Goal: Task Accomplishment & Management: Complete application form

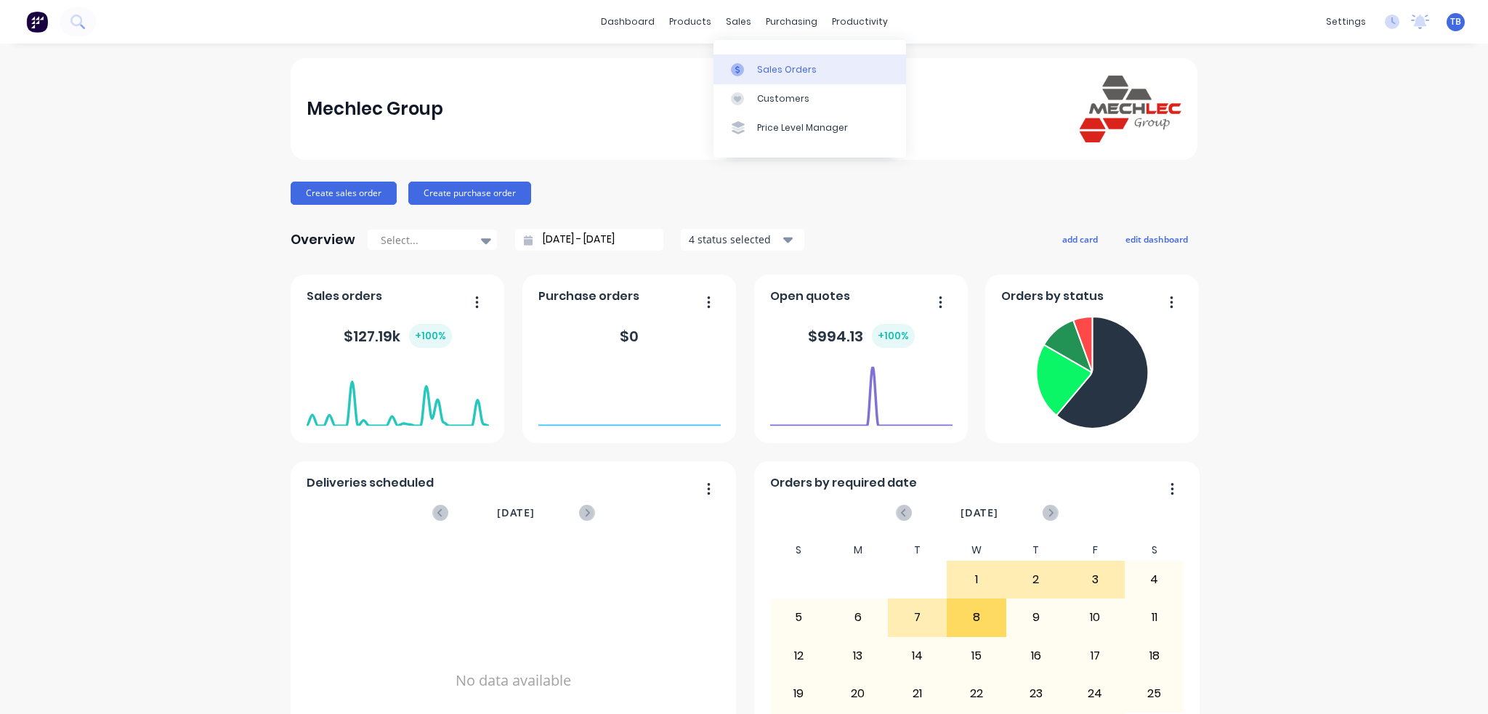
click at [759, 65] on div "Sales Orders" at bounding box center [787, 69] width 60 height 13
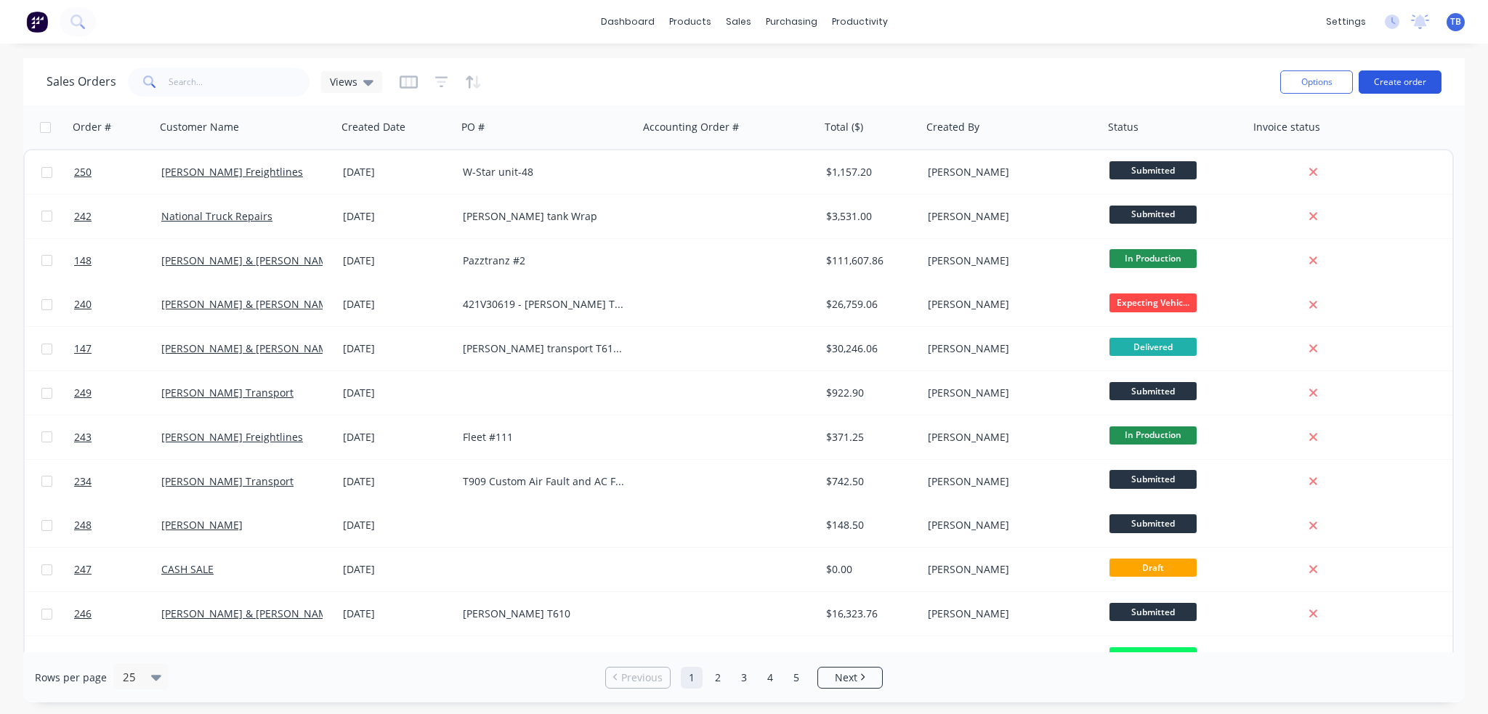
click at [1377, 84] on button "Create order" at bounding box center [1399, 81] width 83 height 23
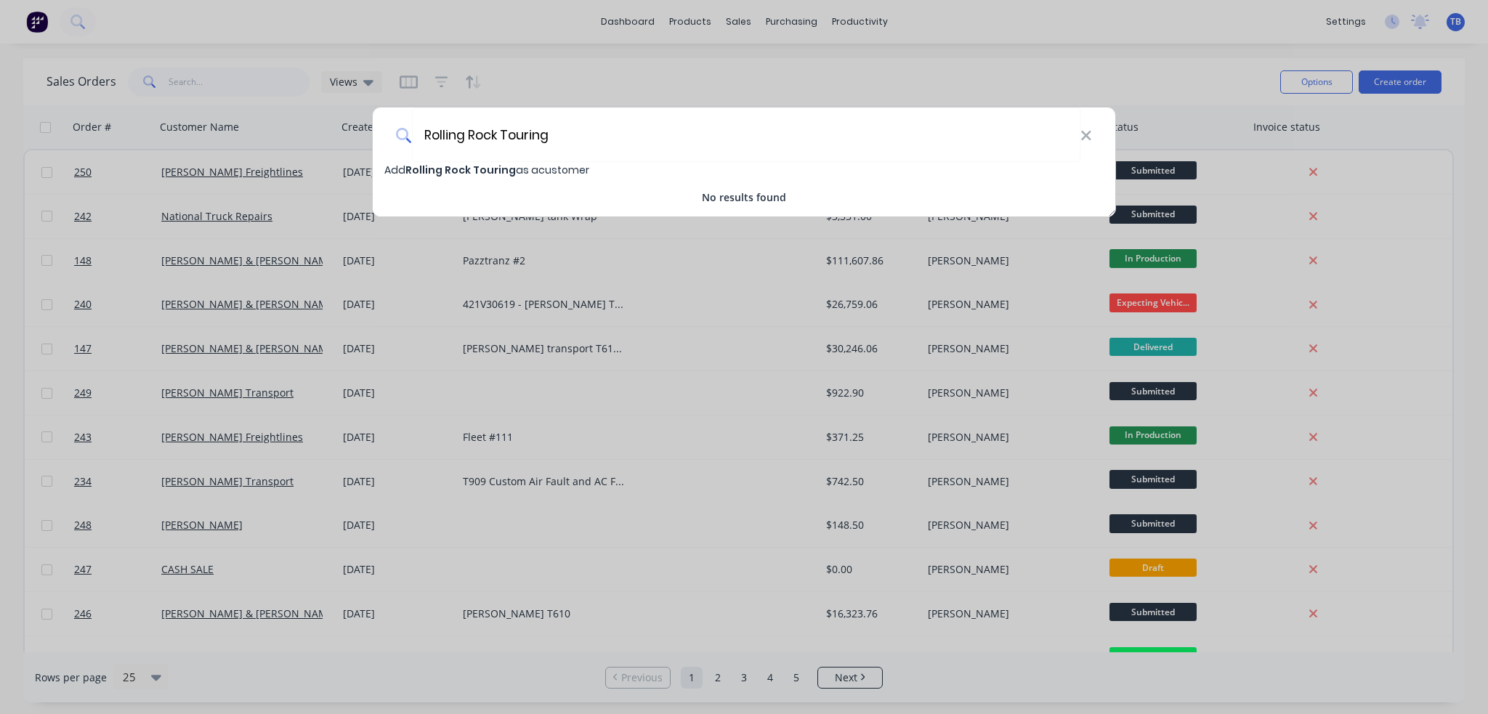
type input "Rolling Rock Touring"
click at [503, 177] on div "Add Rolling Rock Touring as a customer" at bounding box center [744, 170] width 742 height 16
select select "AU"
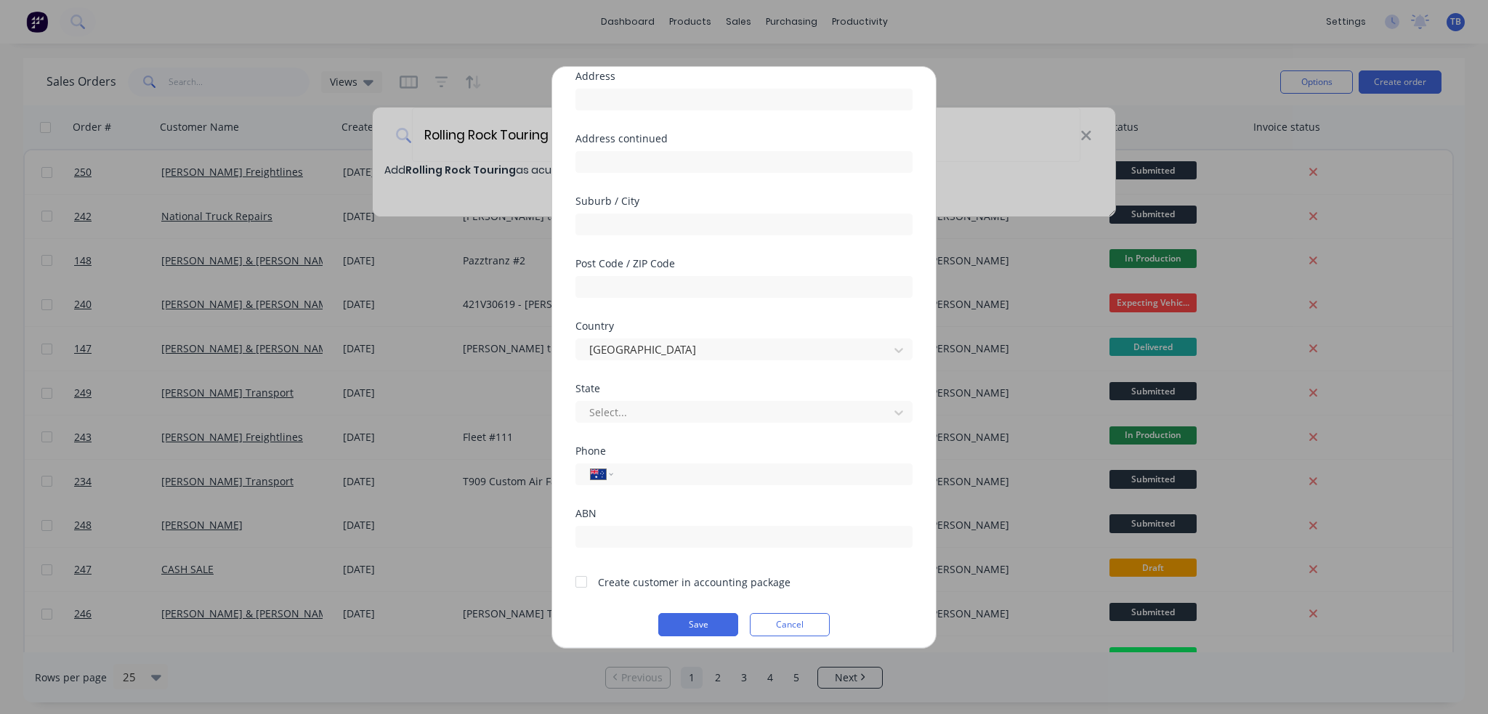
scroll to position [127, 0]
click at [689, 469] on input "tel" at bounding box center [760, 466] width 274 height 17
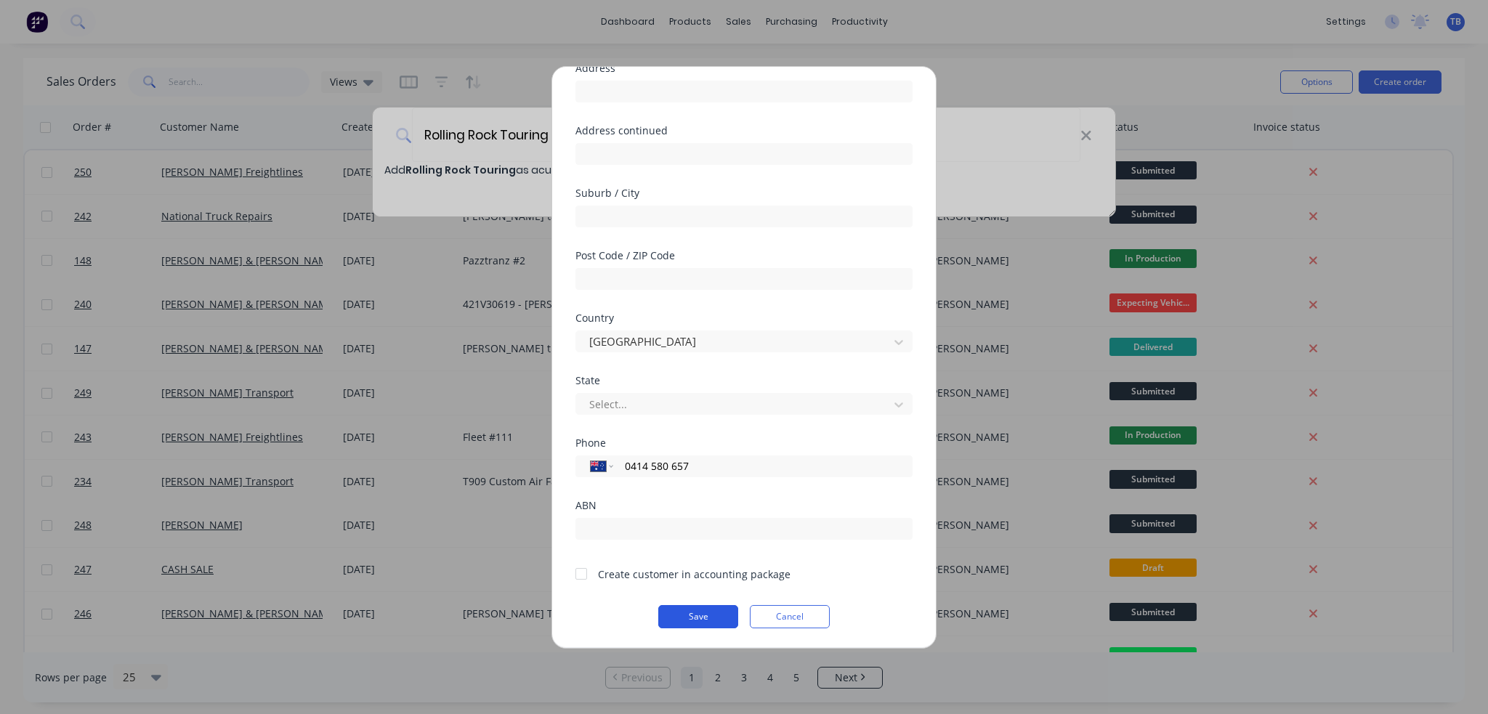
type input "0414 580 657"
click at [702, 609] on button "Save" at bounding box center [698, 616] width 80 height 23
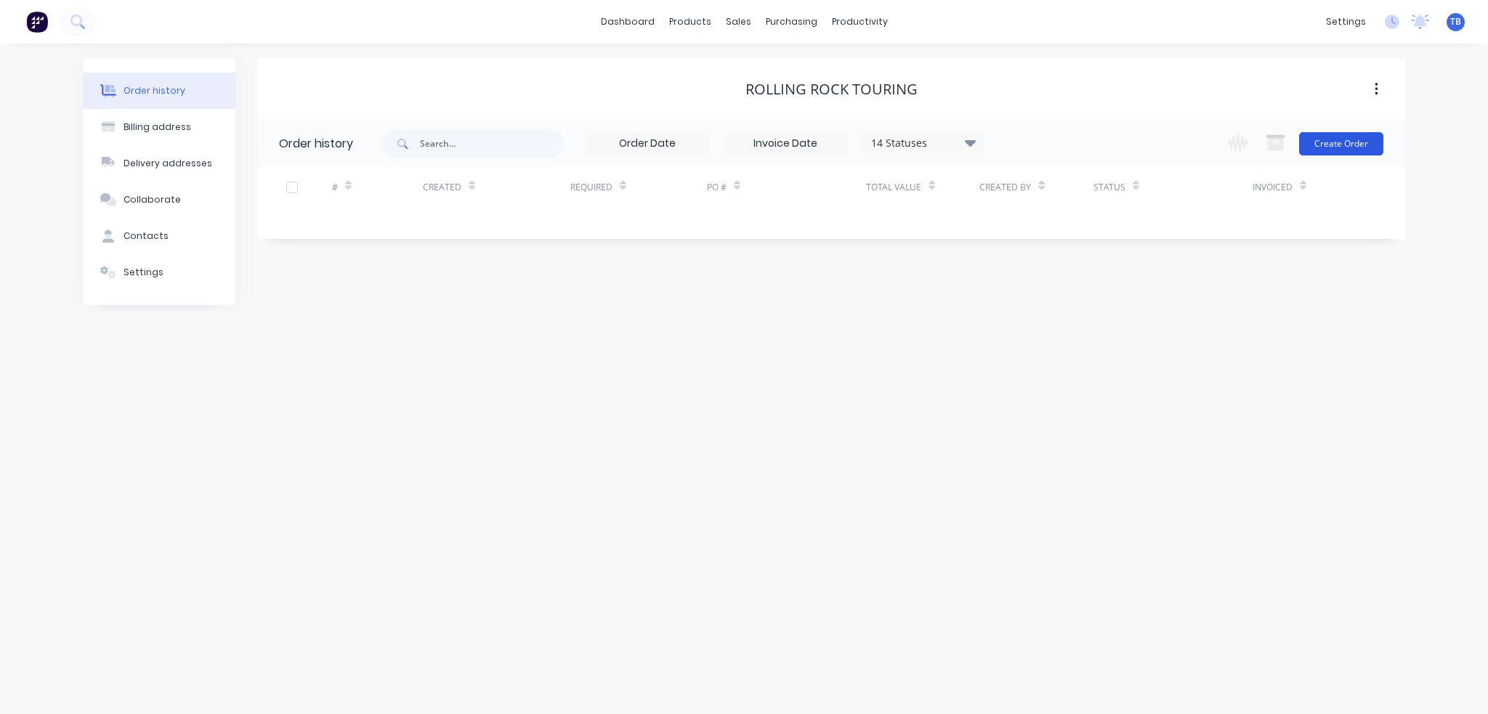
click at [1363, 140] on button "Create Order" at bounding box center [1341, 143] width 84 height 23
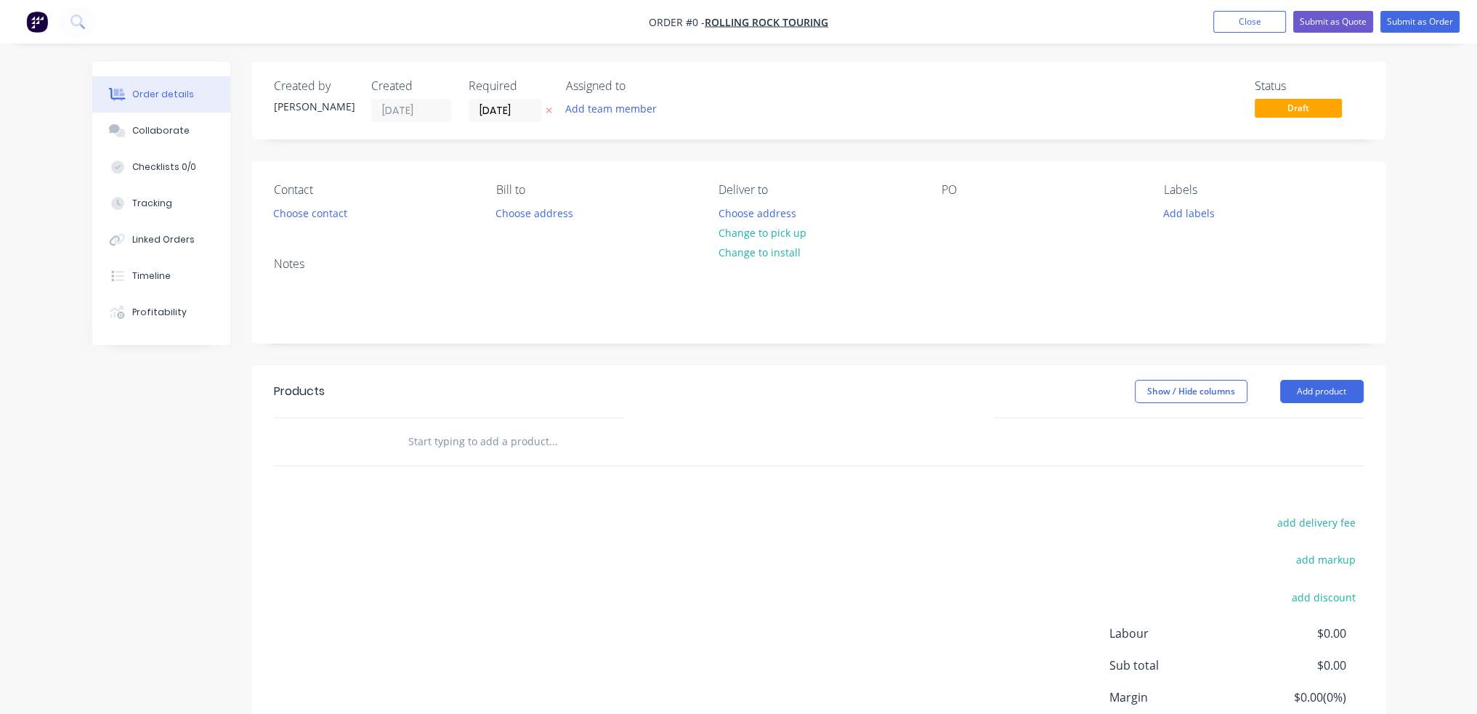
click at [503, 444] on input "text" at bounding box center [553, 441] width 291 height 29
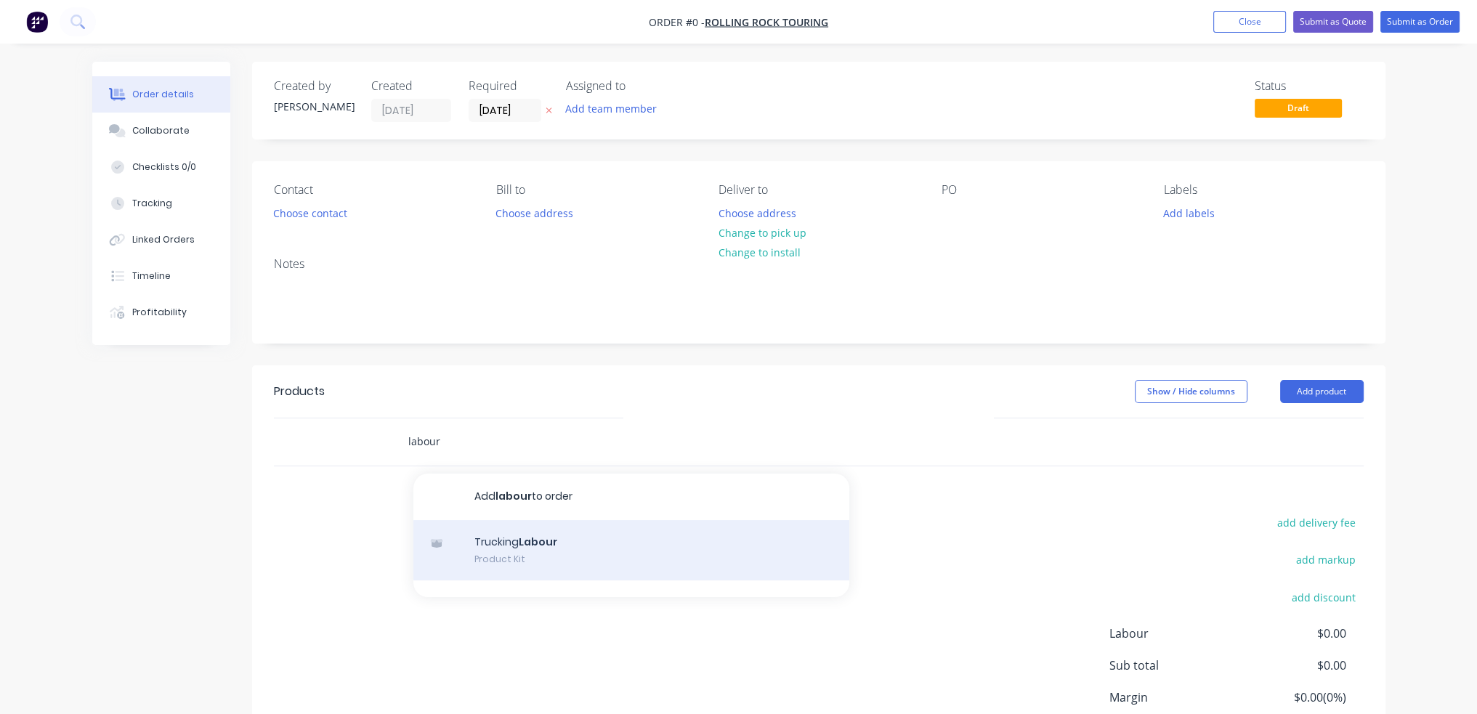
type input "labour"
click at [570, 538] on div "Trucking Labour Product Kit" at bounding box center [631, 550] width 436 height 61
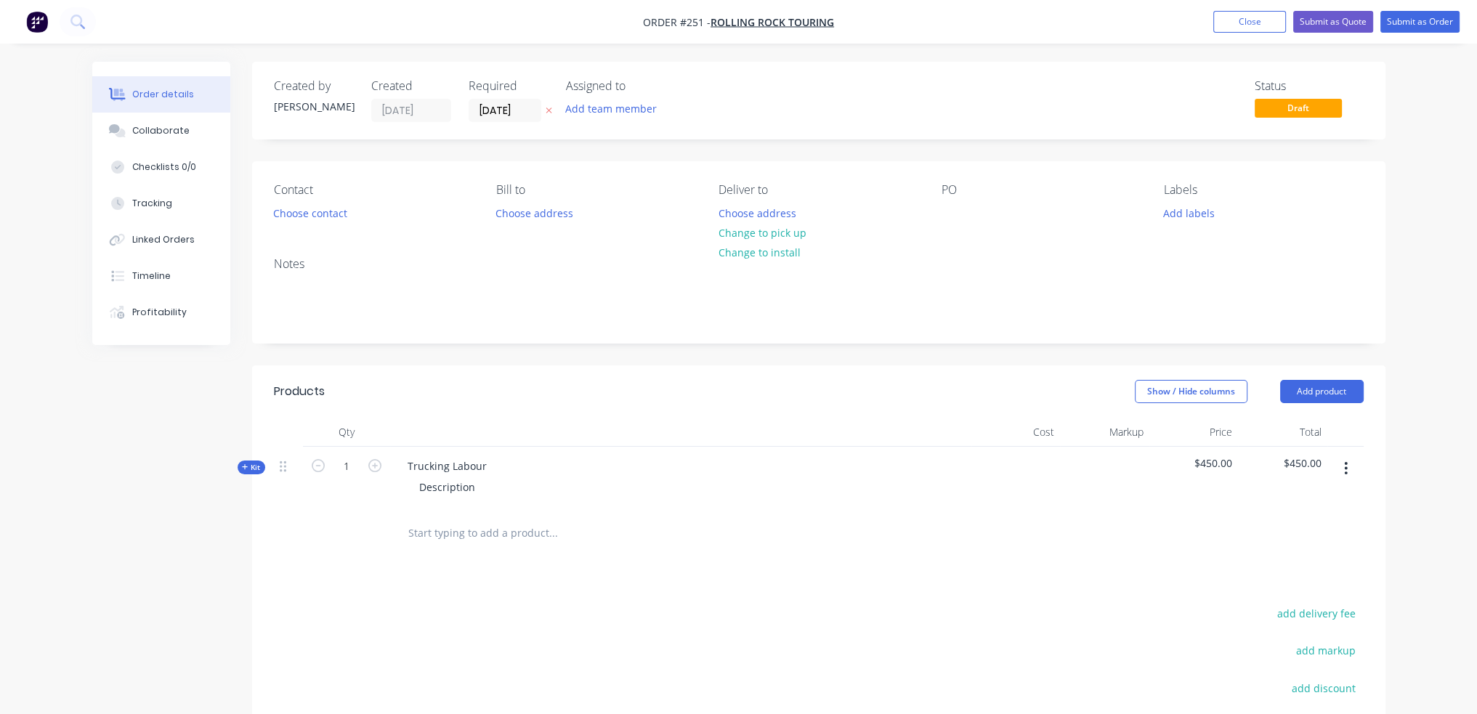
click at [252, 470] on span "Kit" at bounding box center [251, 467] width 19 height 11
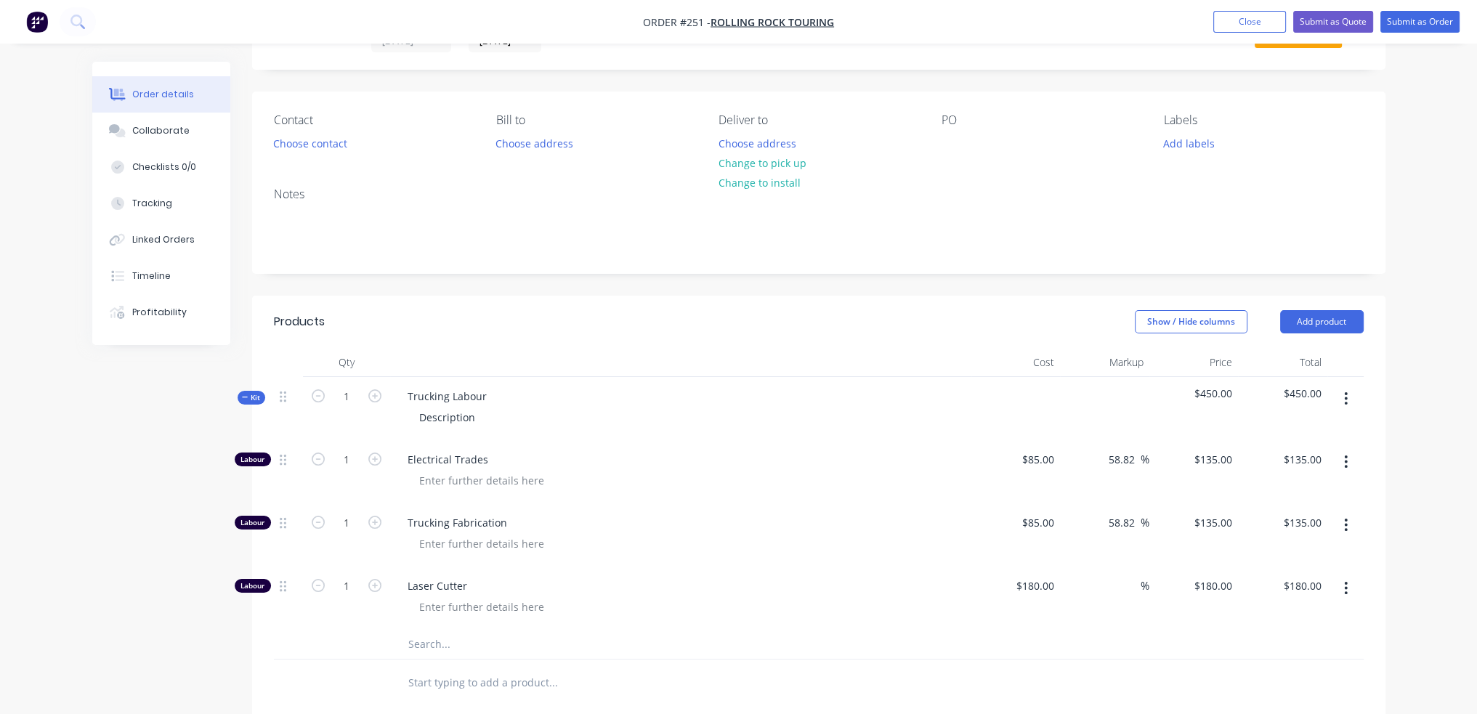
scroll to position [218, 0]
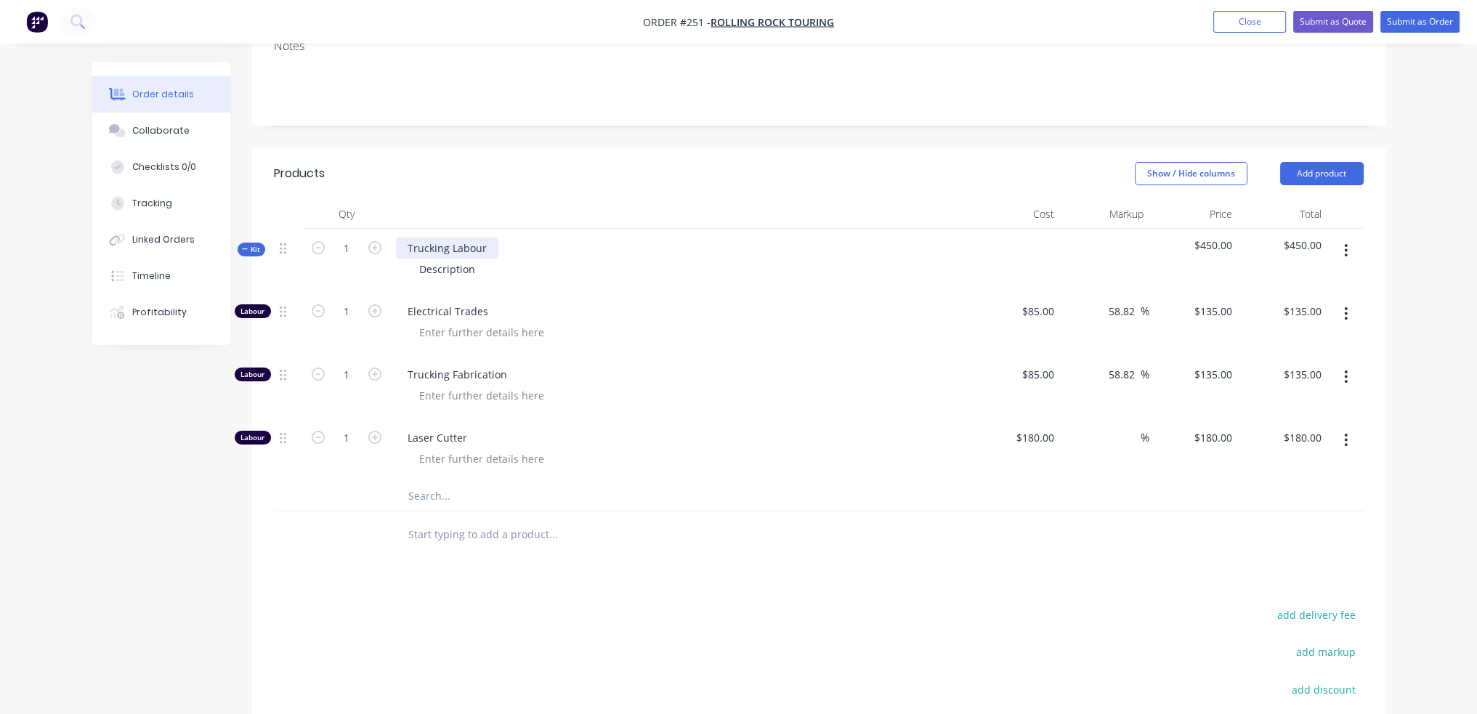
click at [458, 244] on div "Trucking Labour" at bounding box center [447, 248] width 102 height 21
drag, startPoint x: 492, startPoint y: 248, endPoint x: 79, endPoint y: 248, distance: 412.6
click at [79, 248] on div "Order details Collaborate Checklists 0/0 Tracking Linked Orders Timeline Profit…" at bounding box center [739, 386] width 1322 height 1085
drag, startPoint x: 480, startPoint y: 267, endPoint x: 413, endPoint y: 268, distance: 67.6
click at [413, 268] on div "Description" at bounding box center [447, 269] width 79 height 21
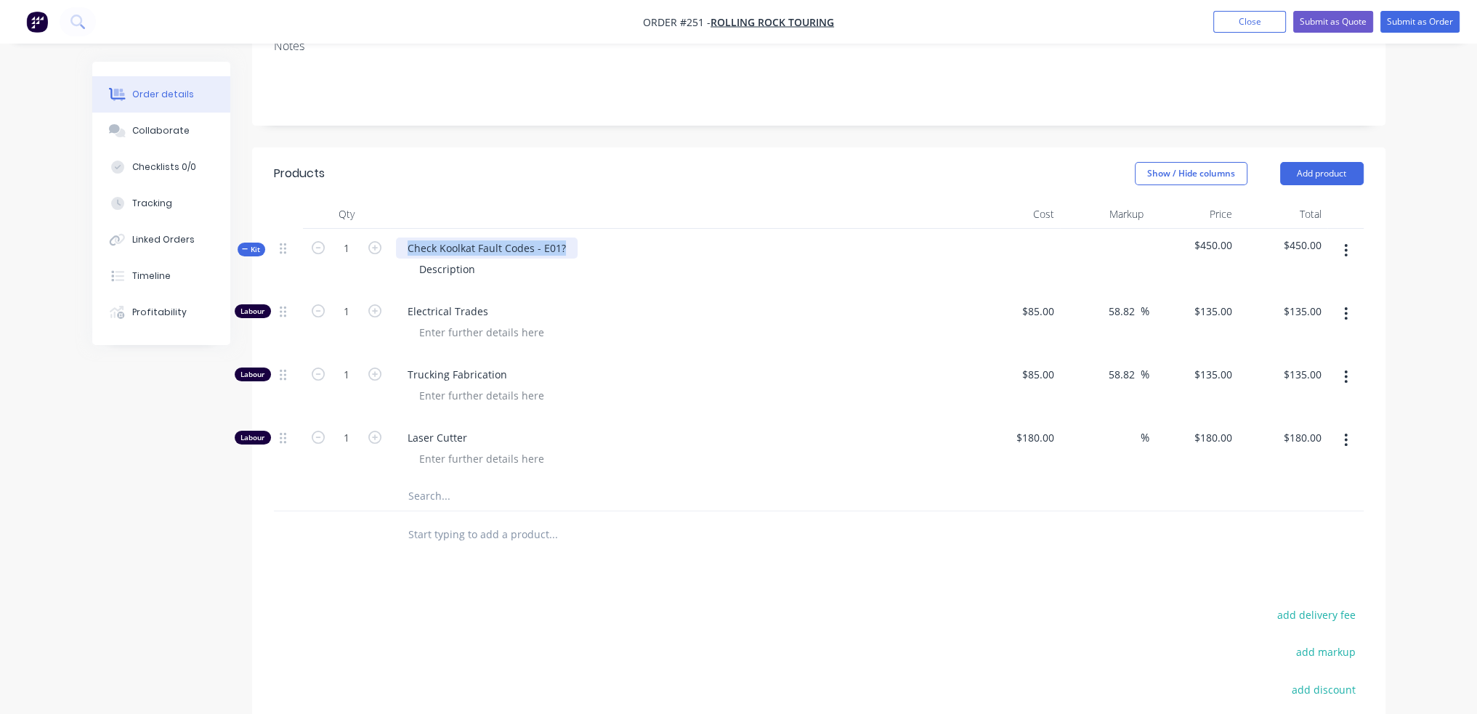
drag, startPoint x: 408, startPoint y: 246, endPoint x: 623, endPoint y: 246, distance: 214.3
click at [623, 246] on div "Check Koolkat Fault Codes - E01? Description" at bounding box center [680, 260] width 581 height 63
copy div "Check Koolkat Fault Codes - E01?"
drag, startPoint x: 418, startPoint y: 267, endPoint x: 517, endPoint y: 270, distance: 98.9
click at [517, 270] on div "Description" at bounding box center [681, 269] width 570 height 21
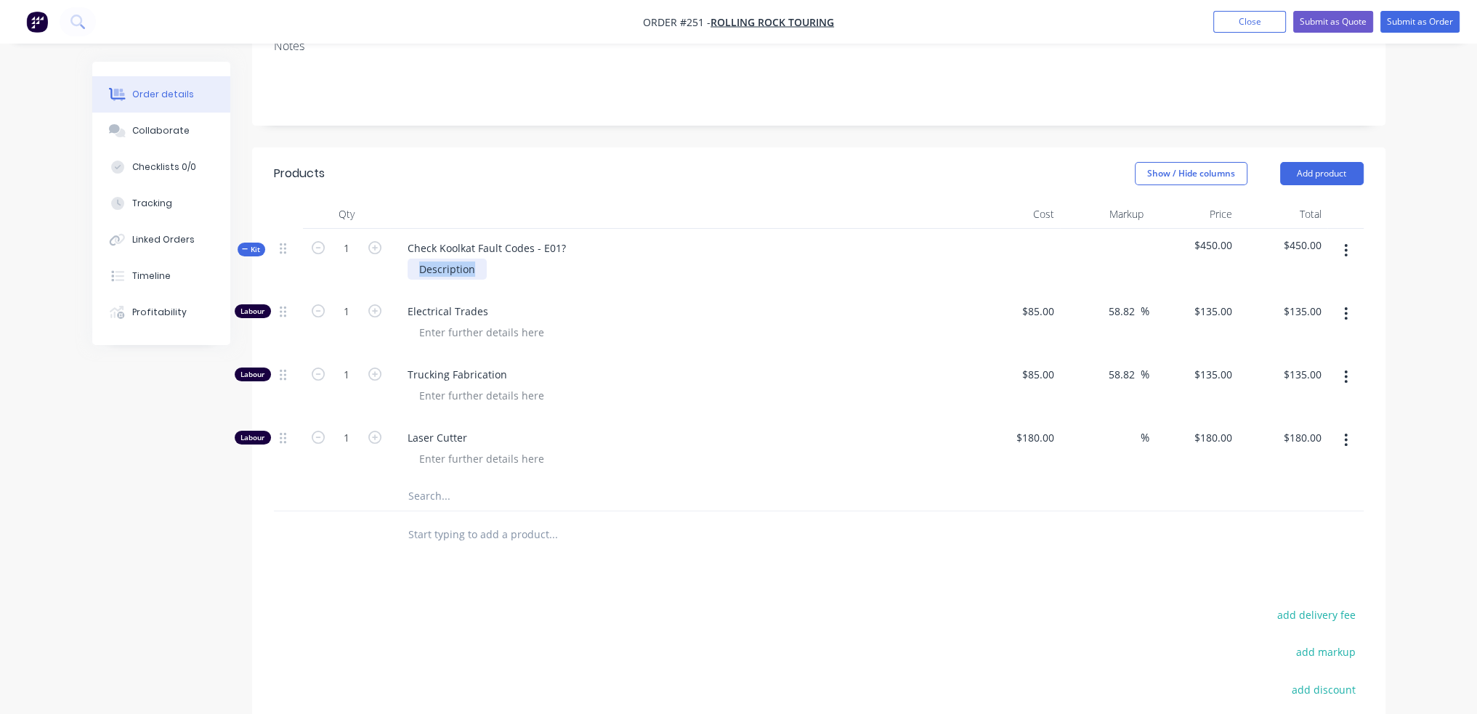
paste div
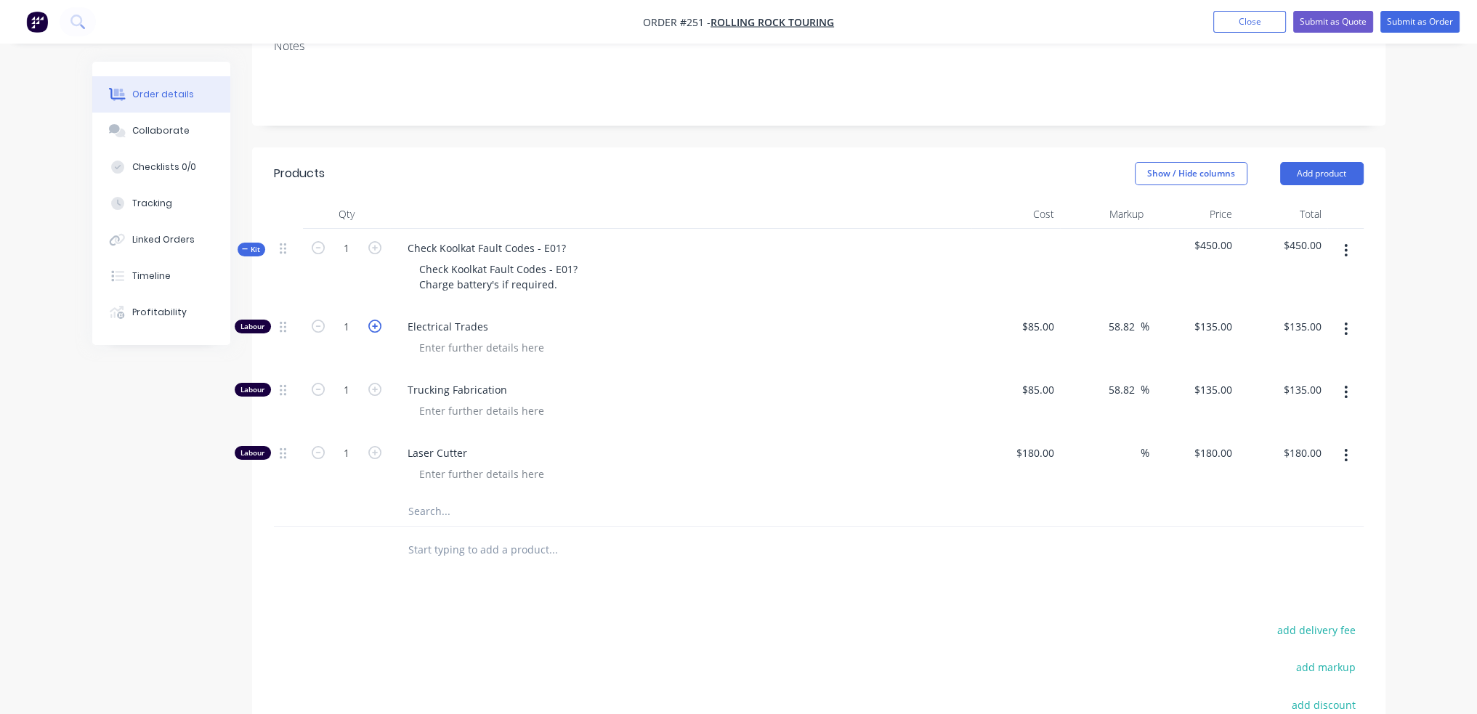
click at [377, 325] on icon "button" at bounding box center [374, 326] width 13 height 13
type input "2"
type input "$270.00"
click at [1342, 389] on button "button" at bounding box center [1346, 392] width 34 height 26
click at [1283, 481] on div "Delete" at bounding box center [1295, 488] width 112 height 21
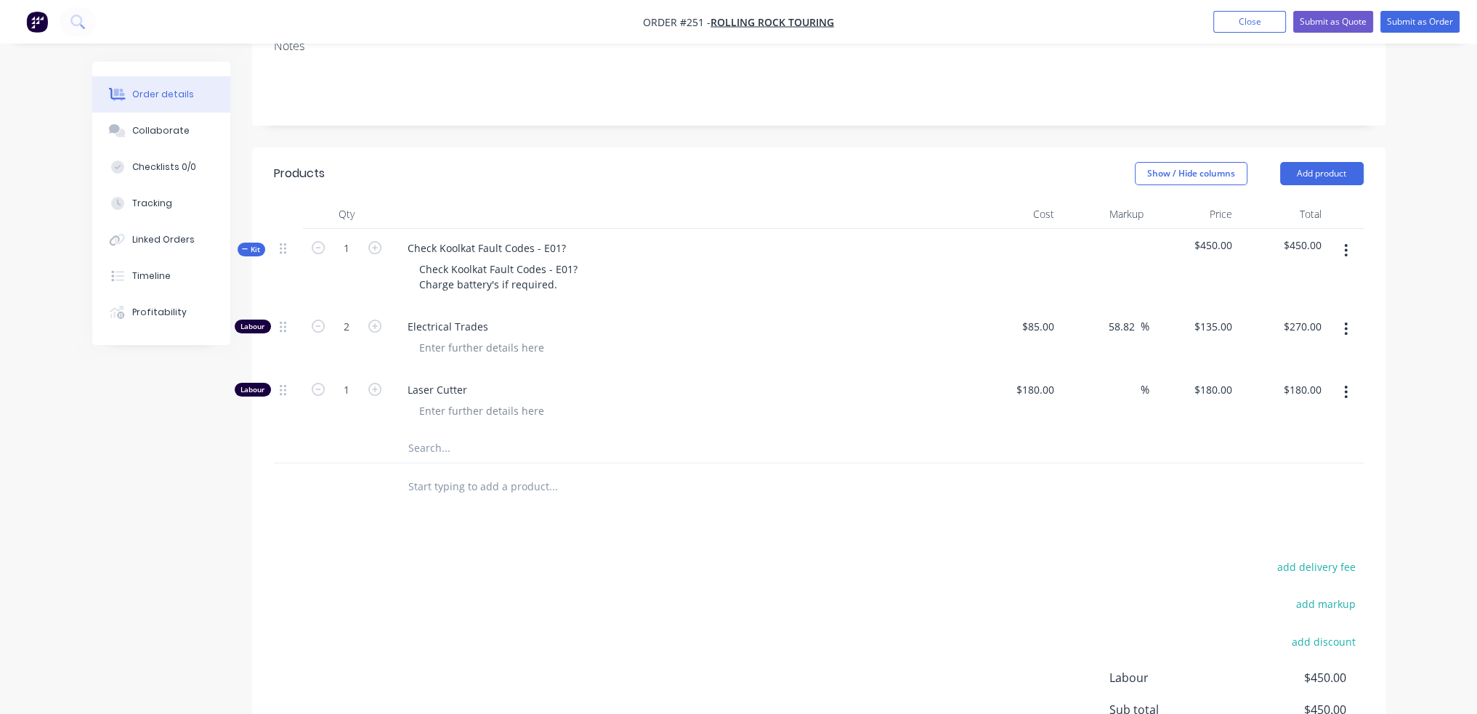
click at [1348, 397] on icon "button" at bounding box center [1346, 392] width 4 height 16
click at [1299, 485] on div "Delete" at bounding box center [1295, 488] width 112 height 21
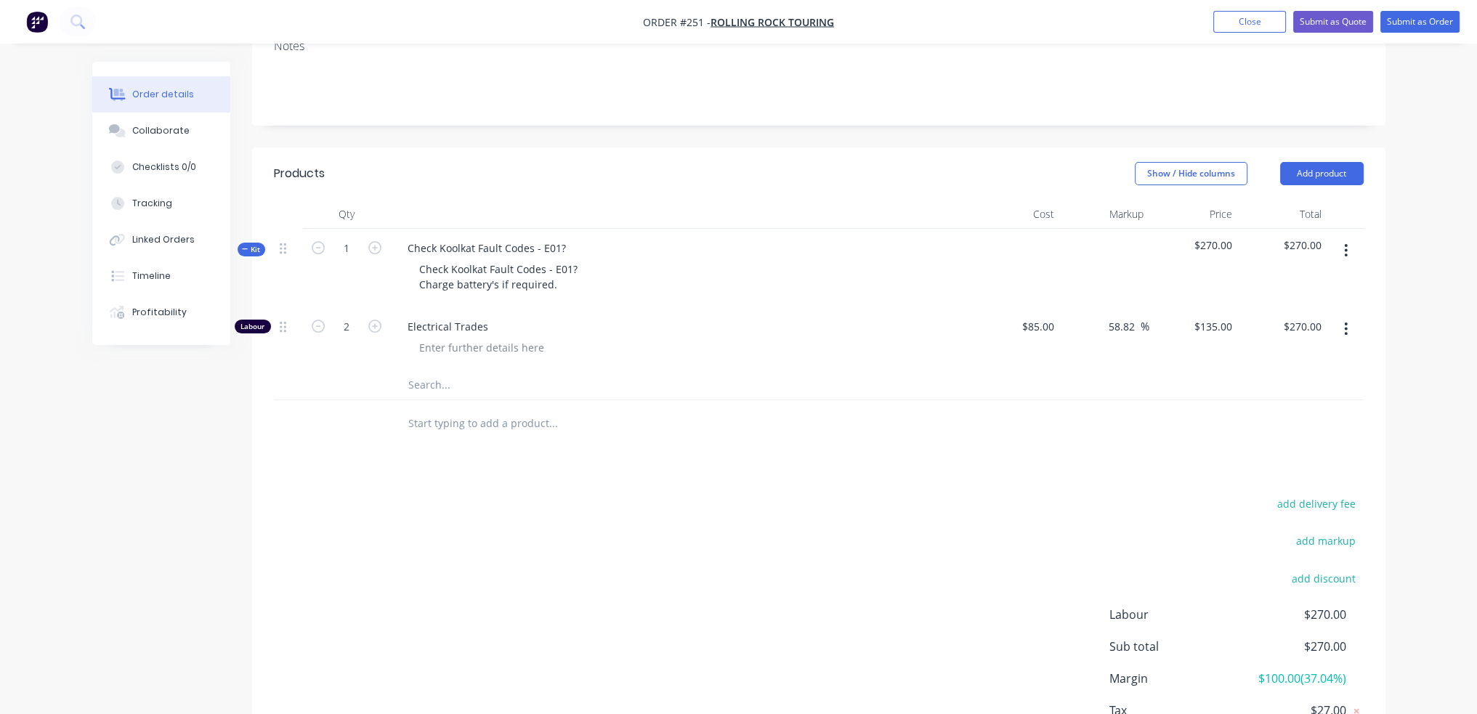
click at [447, 421] on input "text" at bounding box center [553, 423] width 291 height 29
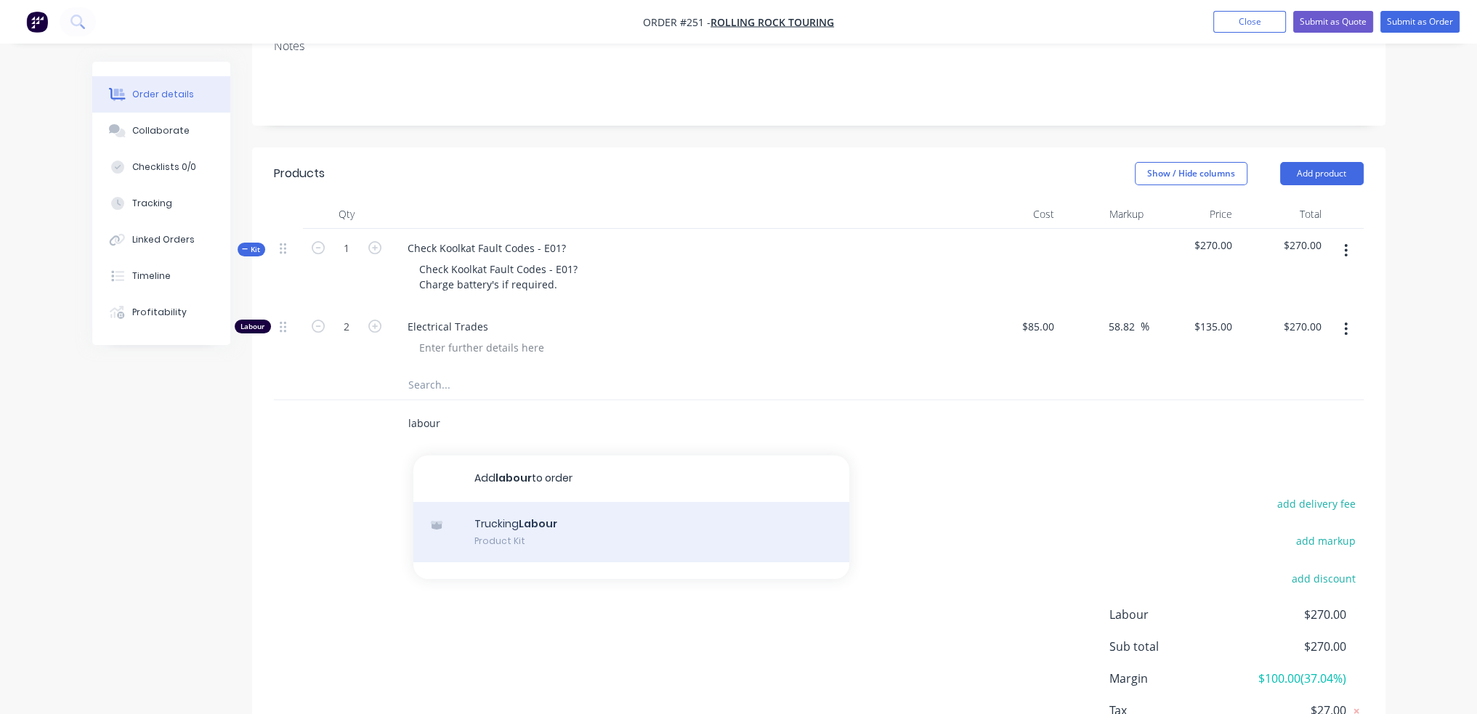
type input "labour"
click at [541, 540] on div "Trucking Labour Product Kit" at bounding box center [631, 532] width 436 height 61
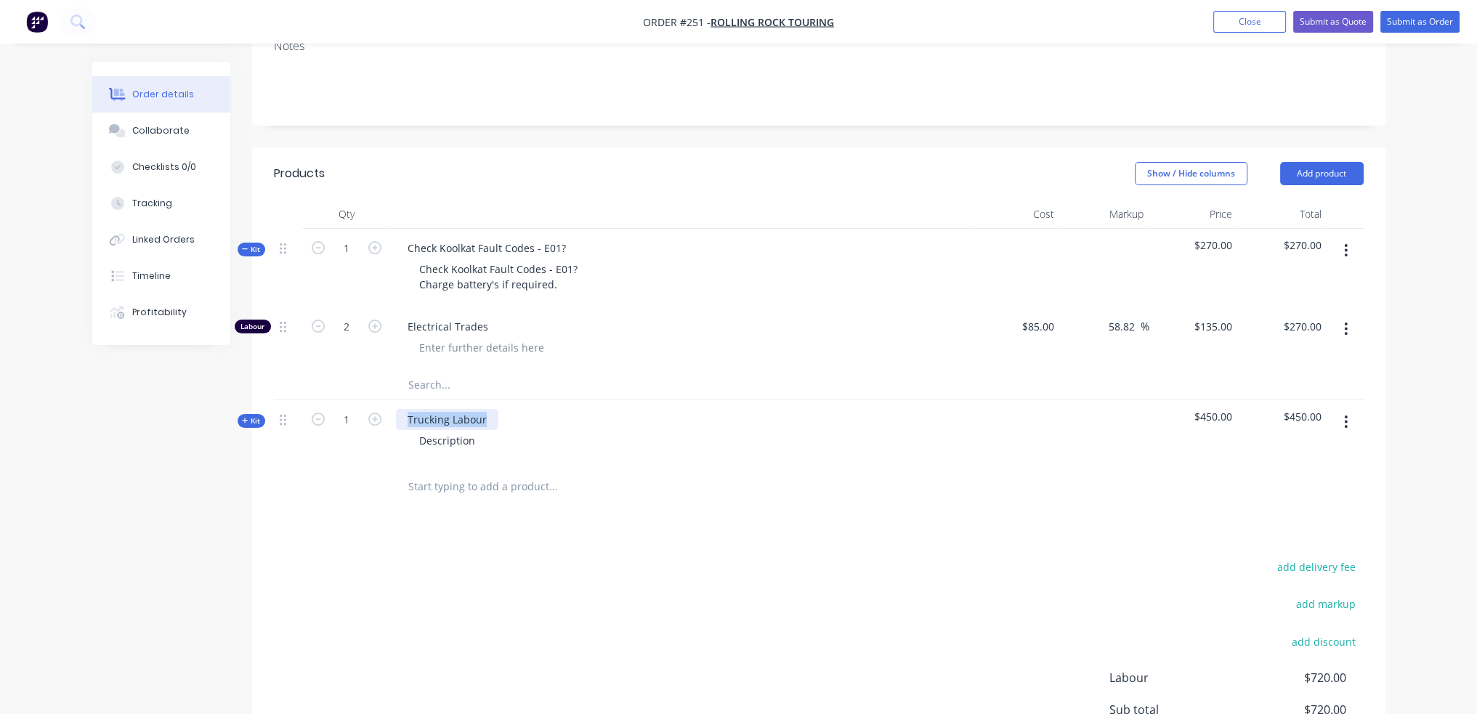
drag, startPoint x: 407, startPoint y: 416, endPoint x: 624, endPoint y: 416, distance: 217.2
click at [624, 416] on div "Trucking Labour Description" at bounding box center [680, 431] width 581 height 63
click at [486, 416] on div "Add access point to turn batterys off" at bounding box center [496, 419] width 201 height 21
click at [660, 422] on div "Add access point on battery cover to turn batterys off" at bounding box center [537, 419] width 283 height 21
drag, startPoint x: 773, startPoint y: 418, endPoint x: 79, endPoint y: 420, distance: 693.8
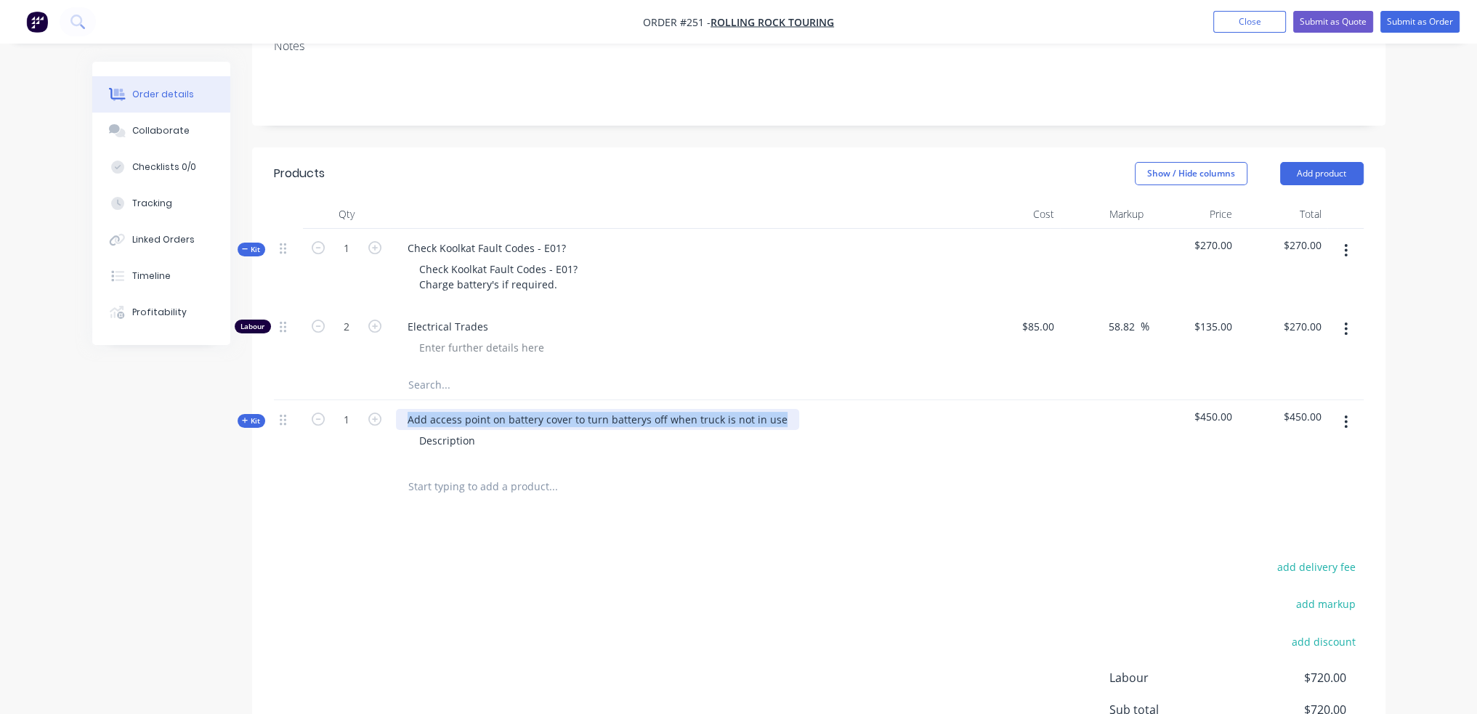
click at [79, 421] on div "Order details Collaborate Checklists 0/0 Tracking Linked Orders Timeline Profit…" at bounding box center [739, 362] width 1322 height 1037
copy div "Add access point on battery cover to turn batterys off when truck is not in use"
click at [453, 438] on div "Description" at bounding box center [447, 440] width 79 height 21
click at [108, 431] on div "Created by [PERSON_NAME] Created [DATE] Required [DATE] Assigned to Add team me…" at bounding box center [738, 362] width 1293 height 1037
paste div
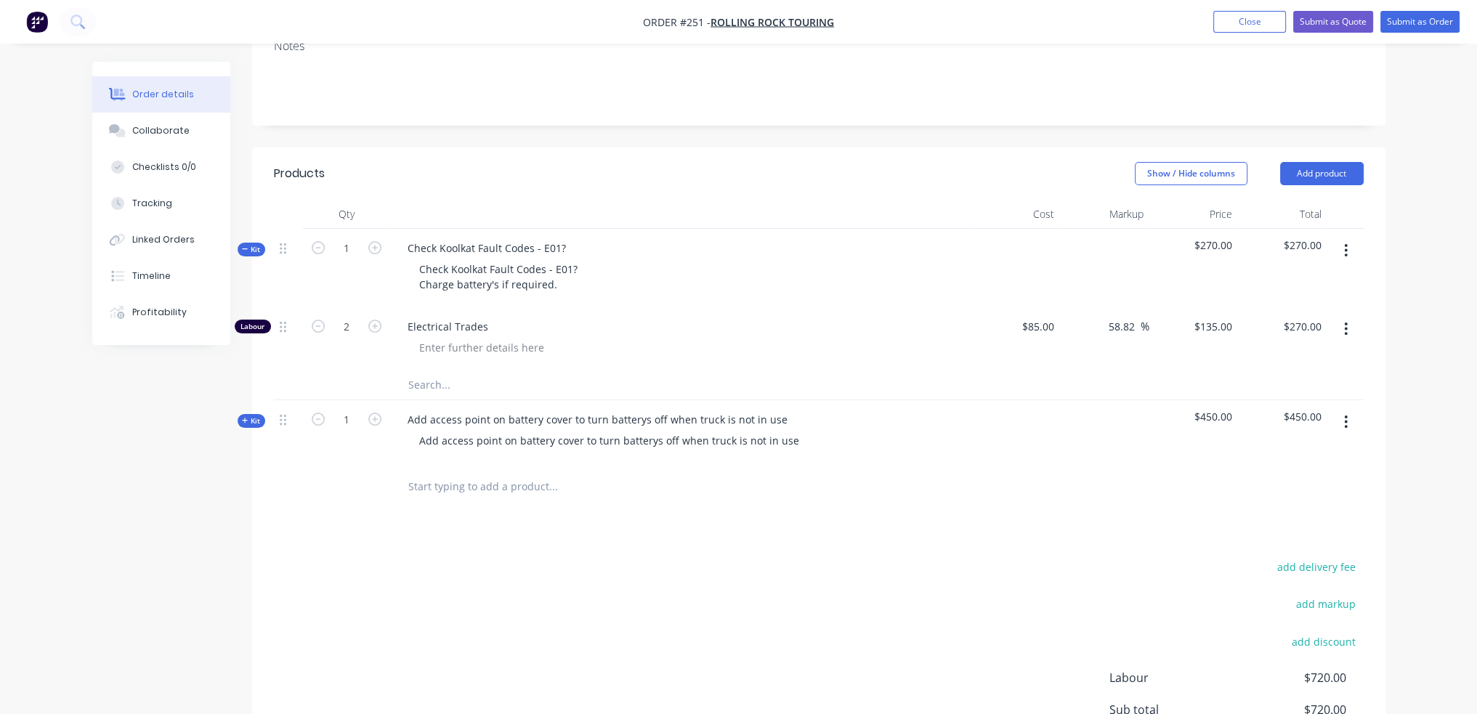
click at [244, 420] on icon "button" at bounding box center [245, 421] width 6 height 6
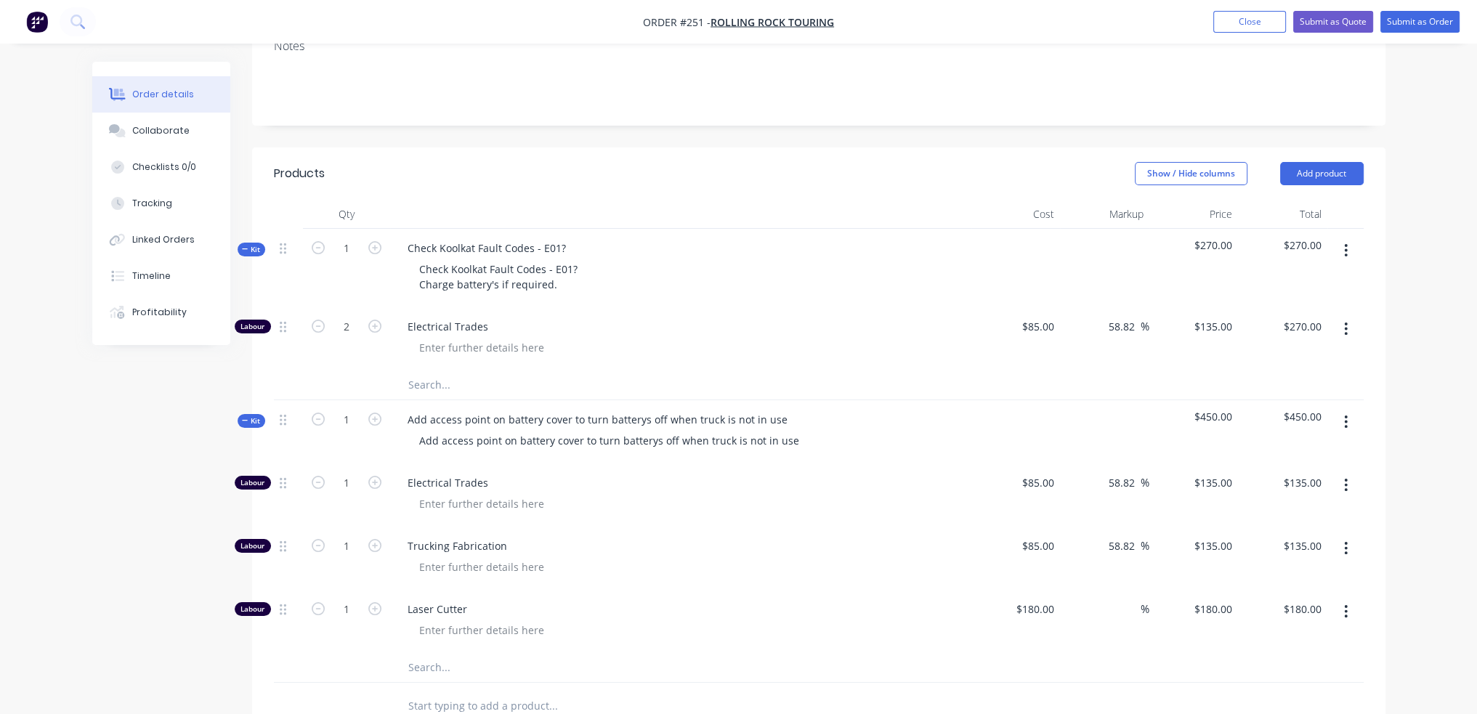
click at [1342, 485] on button "button" at bounding box center [1346, 485] width 34 height 26
click at [1285, 578] on div "Delete" at bounding box center [1295, 581] width 112 height 21
click at [379, 482] on icon "button" at bounding box center [374, 482] width 13 height 13
type input "2"
type input "$270.00"
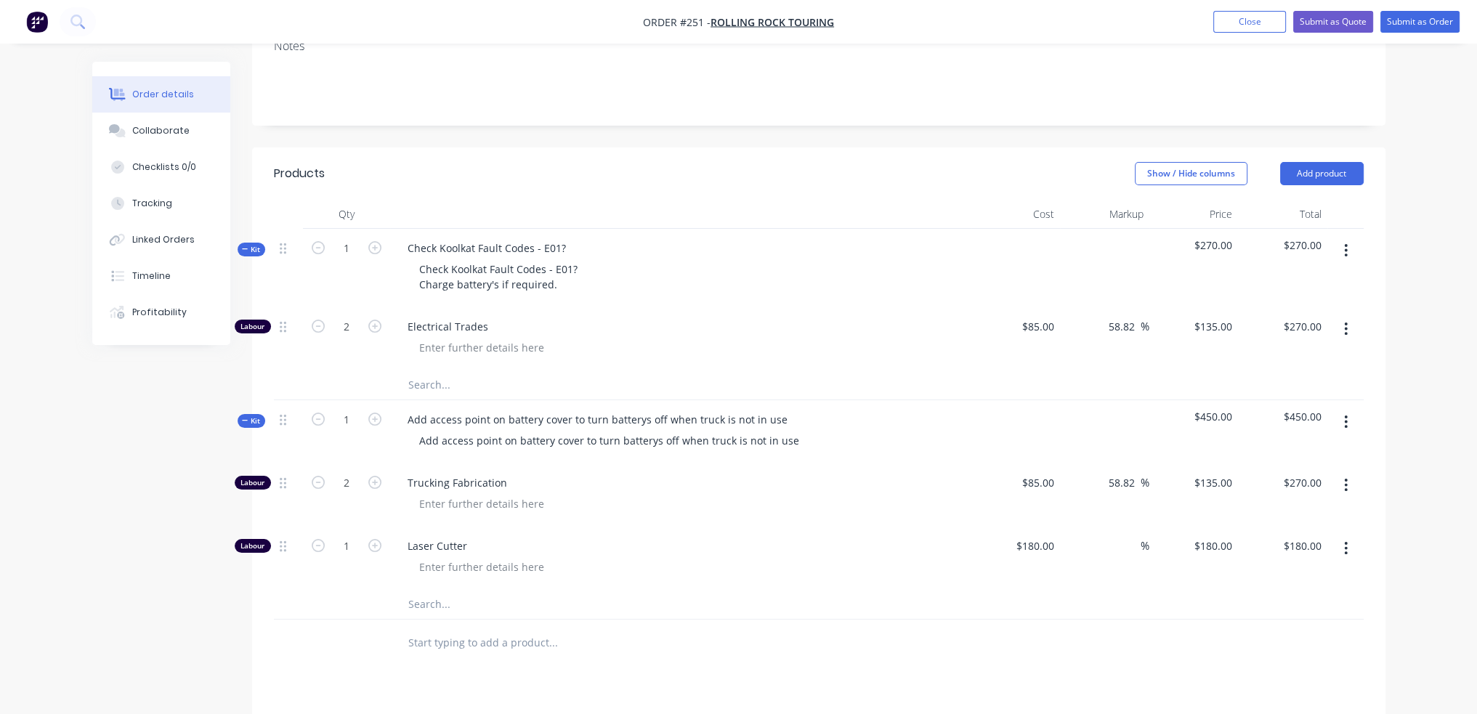
click at [1344, 551] on icon "button" at bounding box center [1346, 548] width 4 height 16
click at [1255, 650] on div "Delete" at bounding box center [1295, 644] width 112 height 21
click at [600, 633] on div "Products Show / Hide columns Add product Qty Cost Markup Price Total Kit 1 Chec…" at bounding box center [818, 549] width 1133 height 805
click at [445, 586] on input "text" at bounding box center [553, 579] width 291 height 29
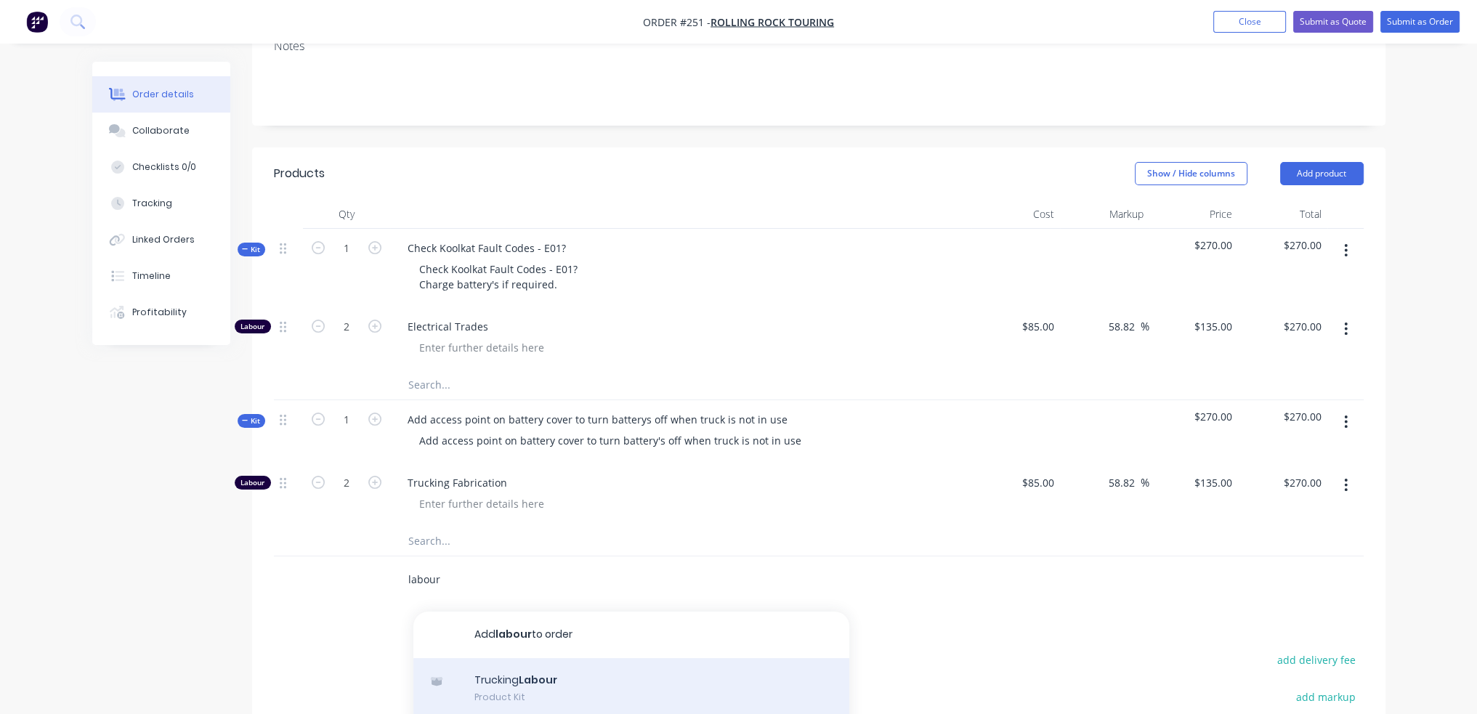
type input "labour"
click at [540, 676] on div "Trucking Labour Product Kit" at bounding box center [631, 688] width 436 height 61
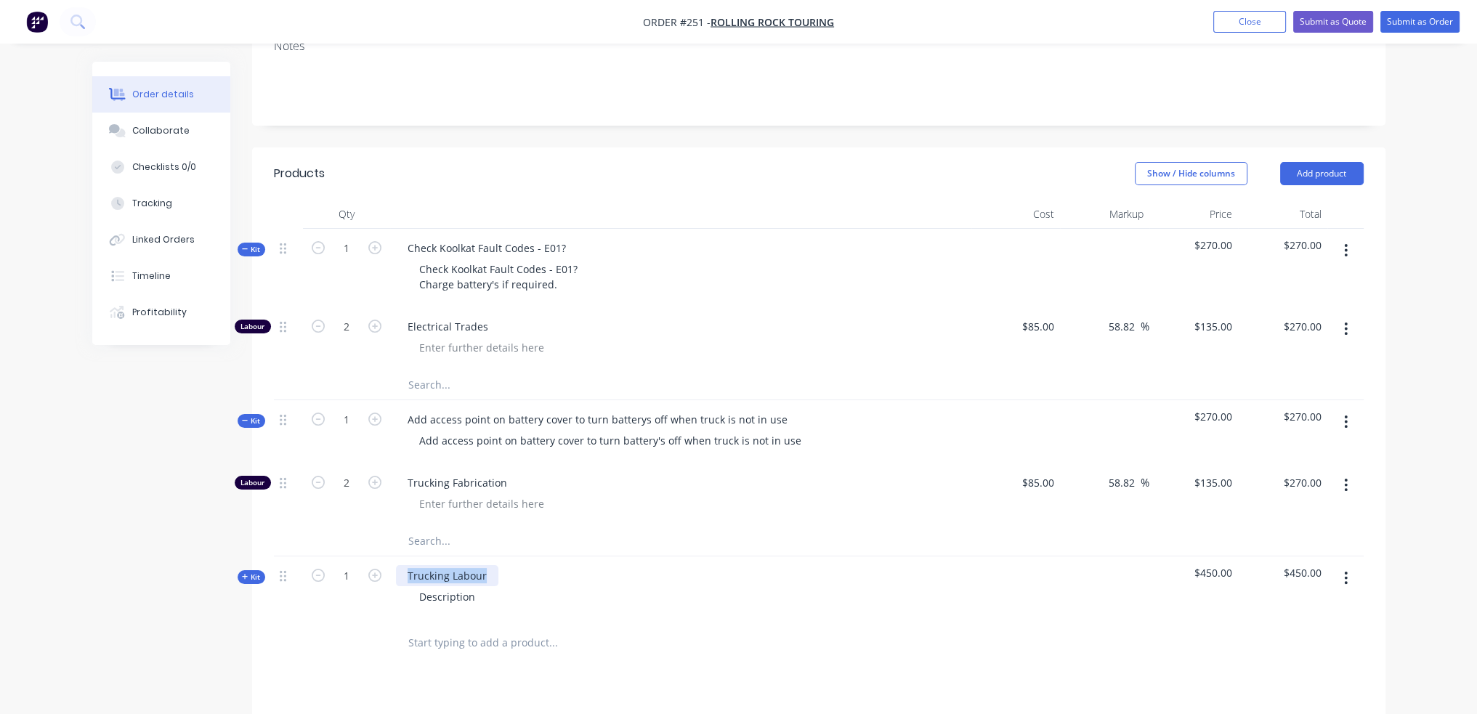
drag, startPoint x: 482, startPoint y: 576, endPoint x: -129, endPoint y: 580, distance: 611.0
click at [0, 580] on html "Order #251 - Rolling Rock Touring Add product Close Submit as Quote Submit as O…" at bounding box center [738, 409] width 1477 height 1255
drag, startPoint x: 660, startPoint y: 572, endPoint x: 178, endPoint y: 564, distance: 481.7
click at [178, 564] on div "Created by [PERSON_NAME] Created [DATE] Required [DATE] Assigned to Add team me…" at bounding box center [738, 441] width 1293 height 1194
copy div "Replace factory H/Beam bulbs with led replacements"
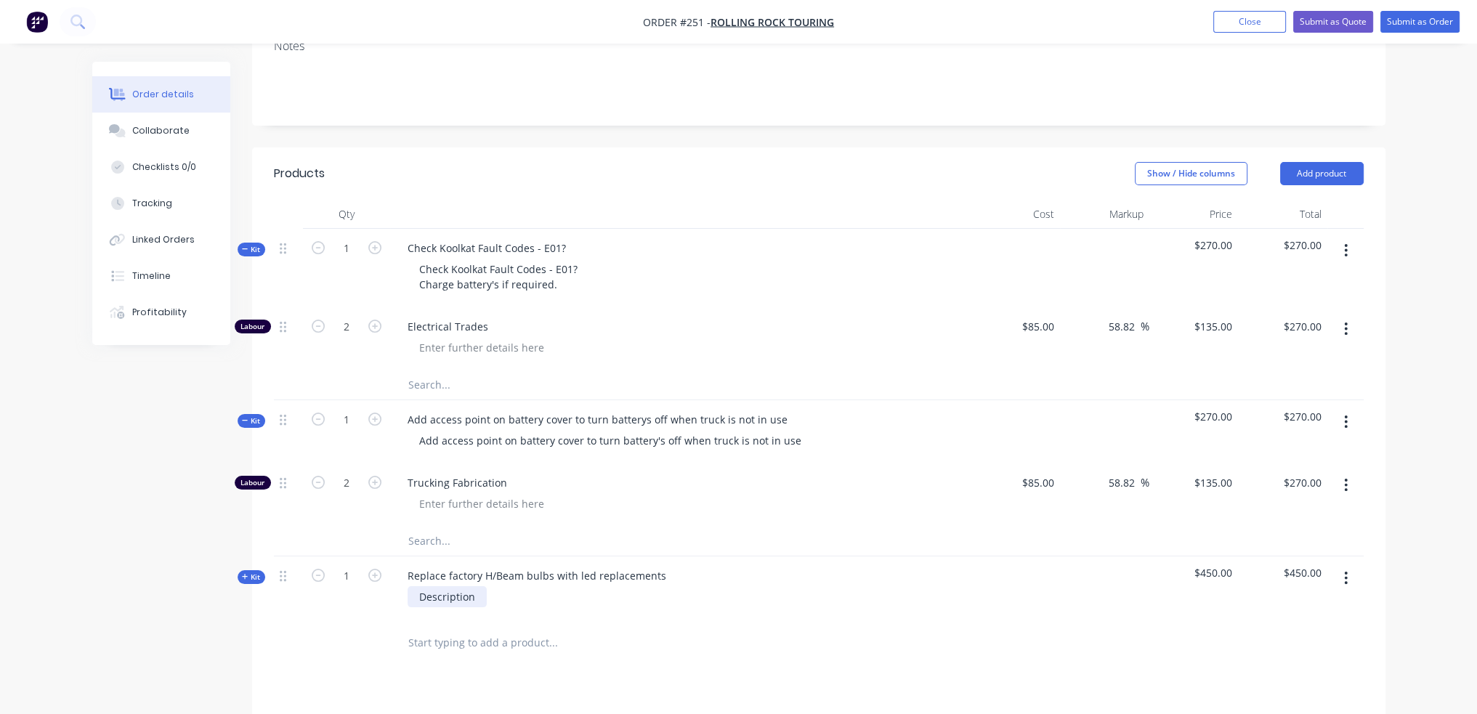
click at [453, 595] on div "Description" at bounding box center [447, 596] width 79 height 21
drag, startPoint x: 268, startPoint y: 595, endPoint x: -13, endPoint y: 594, distance: 281.1
click at [0, 594] on html "Order #251 - Rolling Rock Touring Add product Close Submit as Quote Submit as O…" at bounding box center [738, 409] width 1477 height 1255
paste div
click at [671, 616] on div "Replace factory H/Beam bulbs with led replacements Replace factory H/Beam bulbs…" at bounding box center [680, 587] width 581 height 63
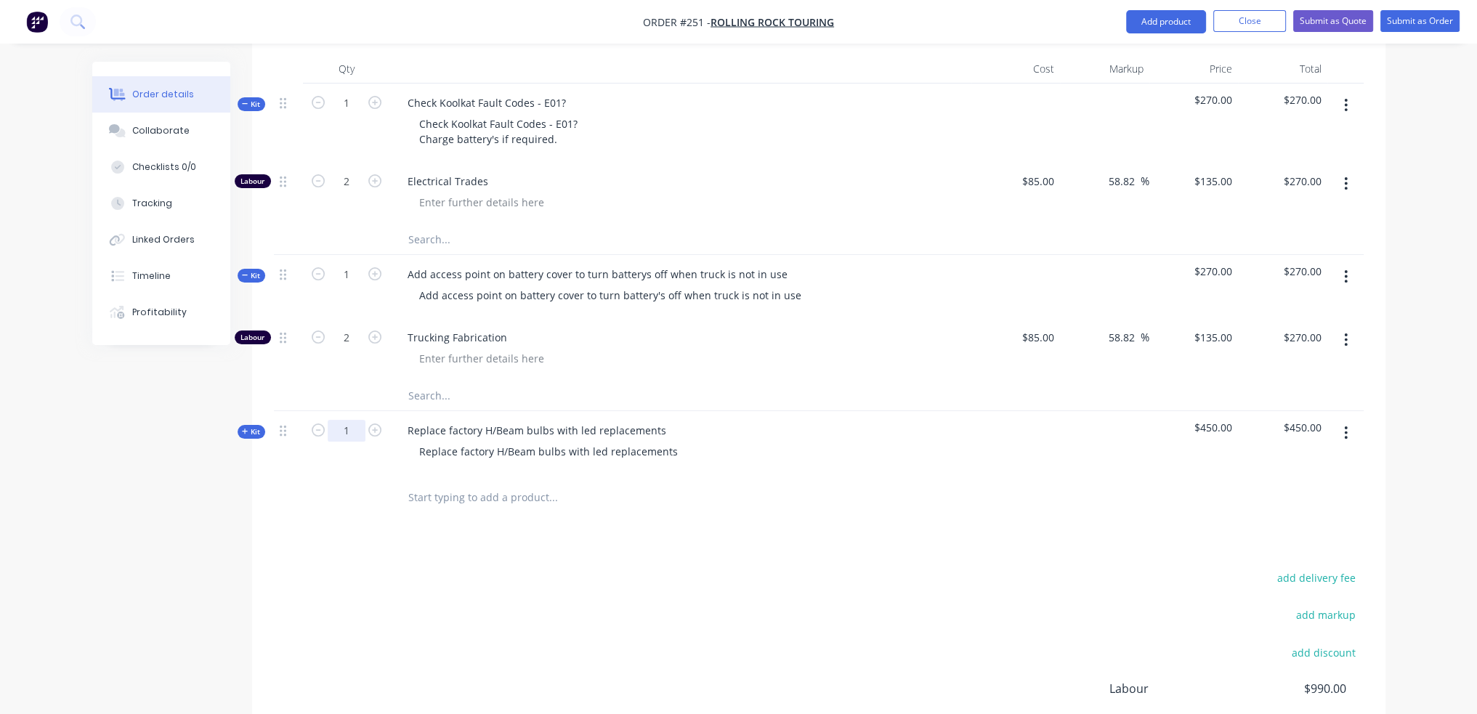
scroll to position [291, 0]
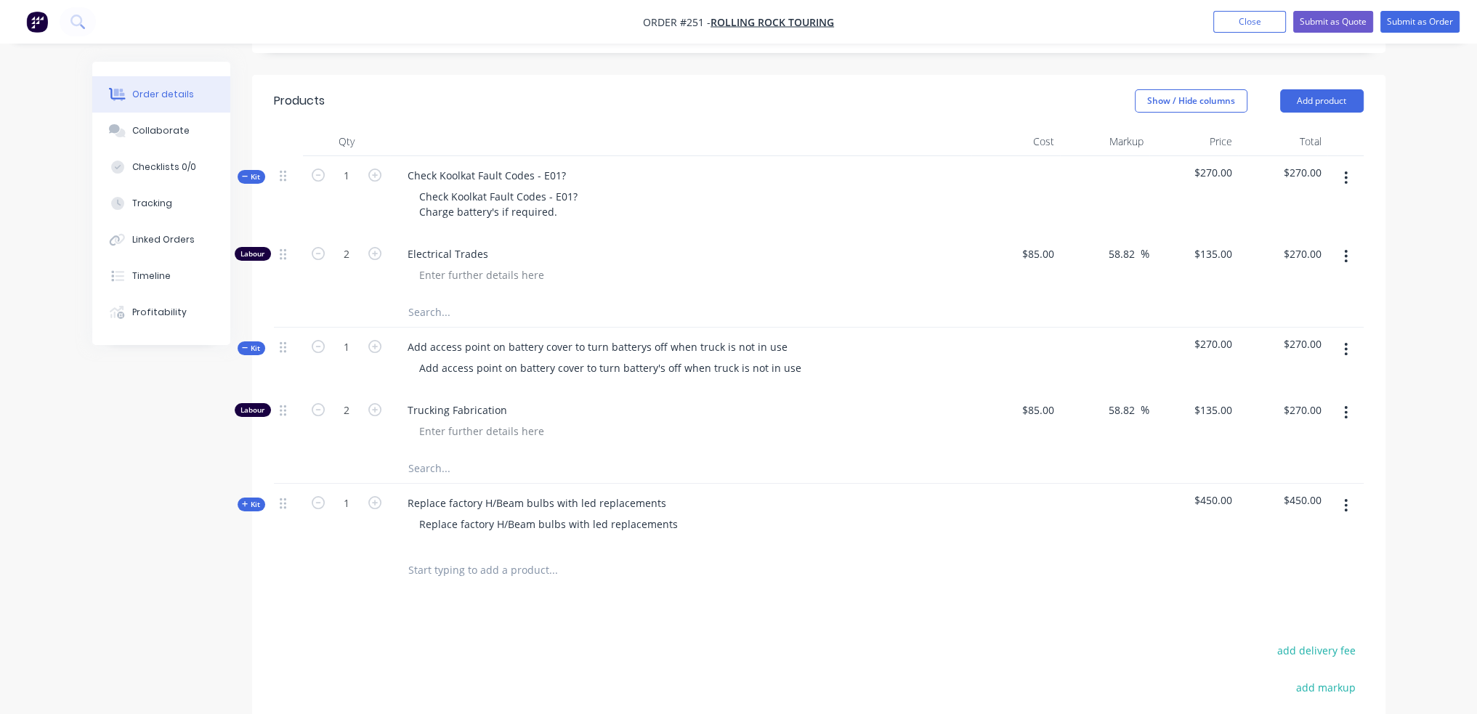
click at [246, 501] on icon "button" at bounding box center [245, 504] width 7 height 7
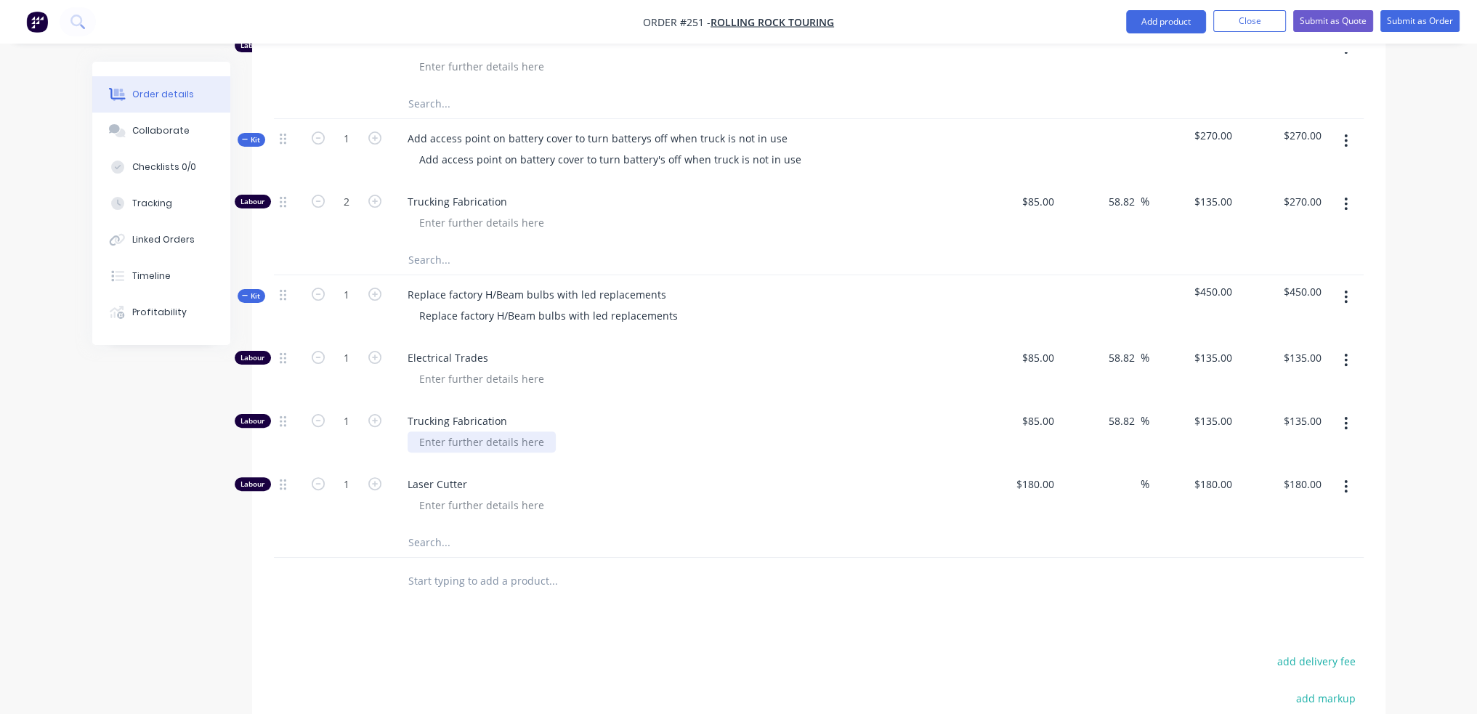
scroll to position [509, 0]
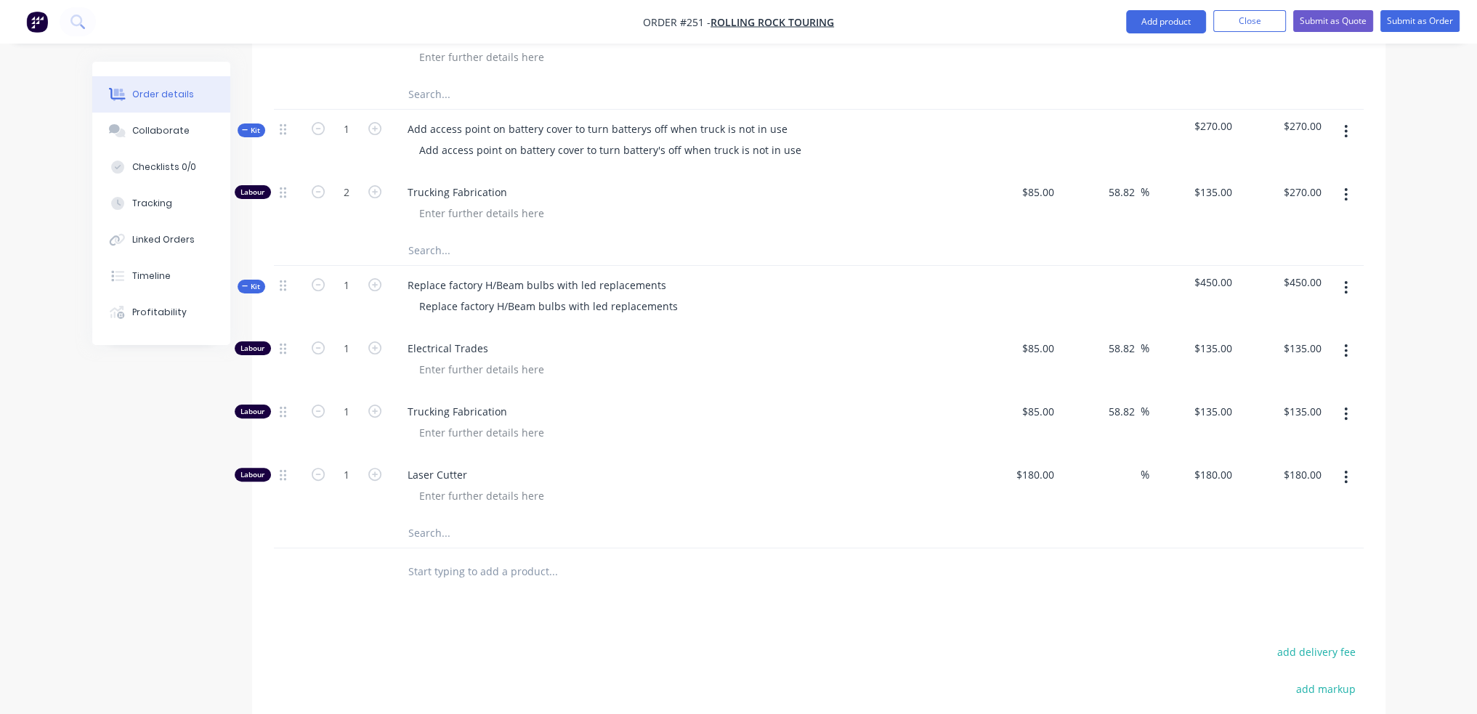
click at [1334, 413] on button "button" at bounding box center [1346, 414] width 34 height 26
click at [1273, 514] on div "Delete" at bounding box center [1295, 510] width 112 height 21
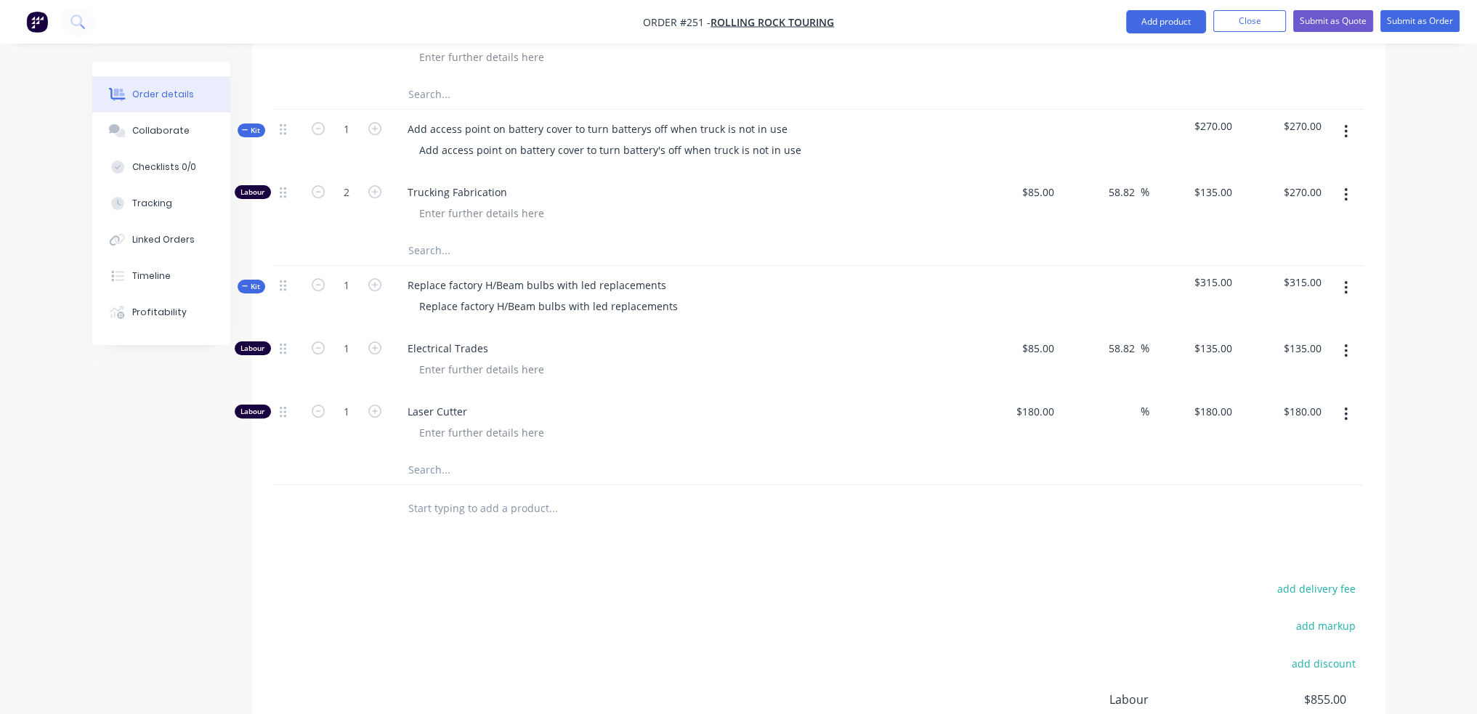
click at [1348, 416] on button "button" at bounding box center [1346, 414] width 34 height 26
click at [1284, 514] on div "Delete" at bounding box center [1295, 510] width 112 height 21
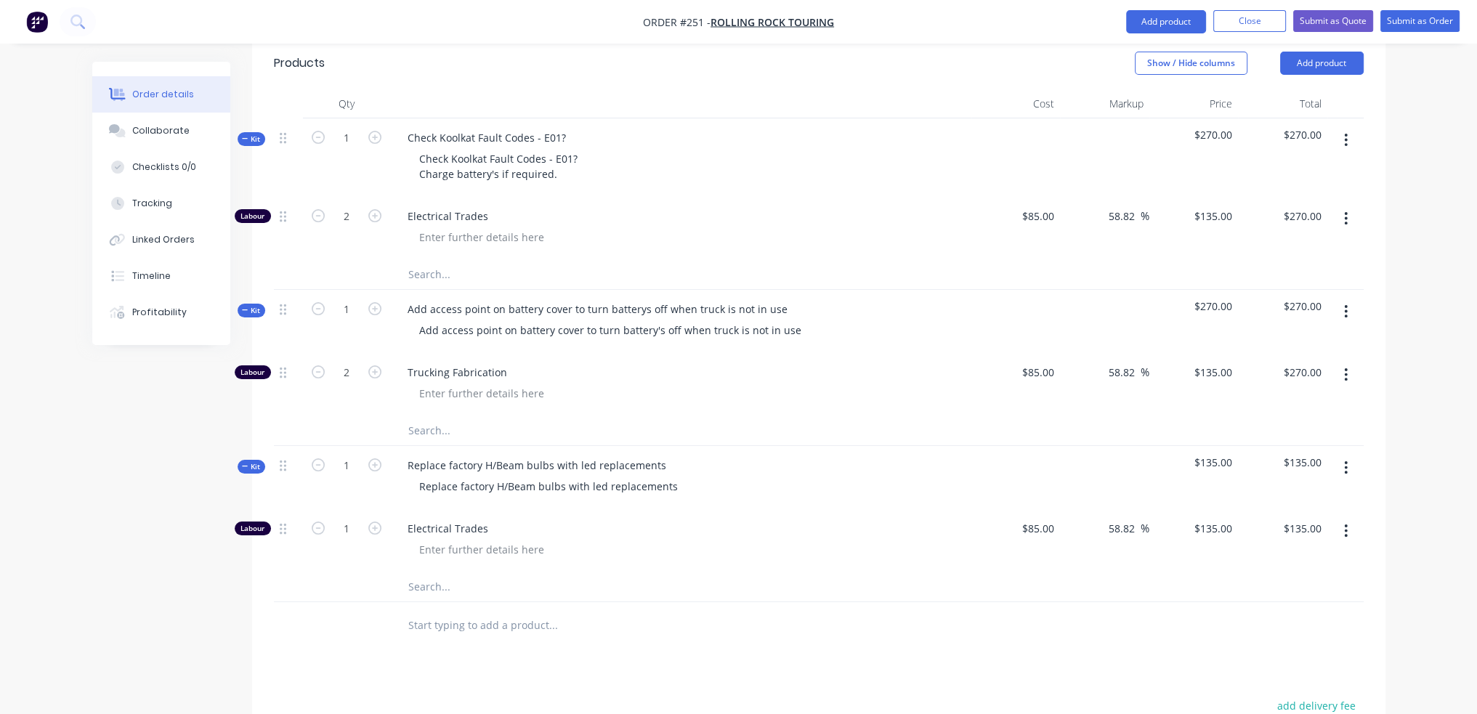
scroll to position [436, 0]
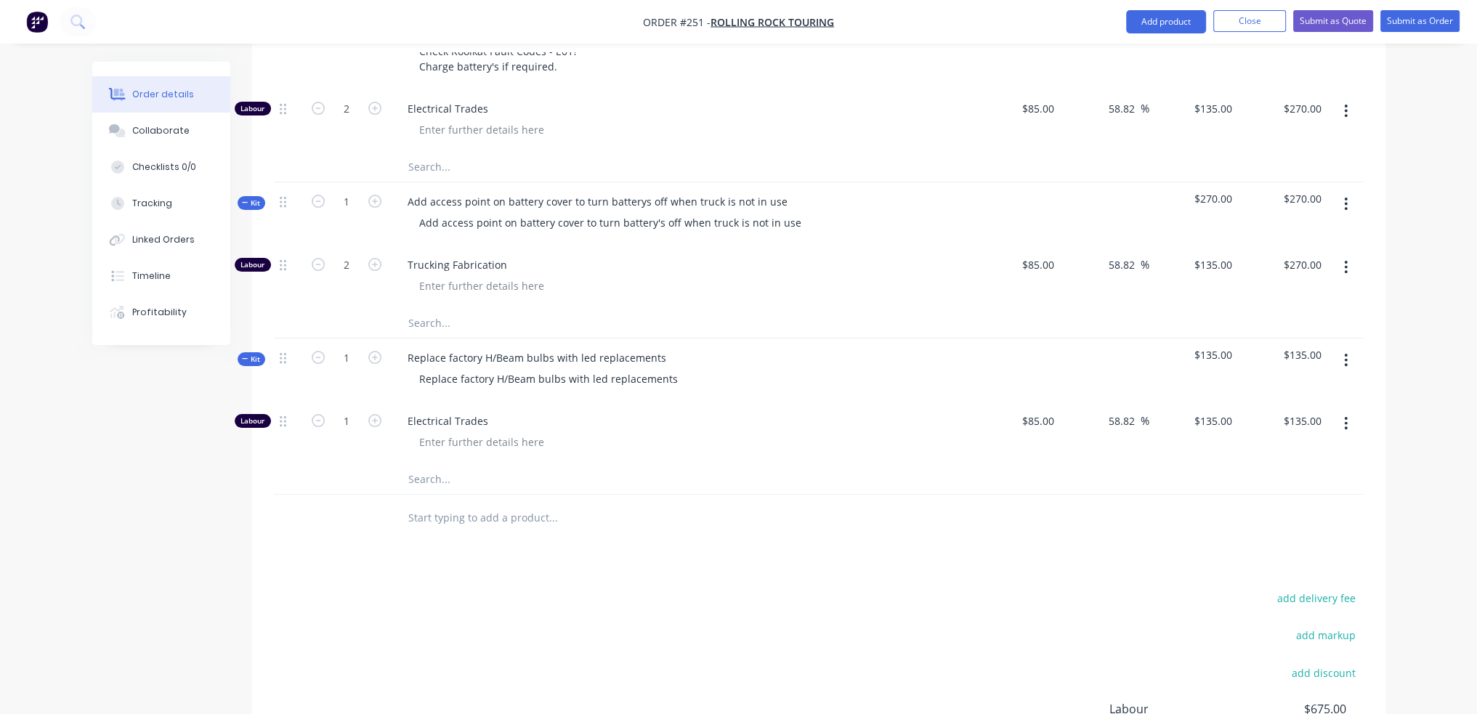
click at [497, 530] on input "text" at bounding box center [553, 517] width 291 height 29
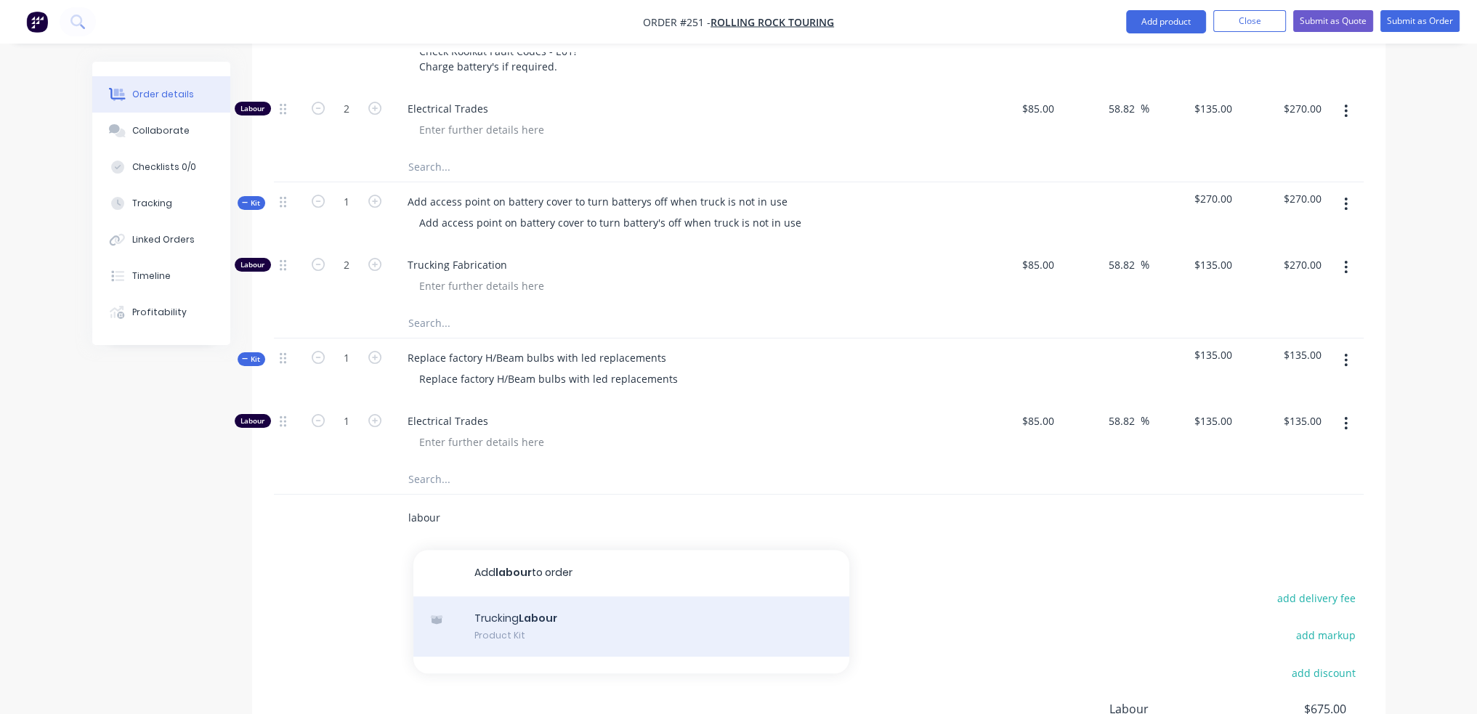
type input "labour"
click at [551, 634] on div "Trucking Labour Product Kit" at bounding box center [631, 626] width 436 height 61
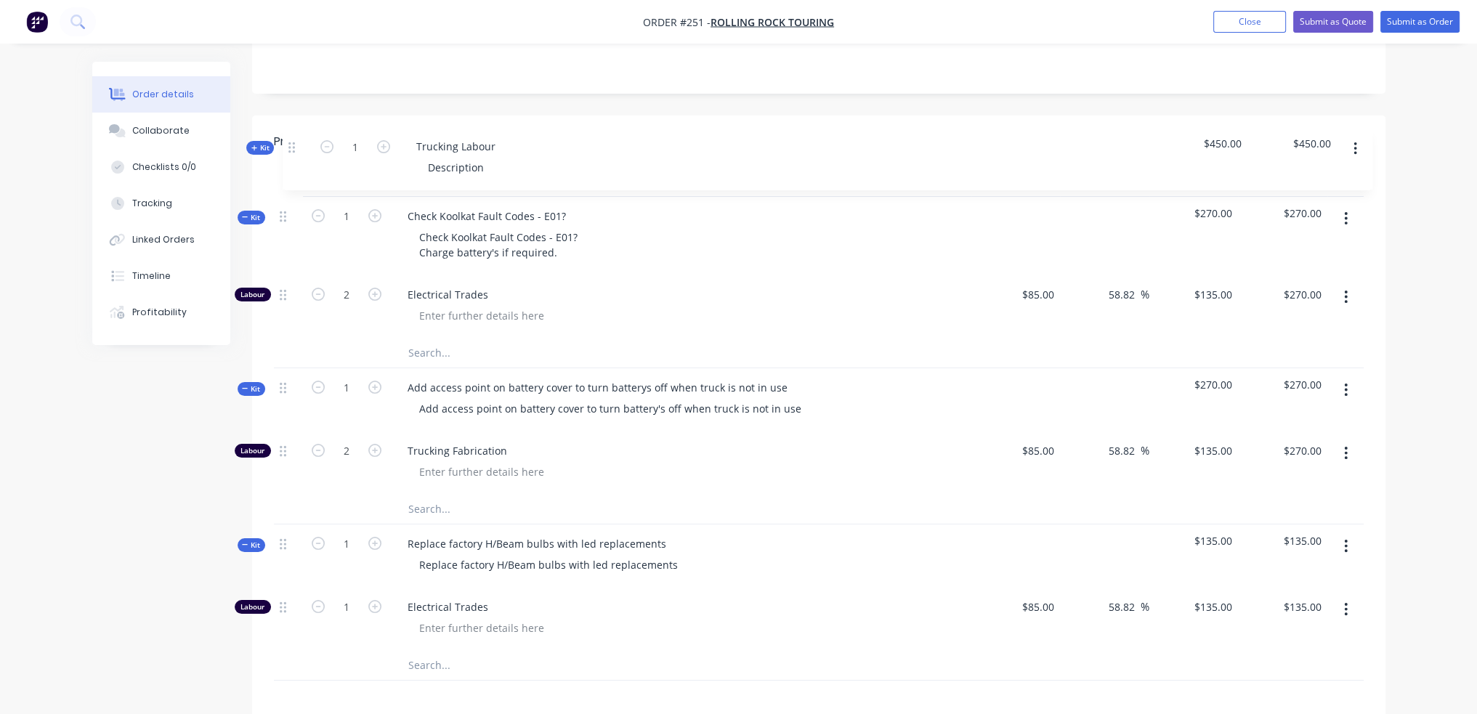
scroll to position [249, 0]
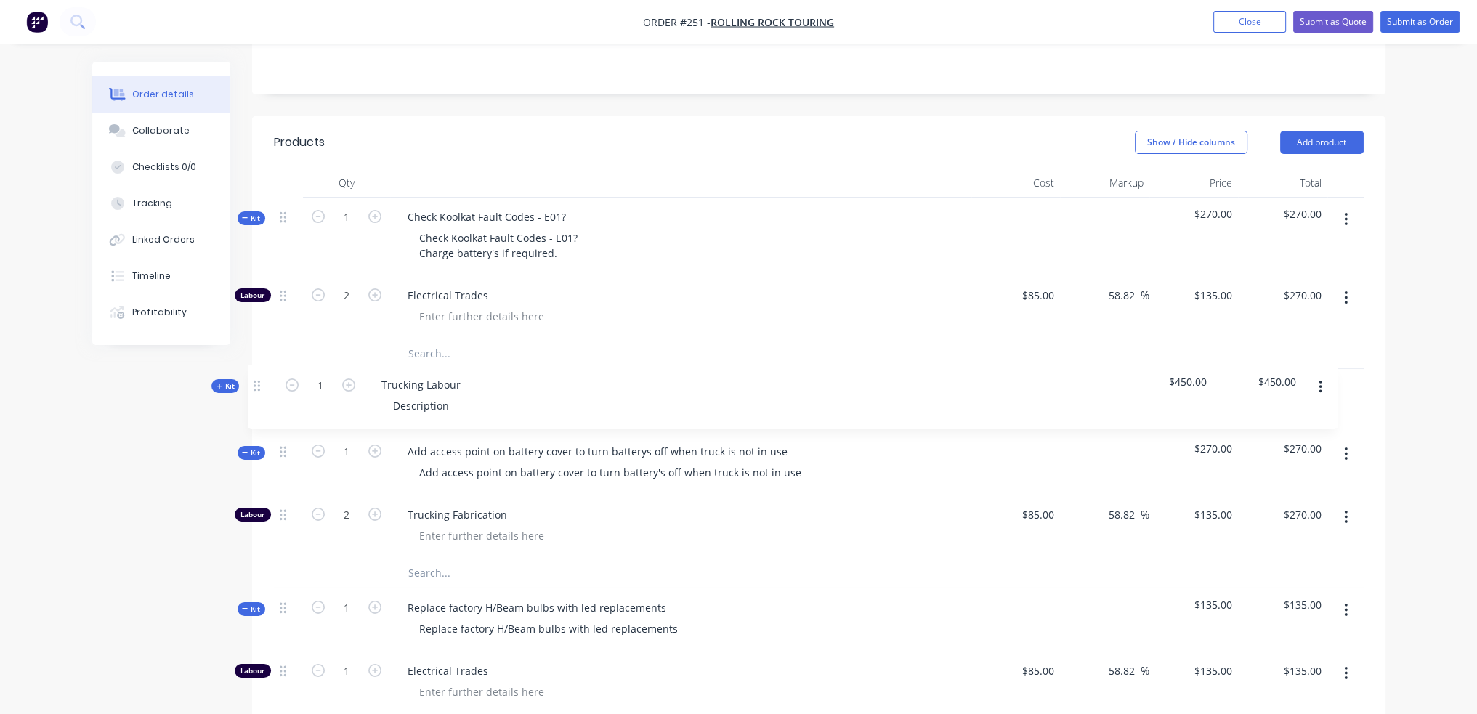
drag, startPoint x: 282, startPoint y: 514, endPoint x: 257, endPoint y: 377, distance: 138.8
click at [257, 377] on div "Qty Cost Markup Price Total Kit 1 Check Koolkat Fault Codes - E01? Check Koolka…" at bounding box center [818, 480] width 1133 height 623
click at [240, 220] on button "Kit" at bounding box center [252, 218] width 28 height 14
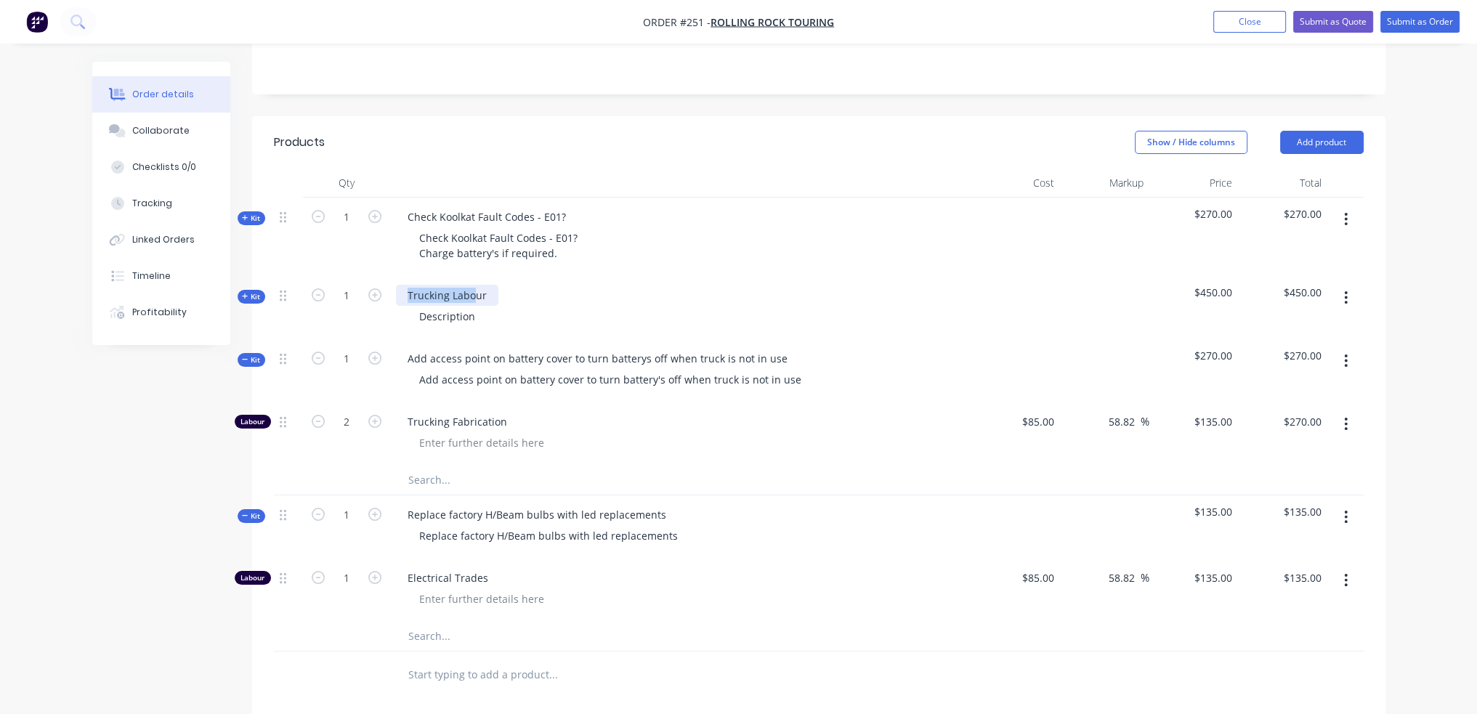
drag, startPoint x: 436, startPoint y: 293, endPoint x: 259, endPoint y: 293, distance: 176.5
click at [274, 293] on div "Kit 1 Trucking Labour Description $450.00 $450.00" at bounding box center [819, 307] width 1090 height 63
drag, startPoint x: 529, startPoint y: 293, endPoint x: -13, endPoint y: 299, distance: 542.0
click at [0, 299] on html "Order #251 - Rolling Rock Touring Add product Close Submit as Quote Submit as O…" at bounding box center [738, 410] width 1477 height 1319
copy div "Check Koolkat not cooling"
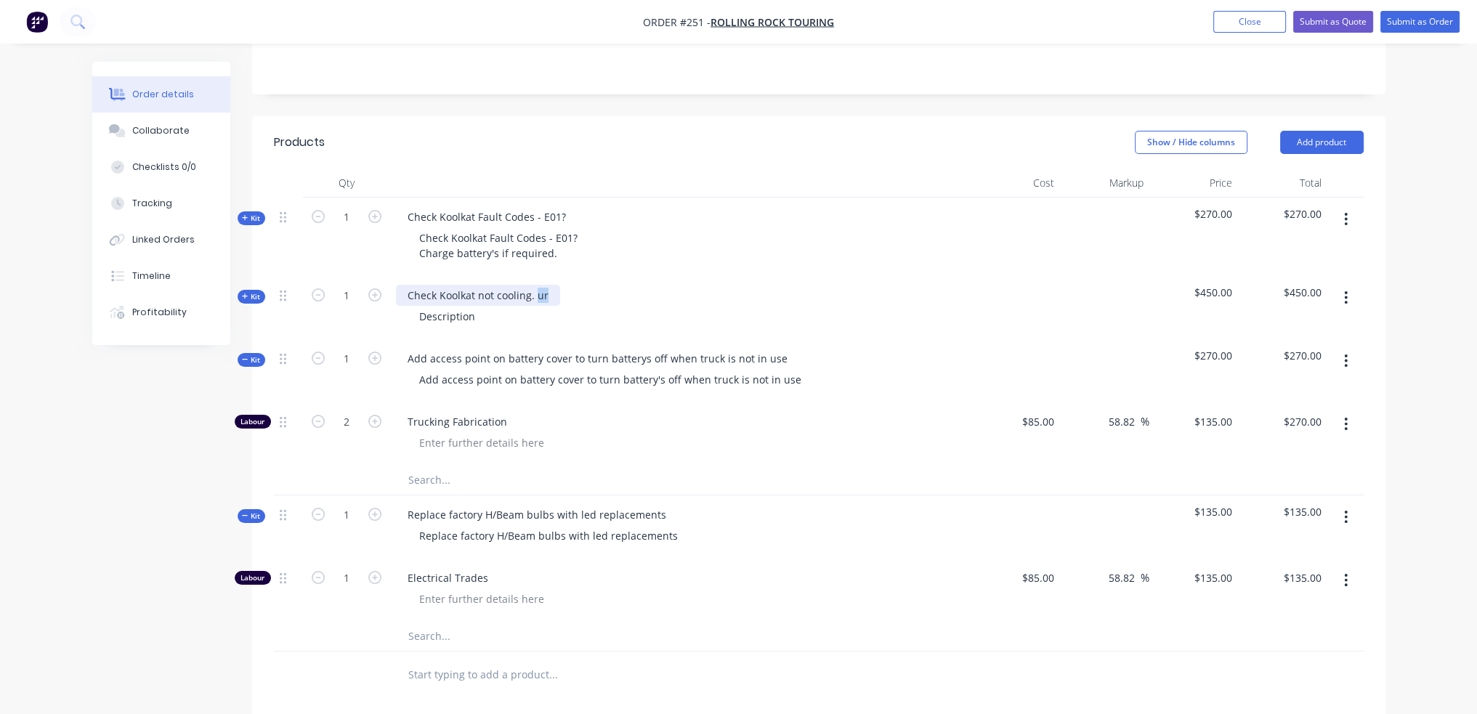
drag, startPoint x: 542, startPoint y: 290, endPoint x: 535, endPoint y: 293, distance: 7.8
click at [535, 293] on div "Check Koolkat not cooling. ur" at bounding box center [478, 295] width 164 height 21
click at [467, 316] on div "Description" at bounding box center [447, 316] width 79 height 21
drag, startPoint x: 477, startPoint y: 316, endPoint x: 120, endPoint y: 316, distance: 356.7
click at [120, 316] on div "Order details Collaborate Checklists 0/0 Tracking Linked Orders Timeline Profit…" at bounding box center [739, 441] width 1322 height 1257
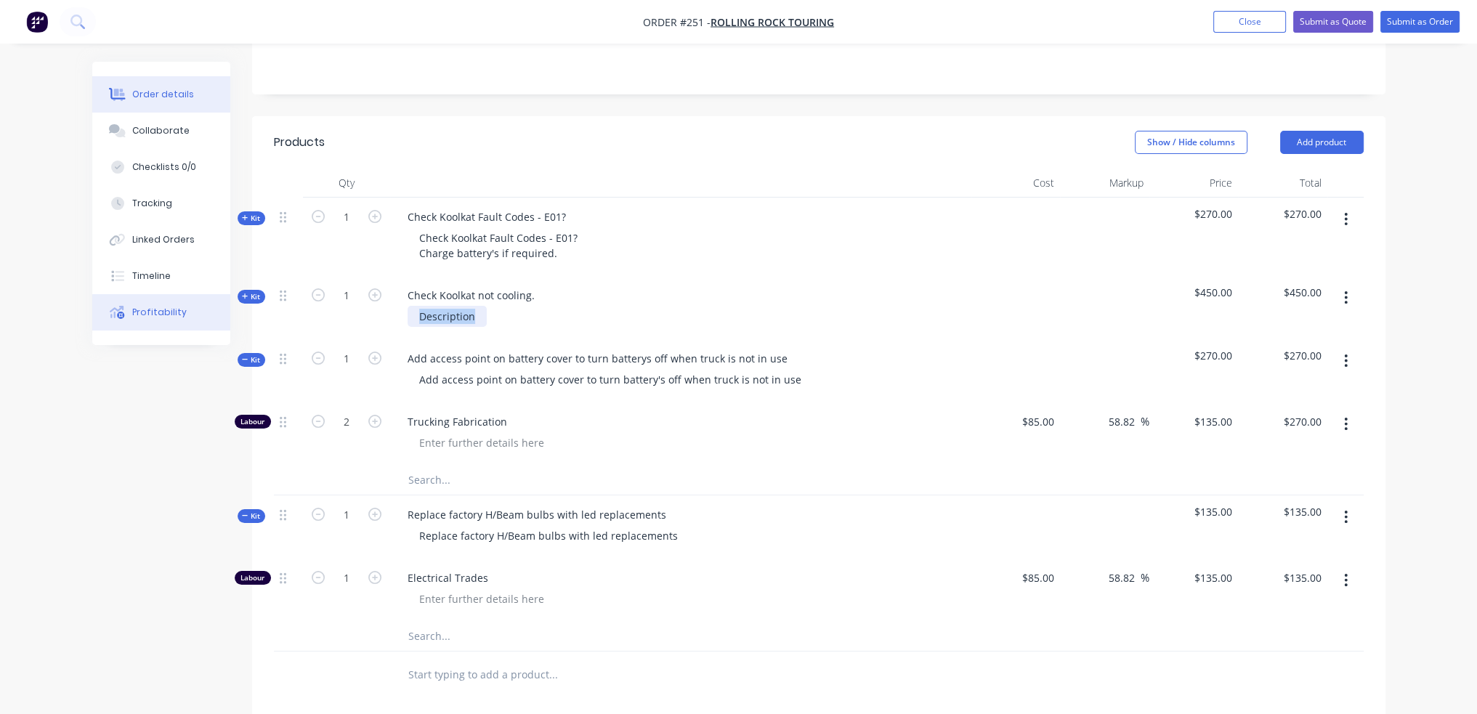
paste div
click at [262, 296] on button "Kit" at bounding box center [252, 297] width 28 height 14
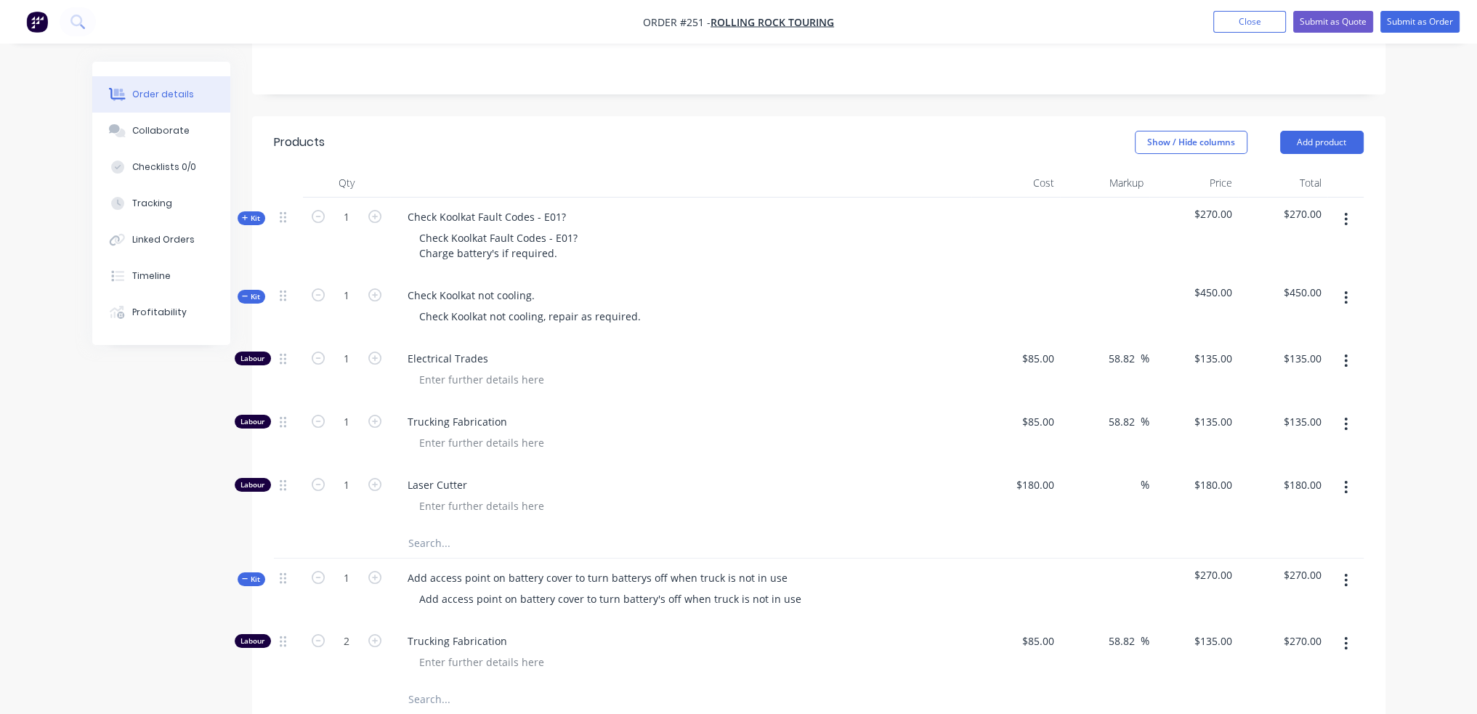
drag, startPoint x: 369, startPoint y: 359, endPoint x: 737, endPoint y: 402, distance: 370.2
click at [371, 359] on icon "button" at bounding box center [374, 358] width 13 height 13
type input "2"
type input "$270.00"
click at [1344, 418] on icon "button" at bounding box center [1346, 424] width 4 height 16
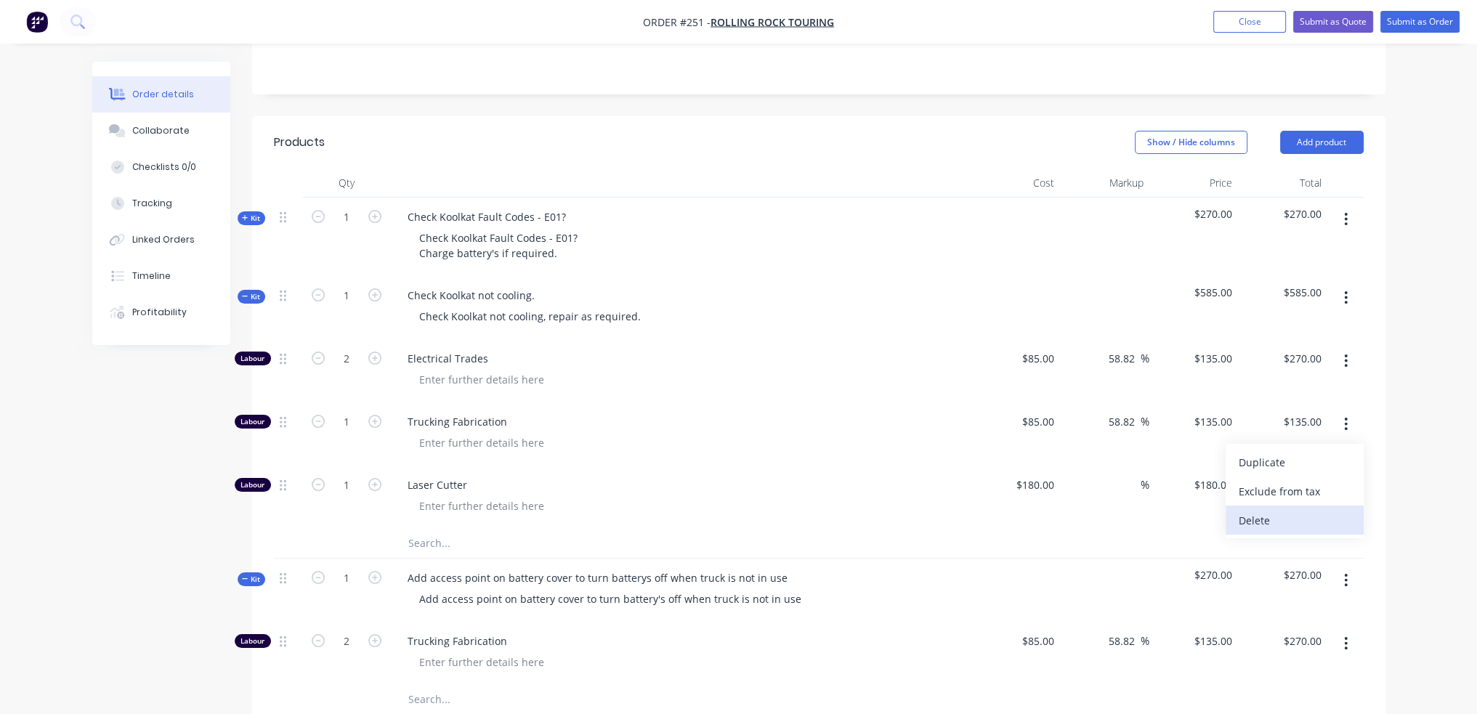
click at [1297, 517] on div "Delete" at bounding box center [1295, 520] width 112 height 21
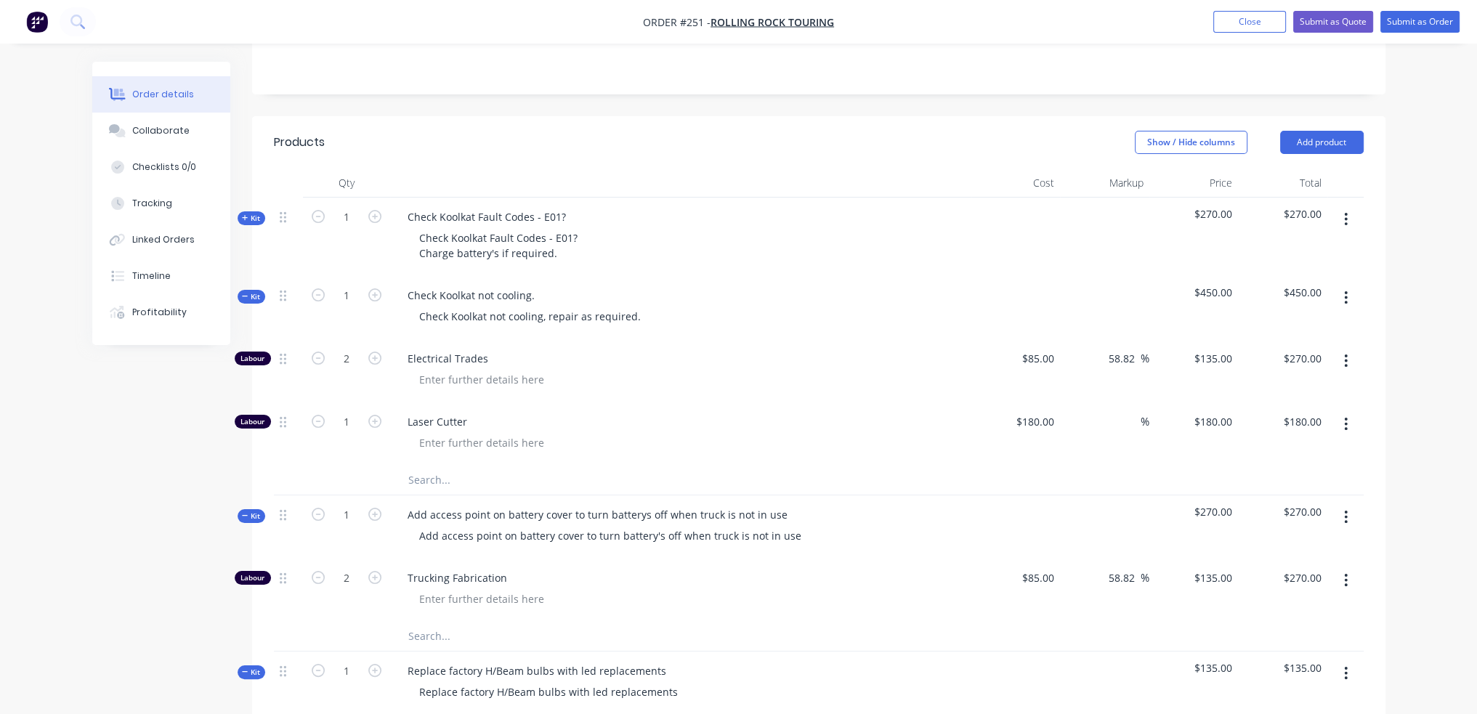
click at [1348, 429] on icon "button" at bounding box center [1346, 424] width 4 height 16
click at [1299, 517] on div "Delete" at bounding box center [1295, 520] width 112 height 21
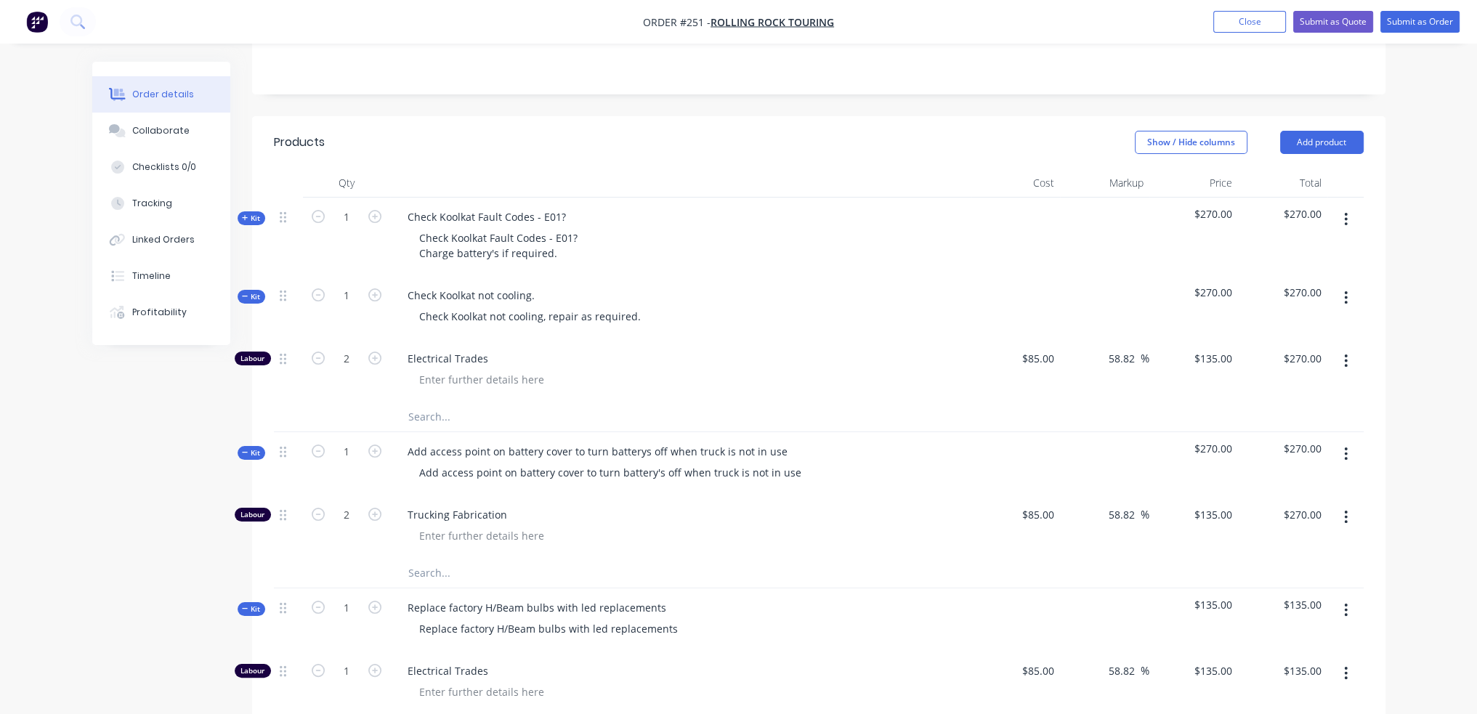
drag, startPoint x: 1412, startPoint y: 400, endPoint x: 1311, endPoint y: 392, distance: 102.1
click at [1411, 400] on div "Order details Collaborate Checklists 0/0 Tracking Linked Orders Timeline Profit…" at bounding box center [738, 456] width 1477 height 1411
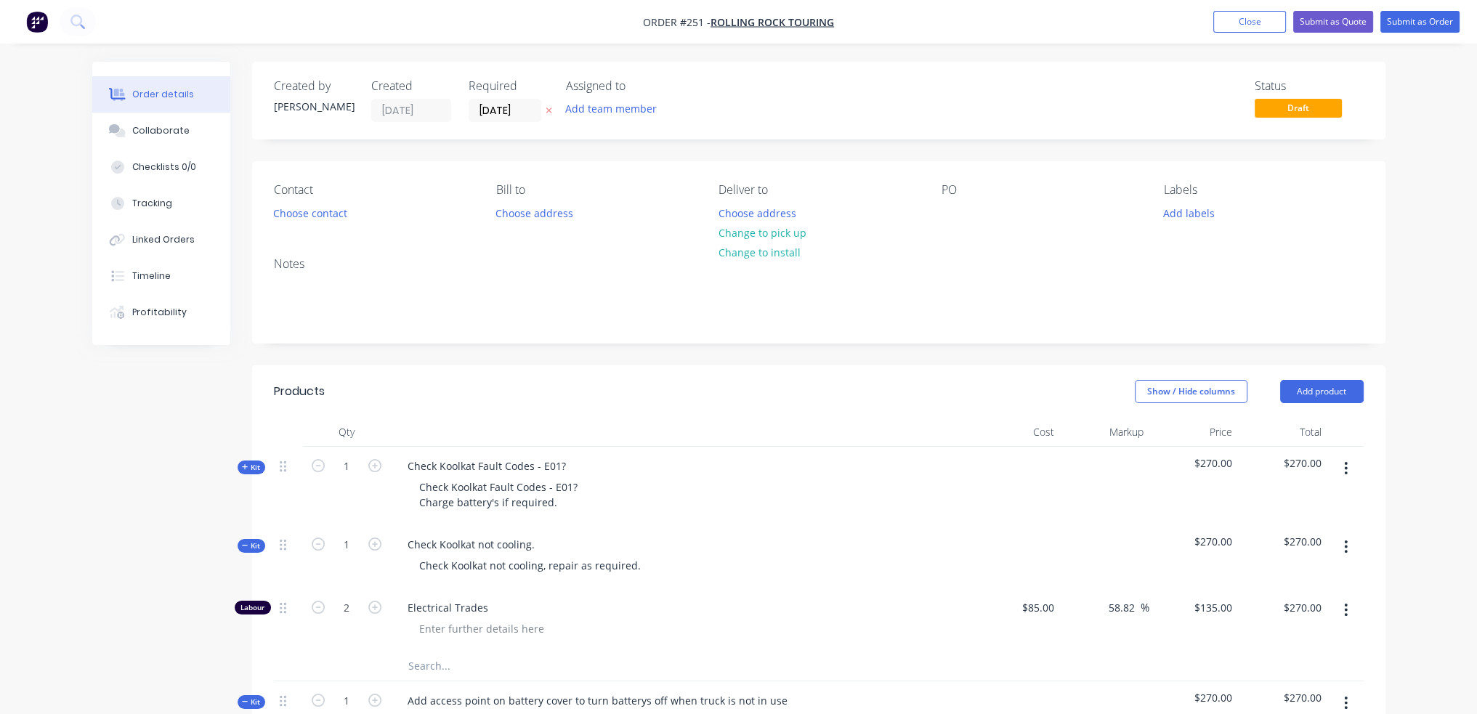
scroll to position [0, 0]
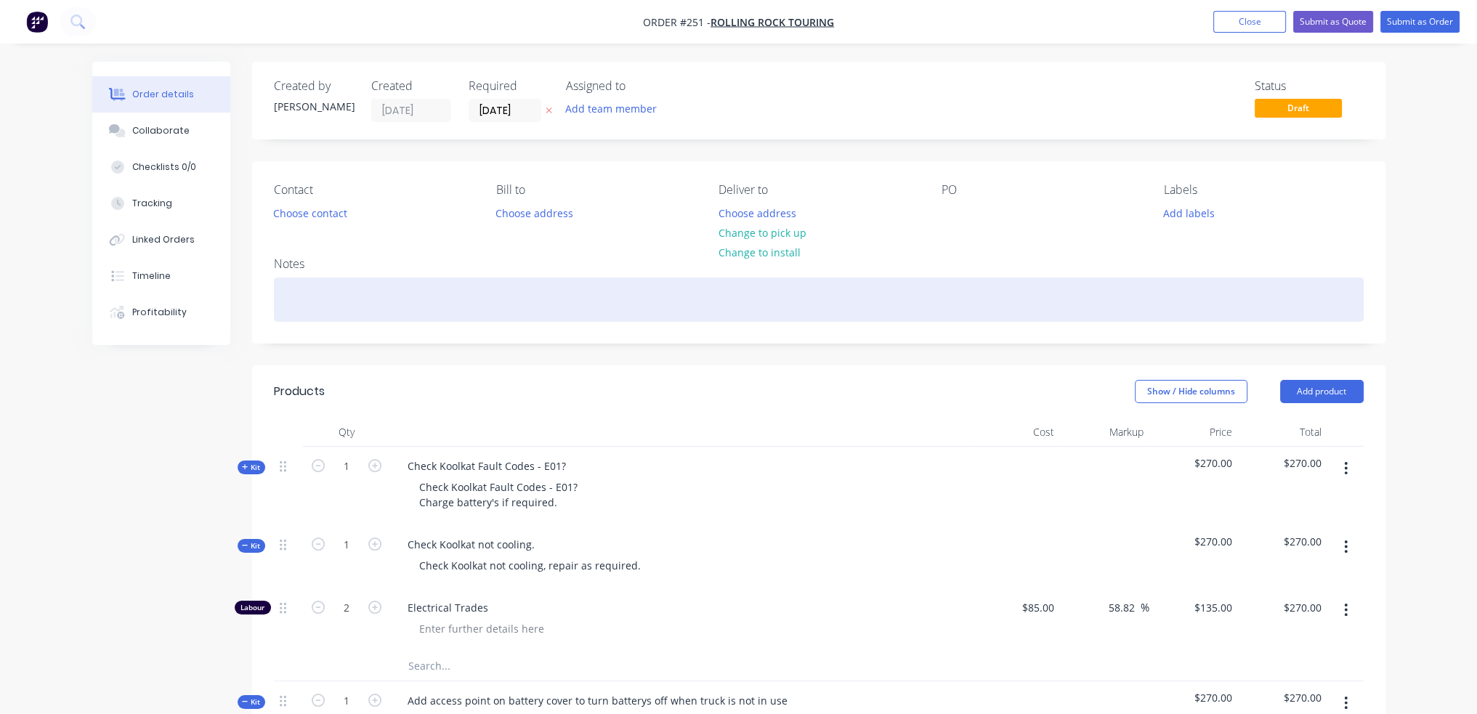
click at [360, 296] on div at bounding box center [819, 300] width 1090 height 44
click at [663, 309] on div "Truck needs to be ready to collect [DATE] afternoon." at bounding box center [819, 300] width 1090 height 44
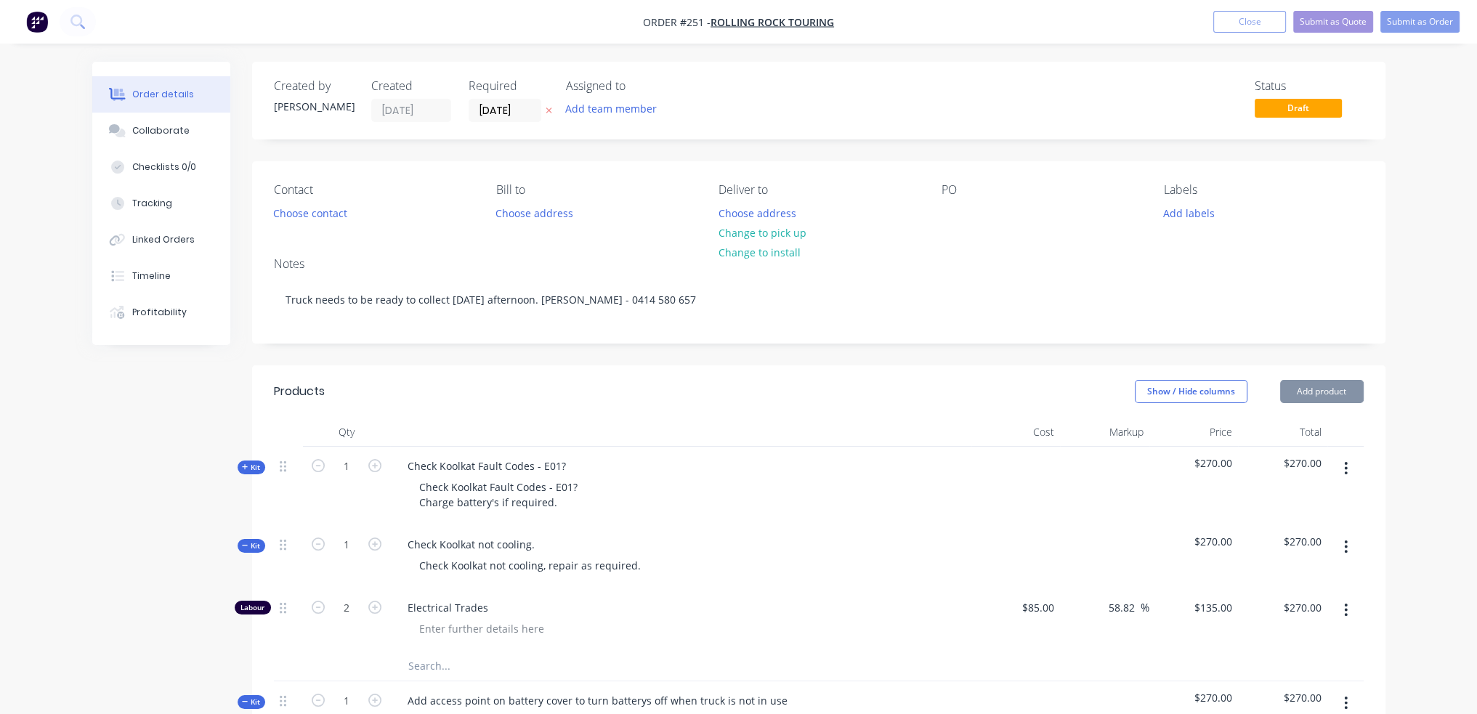
click at [795, 369] on header "Products Show / Hide columns Add product" at bounding box center [818, 391] width 1133 height 52
click at [1401, 18] on button "Submit as Order" at bounding box center [1419, 22] width 79 height 22
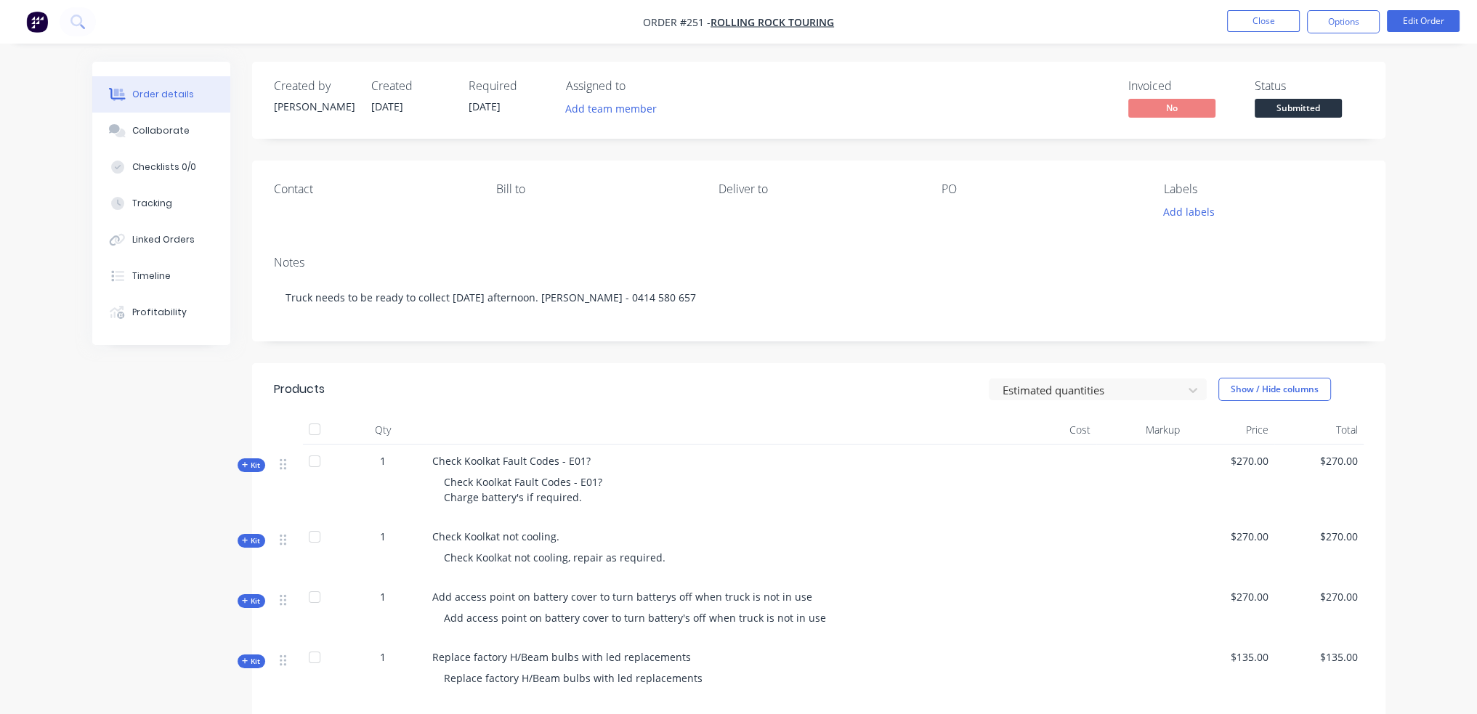
click at [1222, 208] on div "Add labels" at bounding box center [1263, 212] width 199 height 20
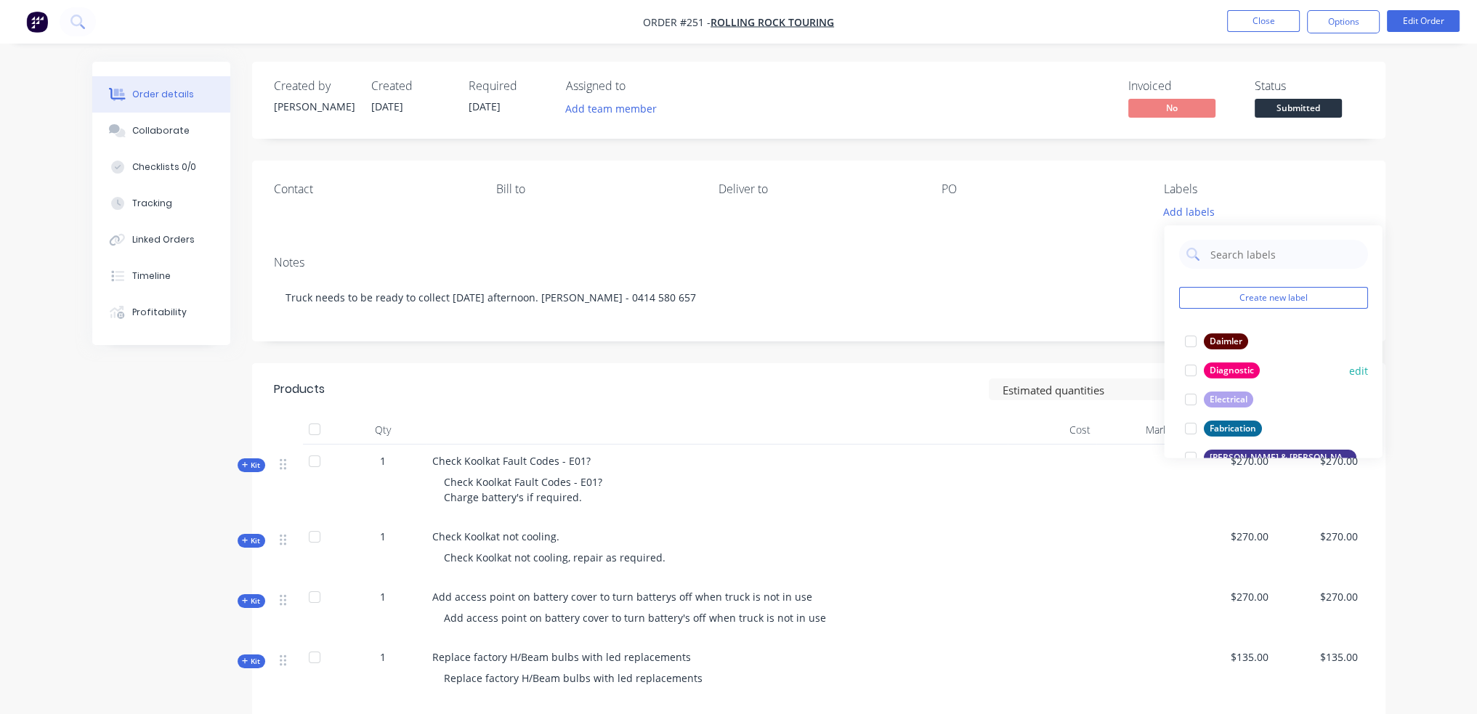
click at [1194, 372] on div at bounding box center [1189, 370] width 29 height 29
click at [1189, 392] on div at bounding box center [1189, 392] width 29 height 29
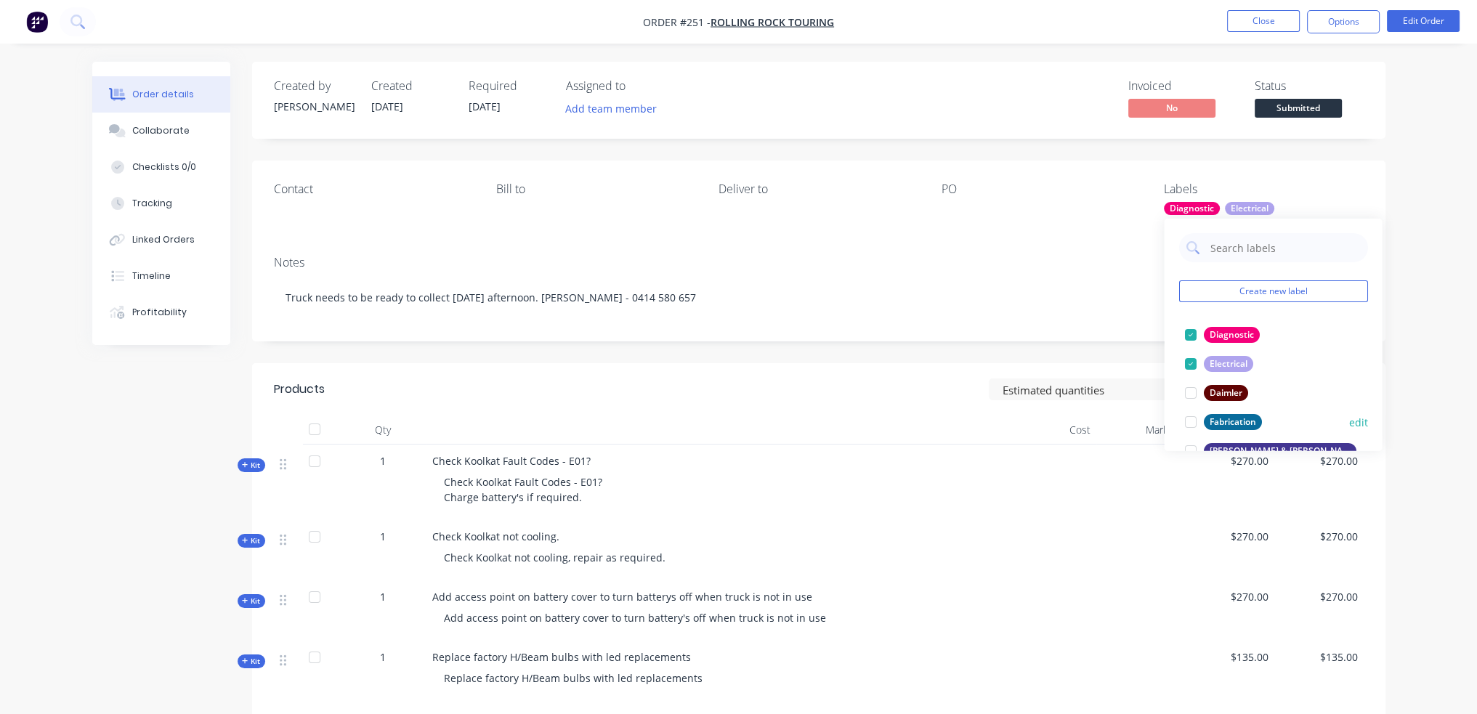
click at [1194, 416] on div at bounding box center [1189, 422] width 29 height 29
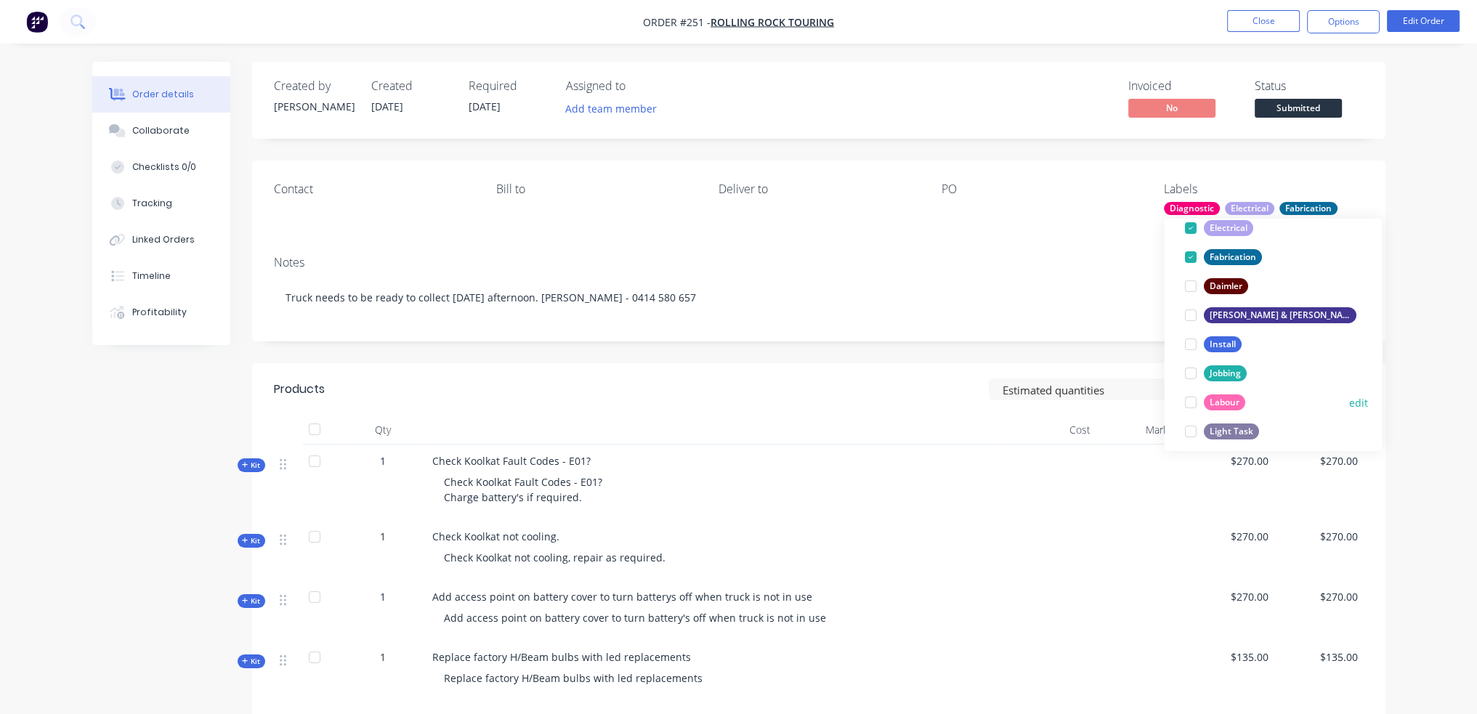
scroll to position [145, 0]
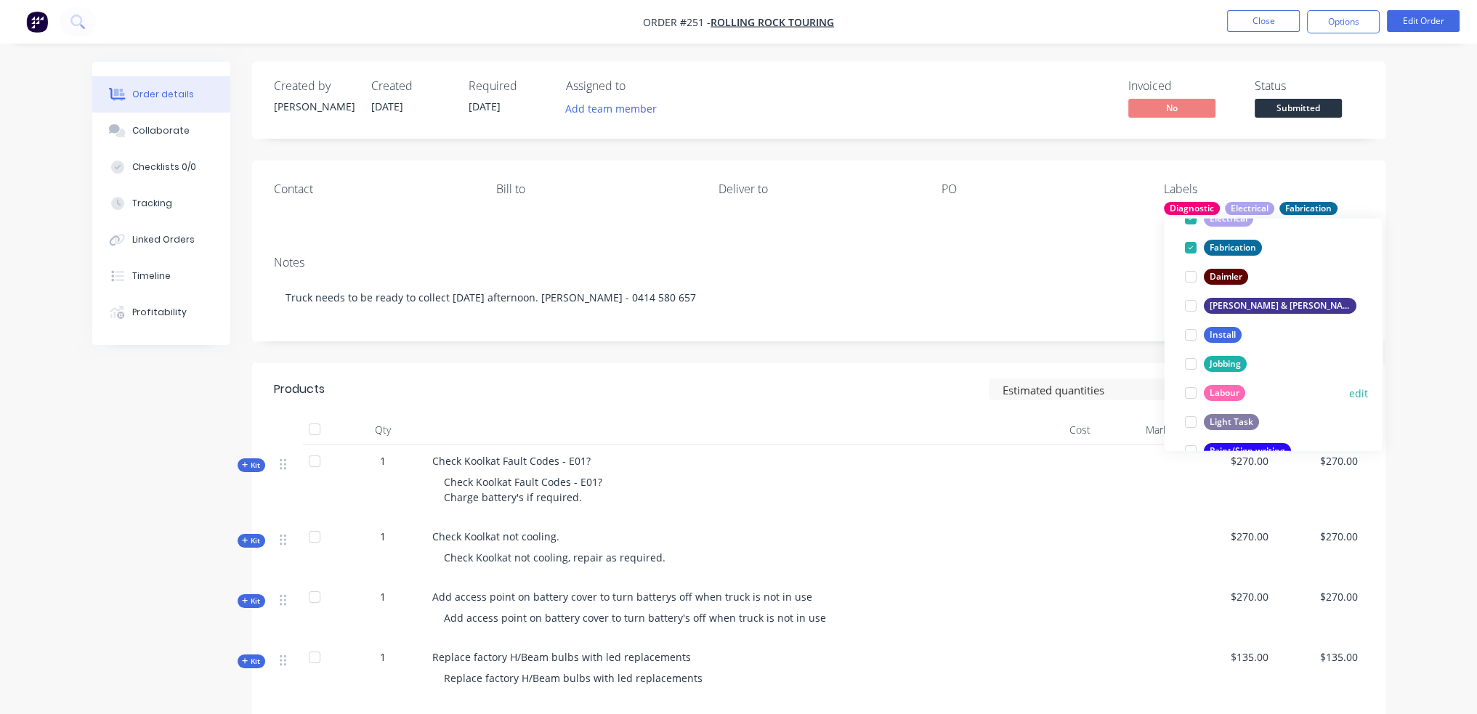
click at [1191, 394] on div at bounding box center [1189, 392] width 29 height 29
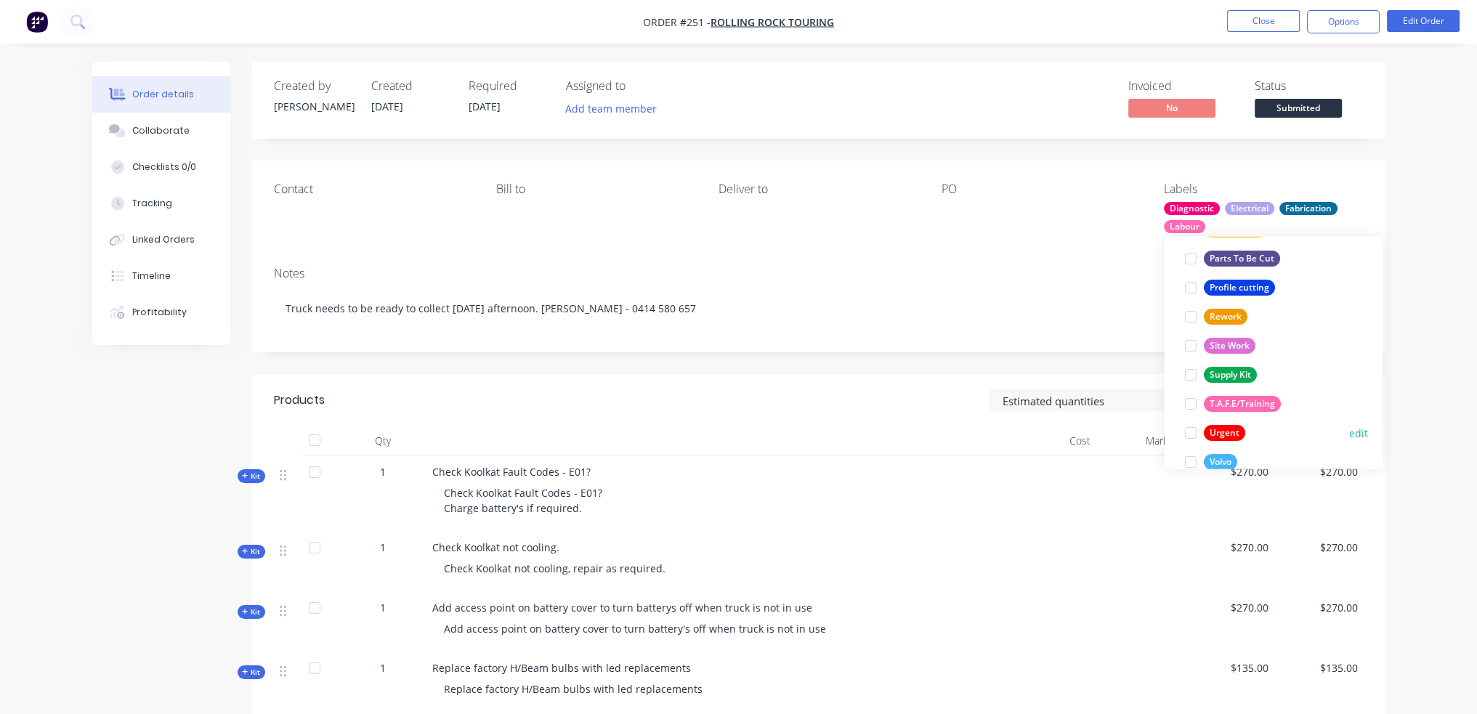
scroll to position [436, 0]
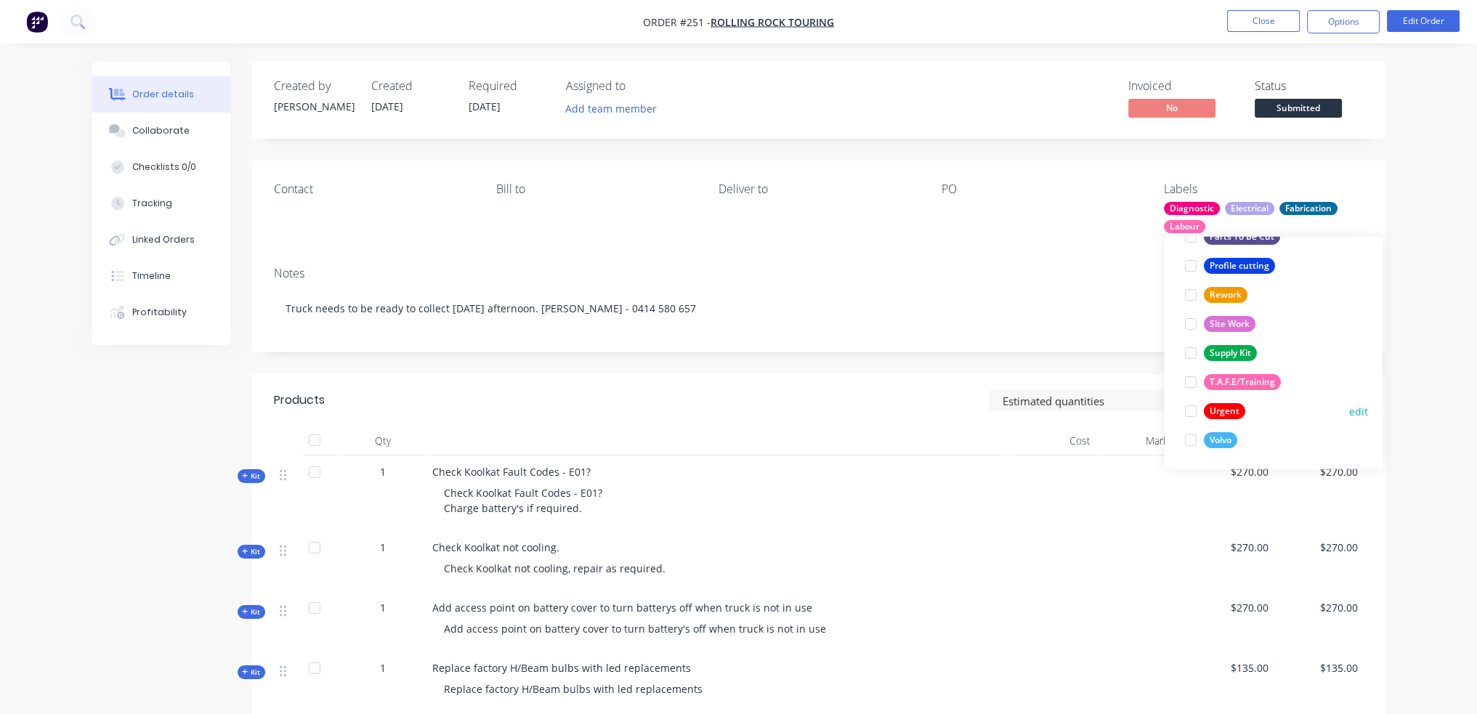
click at [1229, 409] on div "Urgent" at bounding box center [1223, 411] width 41 height 16
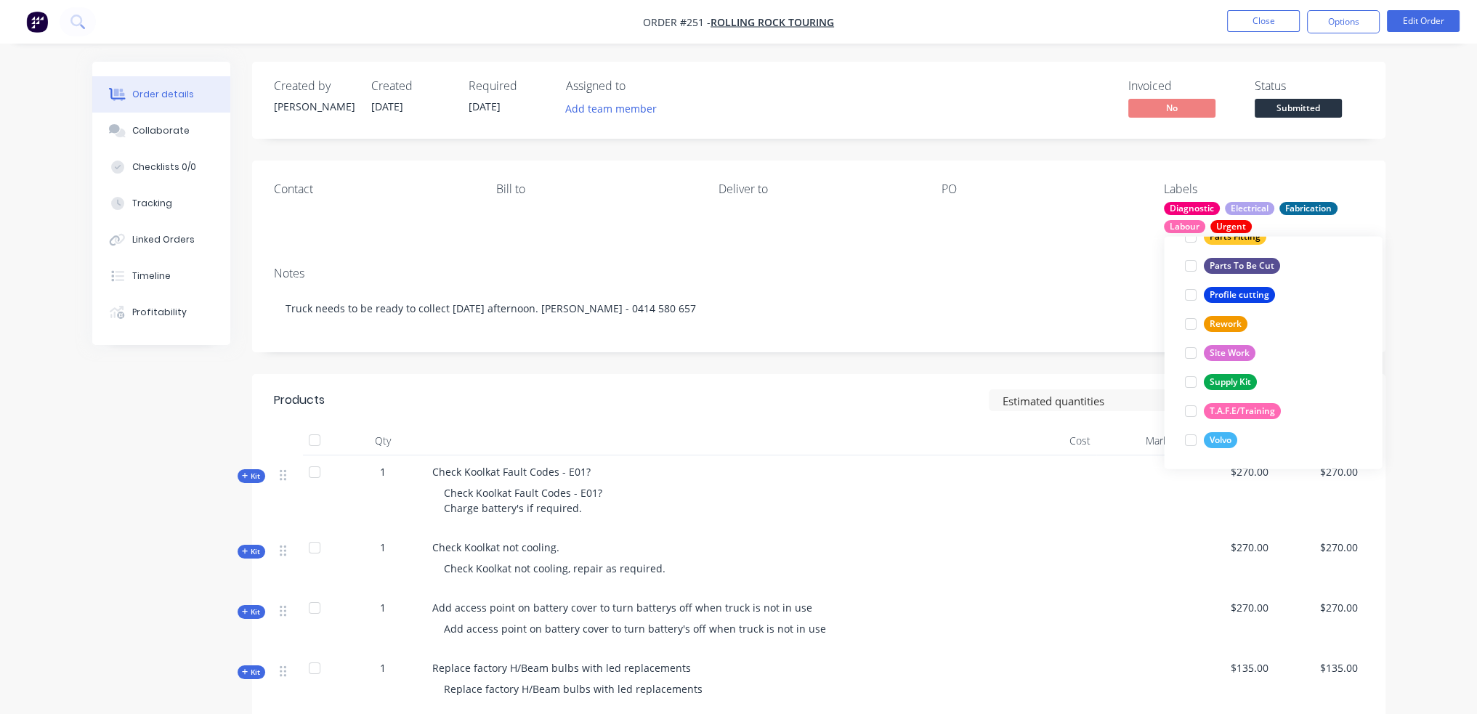
scroll to position [58, 0]
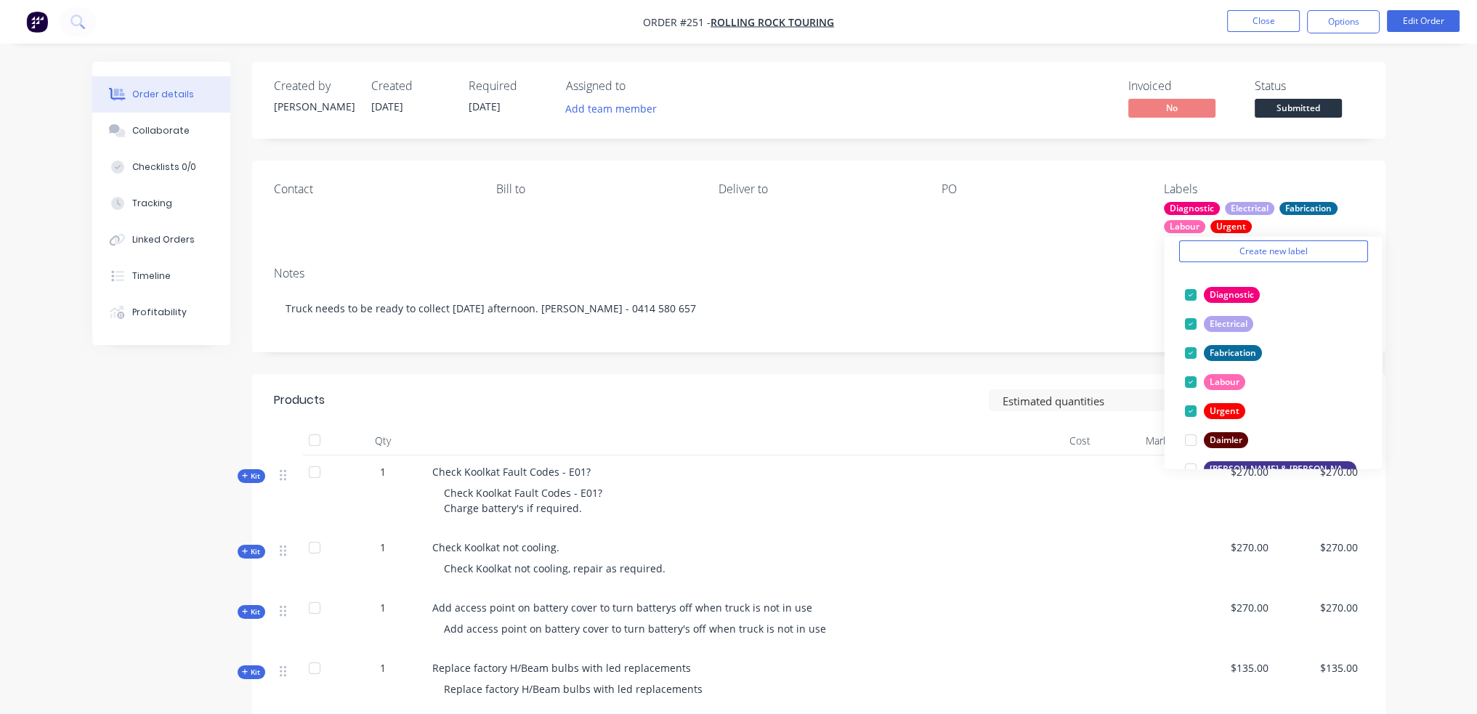
click at [1420, 161] on div "Order details Collaborate Checklists 0/0 Tracking Linked Orders Timeline Profit…" at bounding box center [738, 485] width 1477 height 971
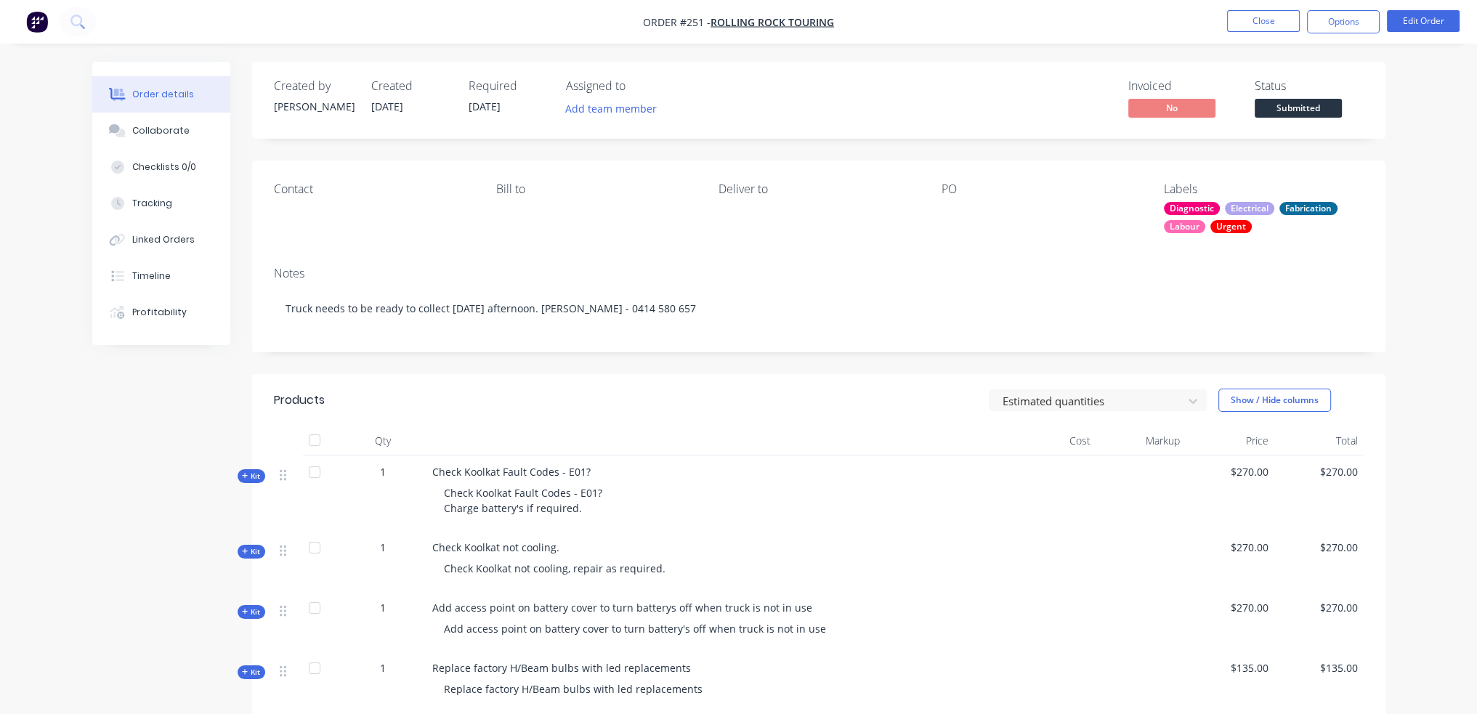
drag, startPoint x: 1320, startPoint y: 17, endPoint x: 1340, endPoint y: 35, distance: 26.7
click at [1320, 17] on button "Options" at bounding box center [1343, 21] width 73 height 23
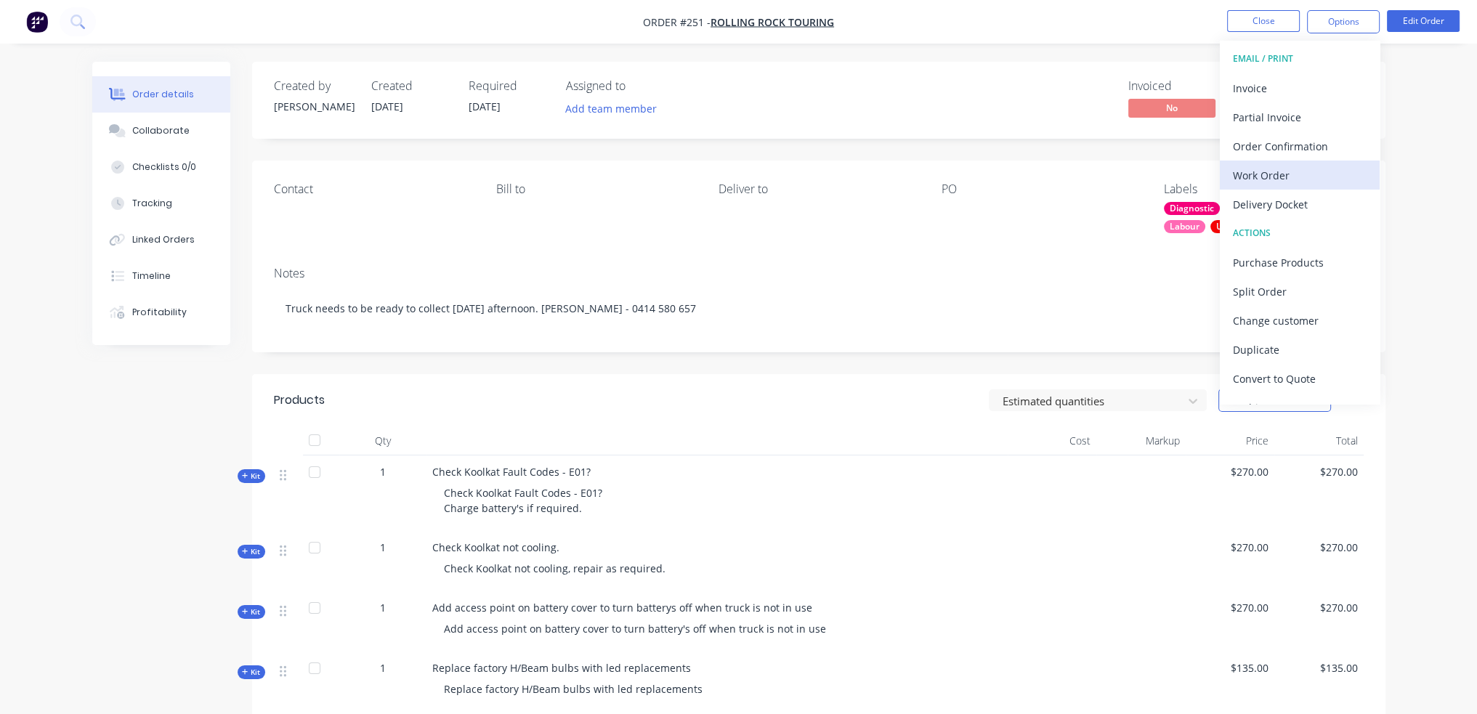
click at [1292, 179] on div "Work Order" at bounding box center [1300, 175] width 134 height 21
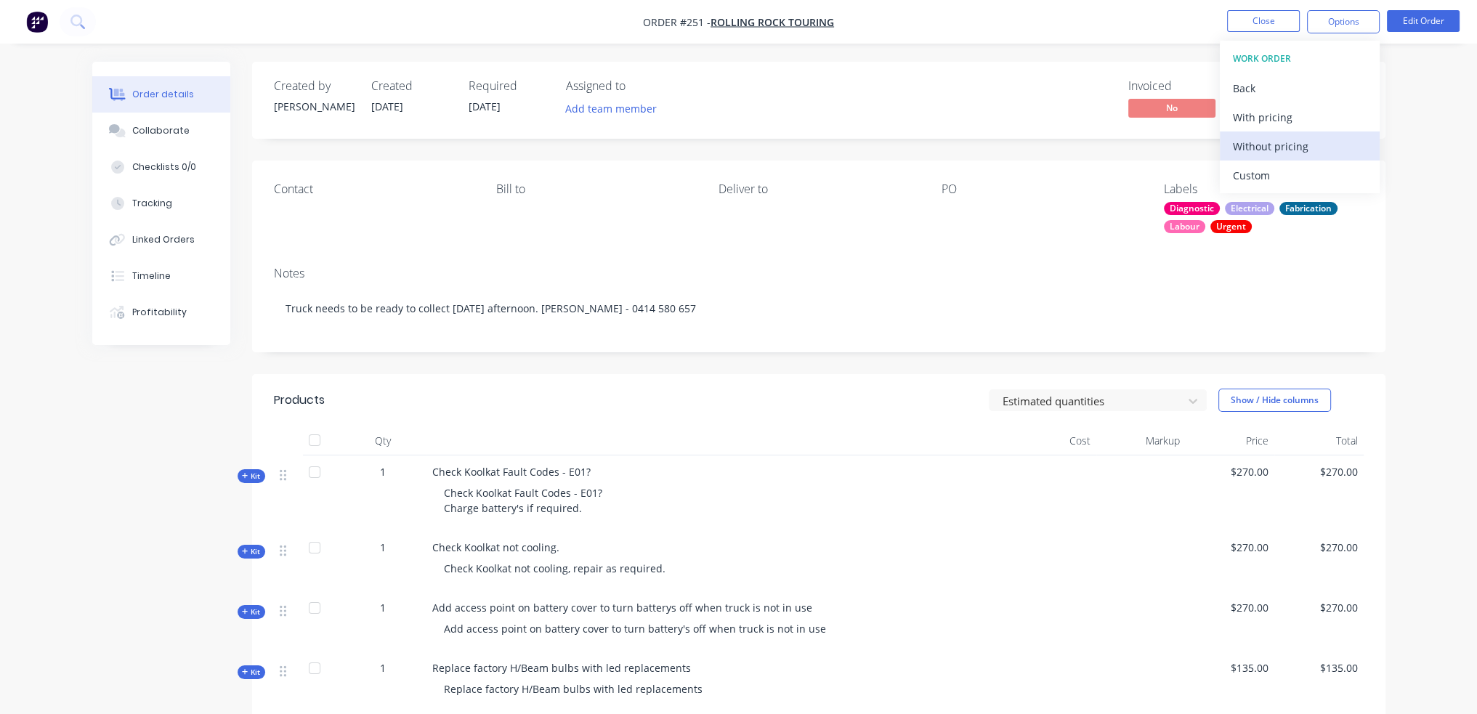
click at [1338, 143] on div "Without pricing" at bounding box center [1300, 146] width 134 height 21
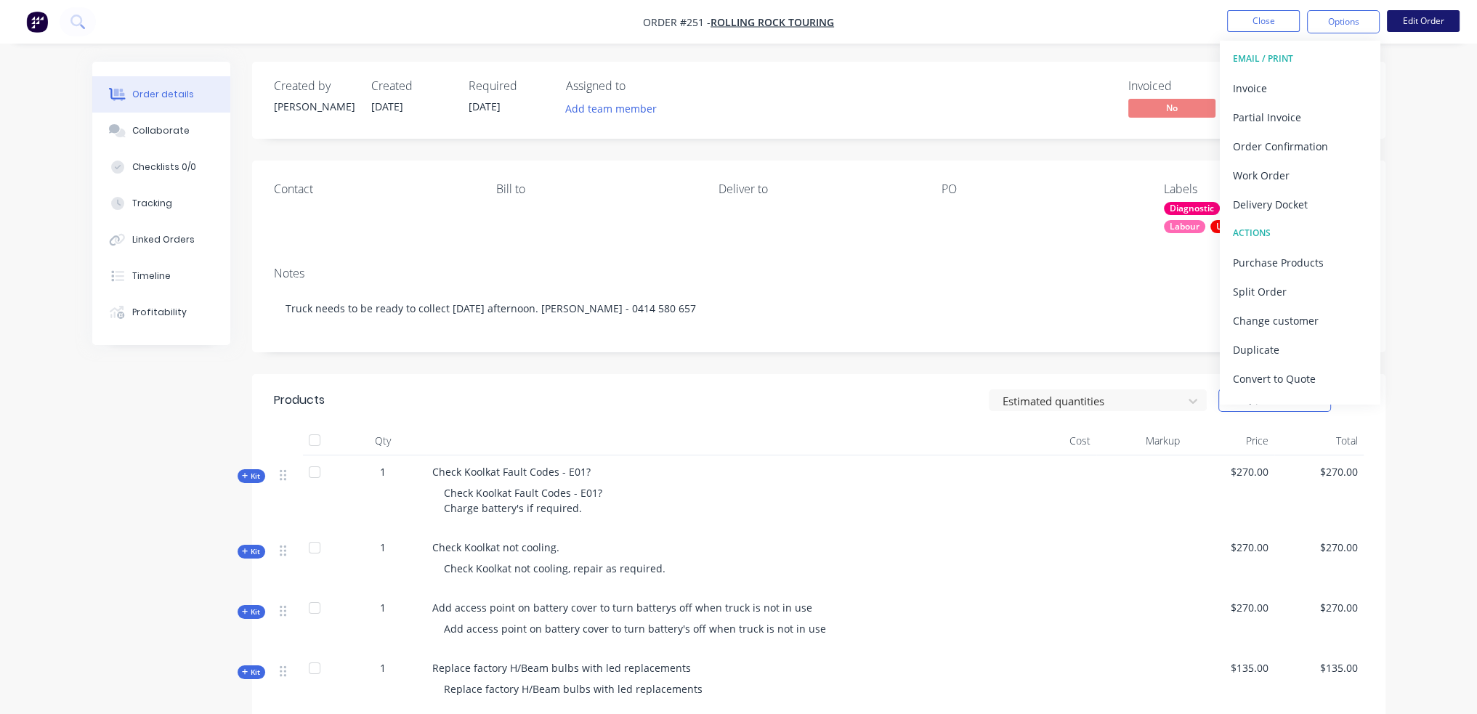
click at [1405, 22] on button "Edit Order" at bounding box center [1423, 21] width 73 height 22
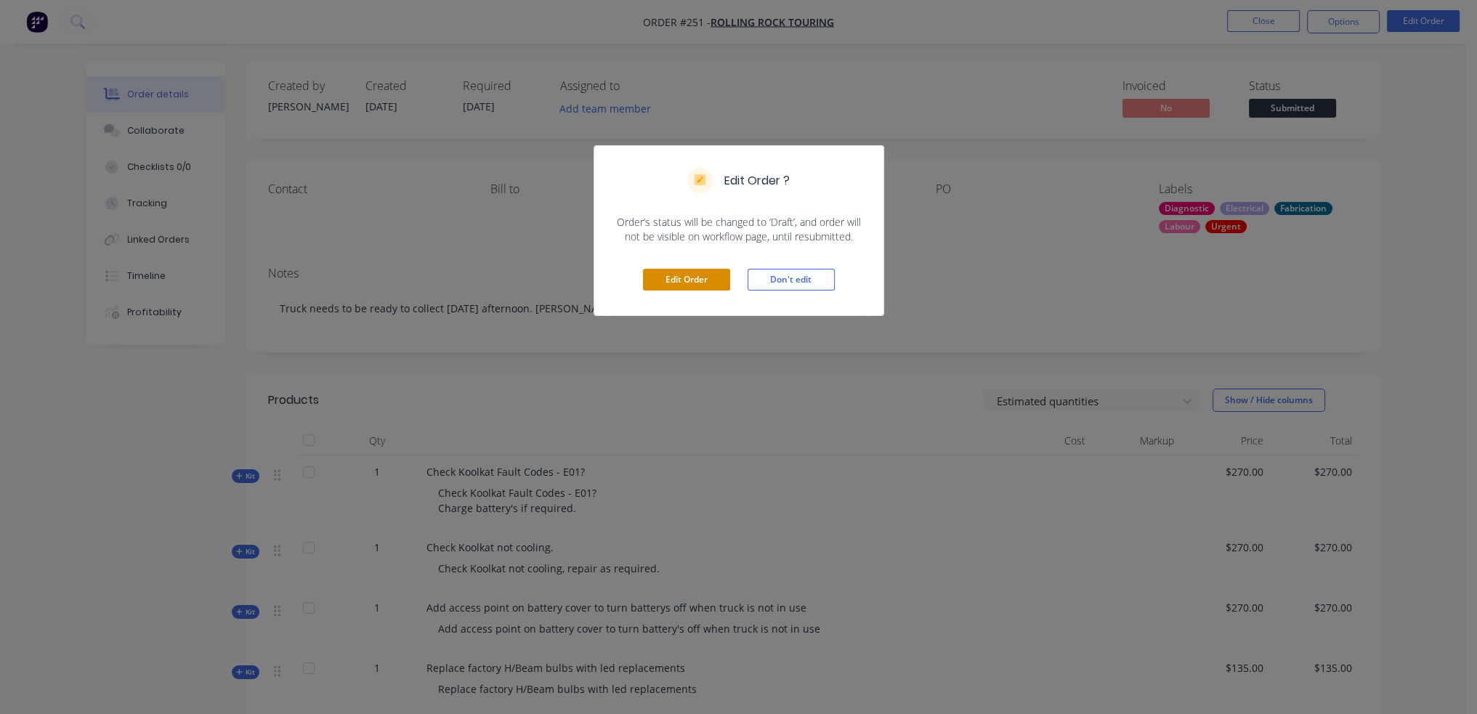
click at [709, 283] on button "Edit Order" at bounding box center [686, 280] width 87 height 22
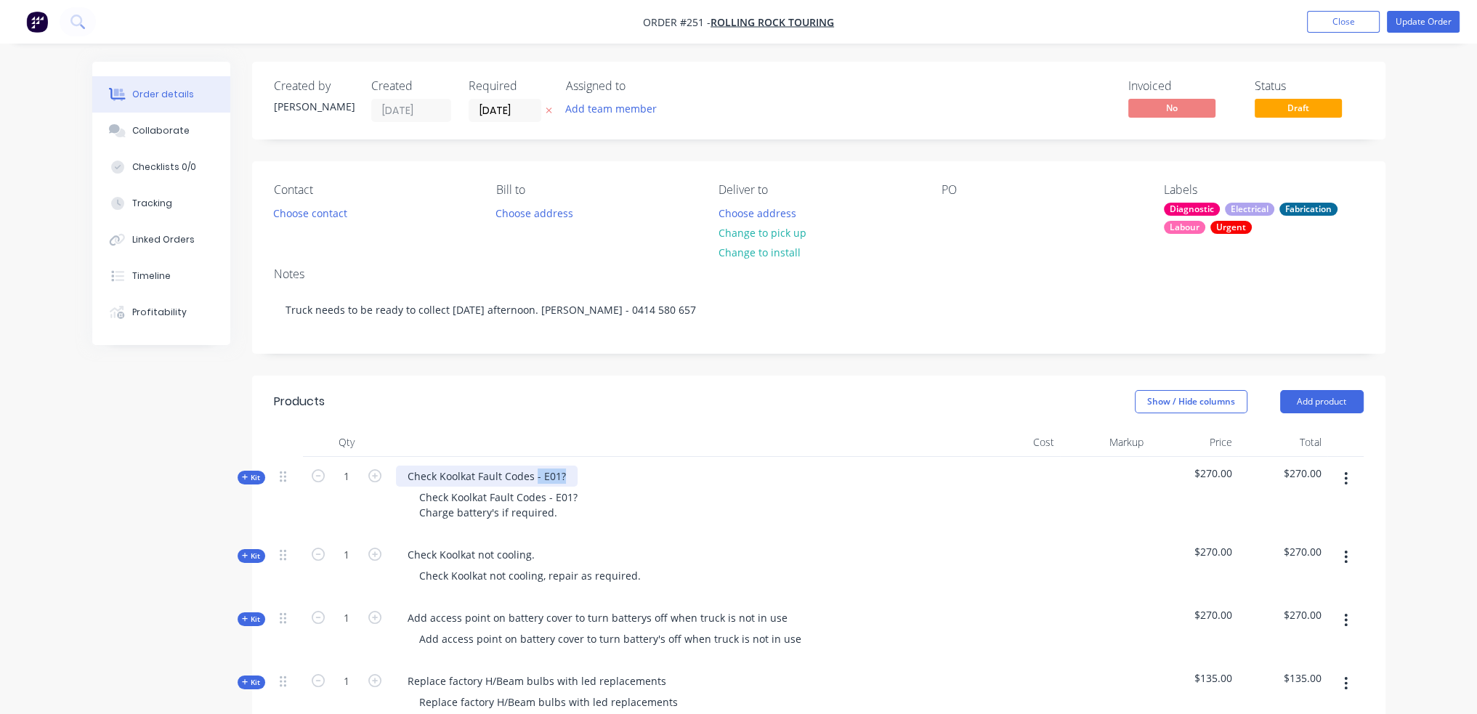
drag, startPoint x: 535, startPoint y: 473, endPoint x: 566, endPoint y: 473, distance: 31.2
click at [566, 473] on div "Check Koolkat Fault Codes - E01?" at bounding box center [487, 476] width 182 height 21
click at [488, 496] on div "Check Koolkat Fault Codes - E01? Charge battery's if required." at bounding box center [499, 505] width 182 height 36
click at [419, 492] on div "Check Koolkat Fault Codes - E01? Charge battery's if required." at bounding box center [499, 505] width 182 height 36
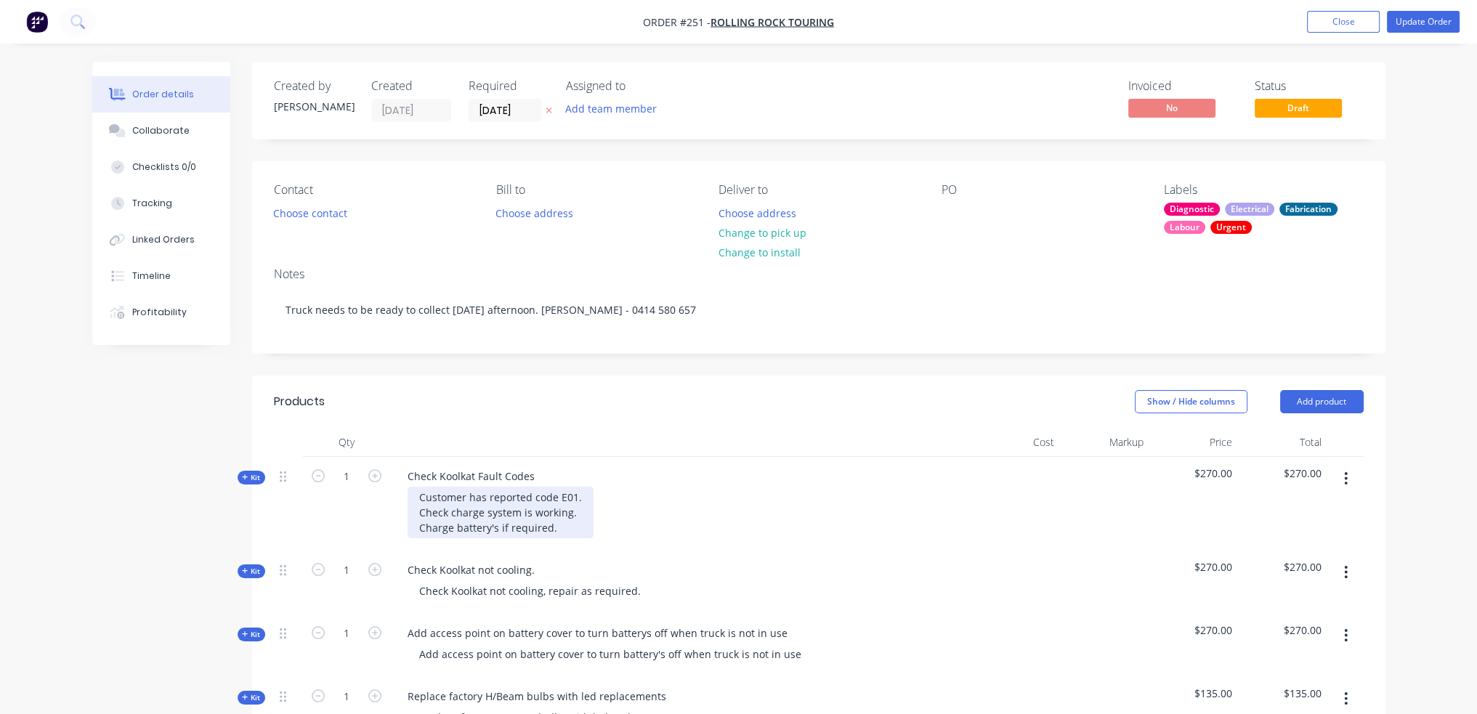
click at [420, 529] on div "Customer has reported code E01. Check charge system is working. Charge battery'…" at bounding box center [501, 513] width 186 height 52
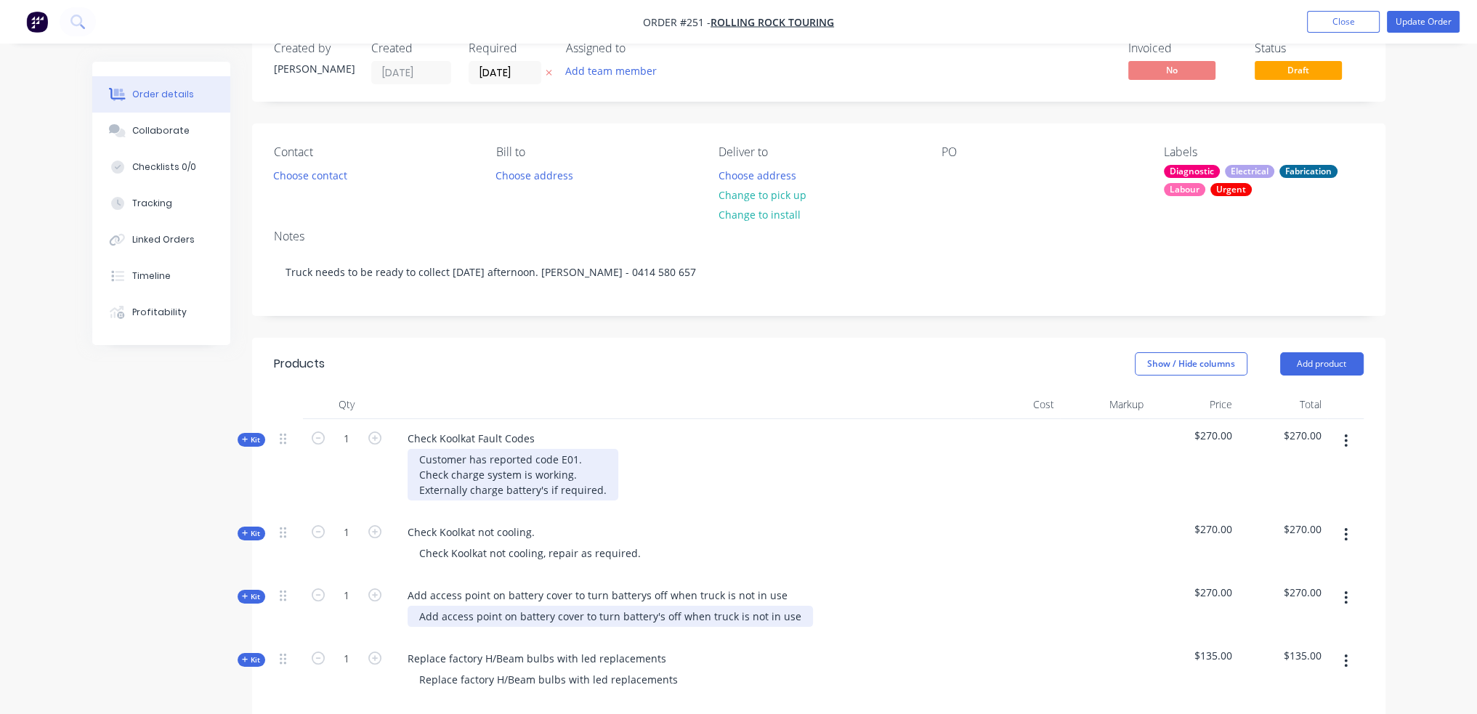
scroll to position [73, 0]
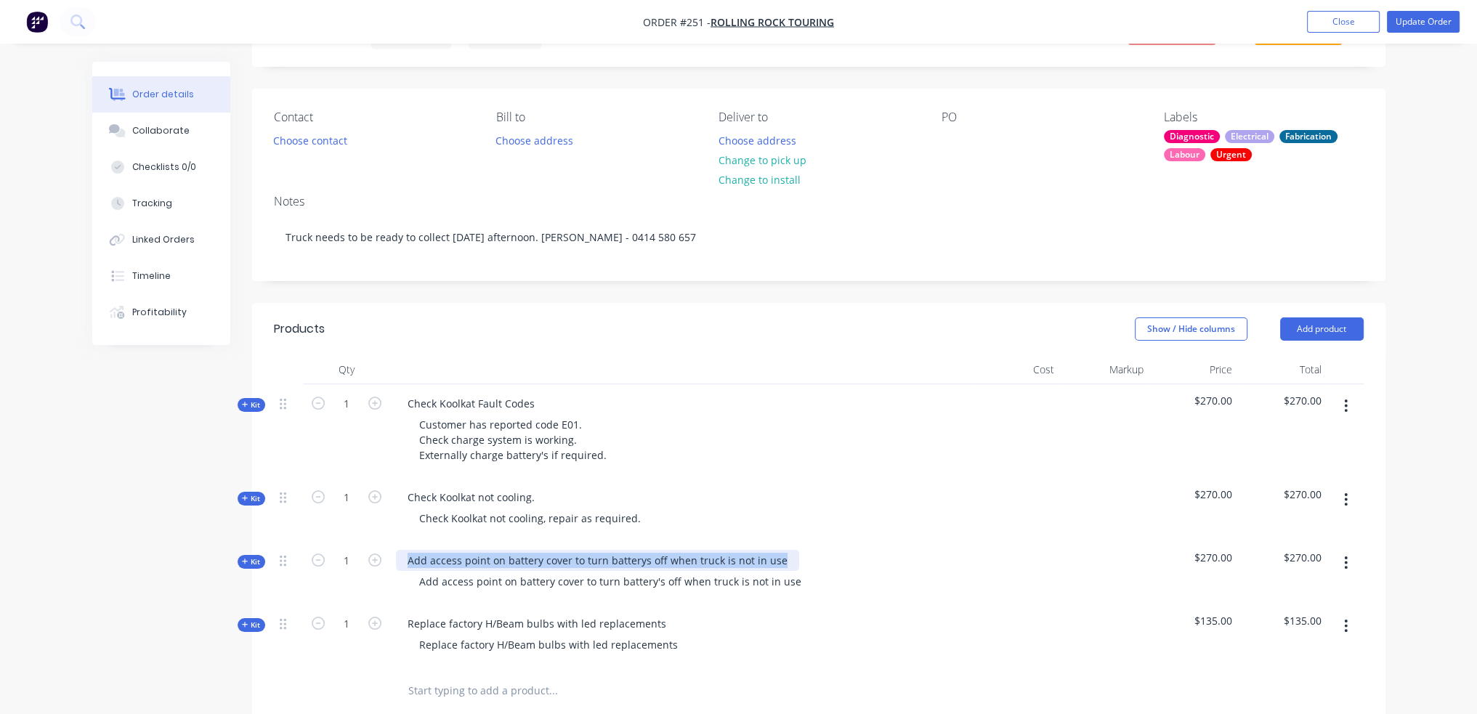
drag, startPoint x: 405, startPoint y: 560, endPoint x: 808, endPoint y: 572, distance: 402.6
click at [808, 572] on div "Add access point on battery cover to turn batterys off when truck is not in use…" at bounding box center [680, 572] width 581 height 63
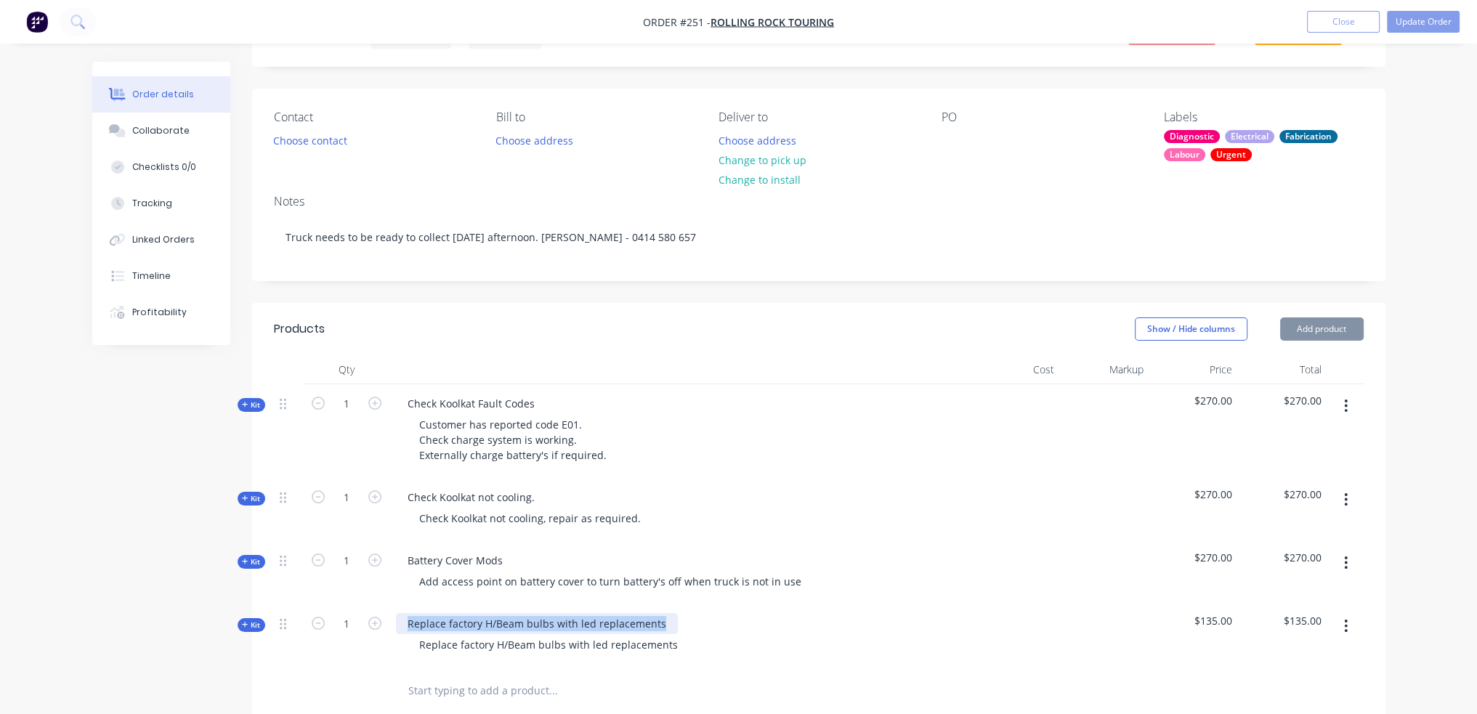
drag, startPoint x: 408, startPoint y: 621, endPoint x: 870, endPoint y: 588, distance: 463.2
click at [867, 588] on div "Kit 1 Check Koolkat Fault Codes Customer has reported code E01. Check charge sy…" at bounding box center [819, 525] width 1090 height 283
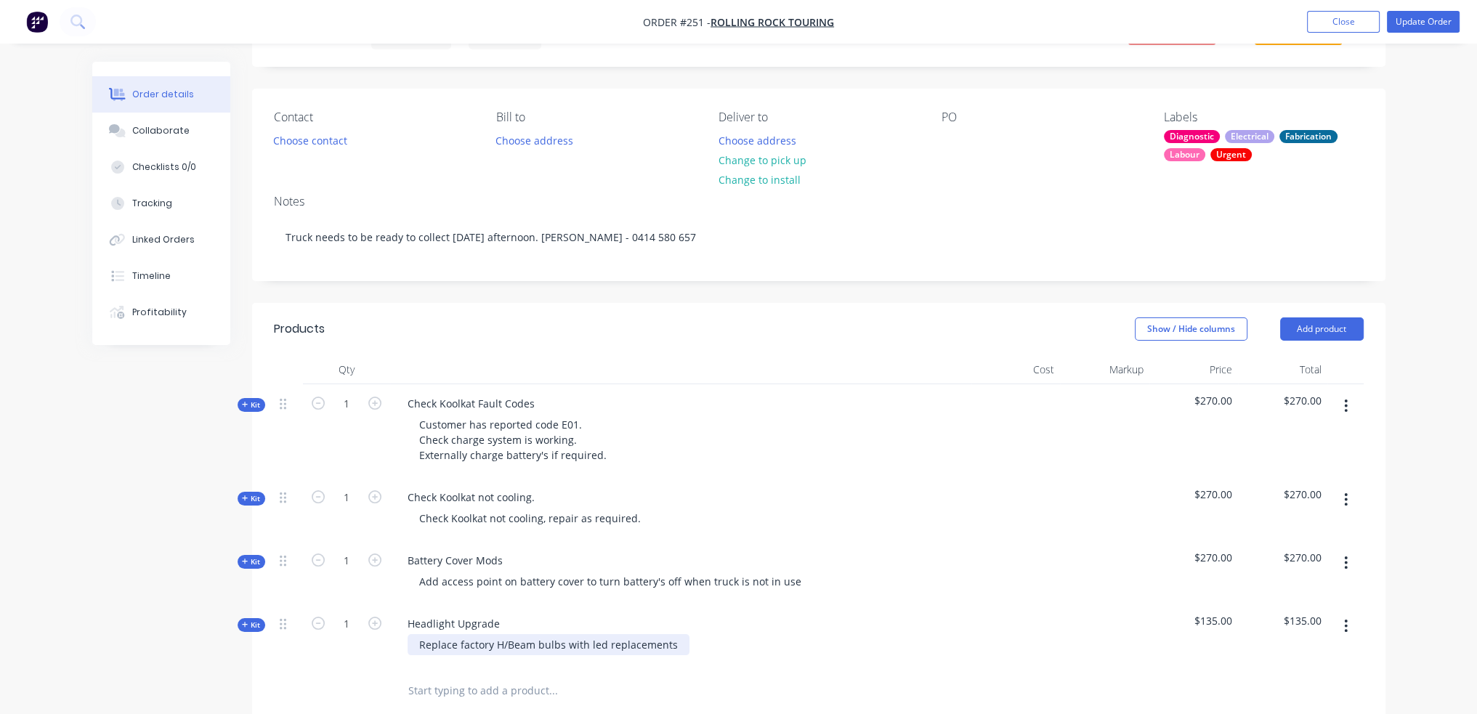
click at [673, 644] on div "Replace factory H/Beam bulbs with led replacements" at bounding box center [549, 644] width 282 height 21
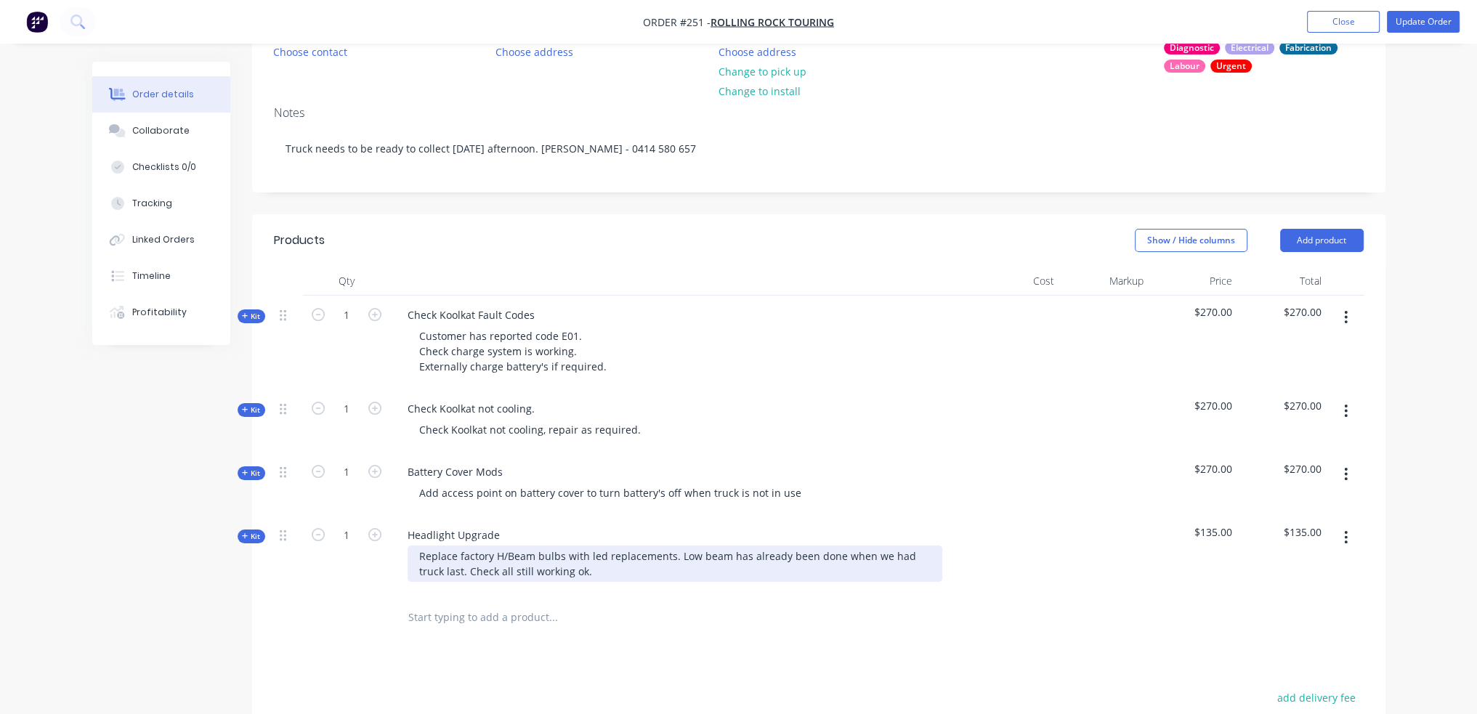
scroll to position [291, 0]
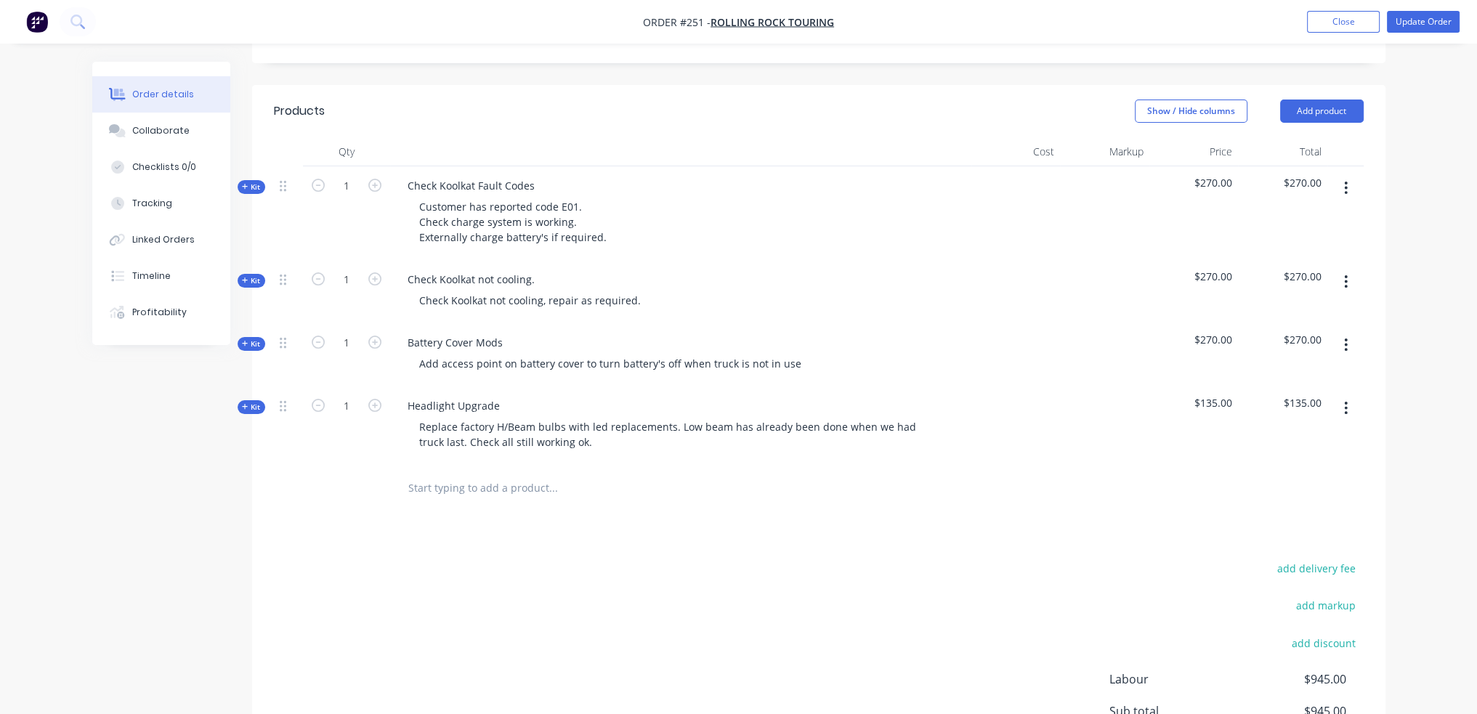
click at [686, 598] on div "add delivery fee add markup add discount Labour $945.00 Sub total $945.00 Margi…" at bounding box center [819, 699] width 1090 height 280
click at [1432, 25] on button "Update Order" at bounding box center [1423, 22] width 73 height 22
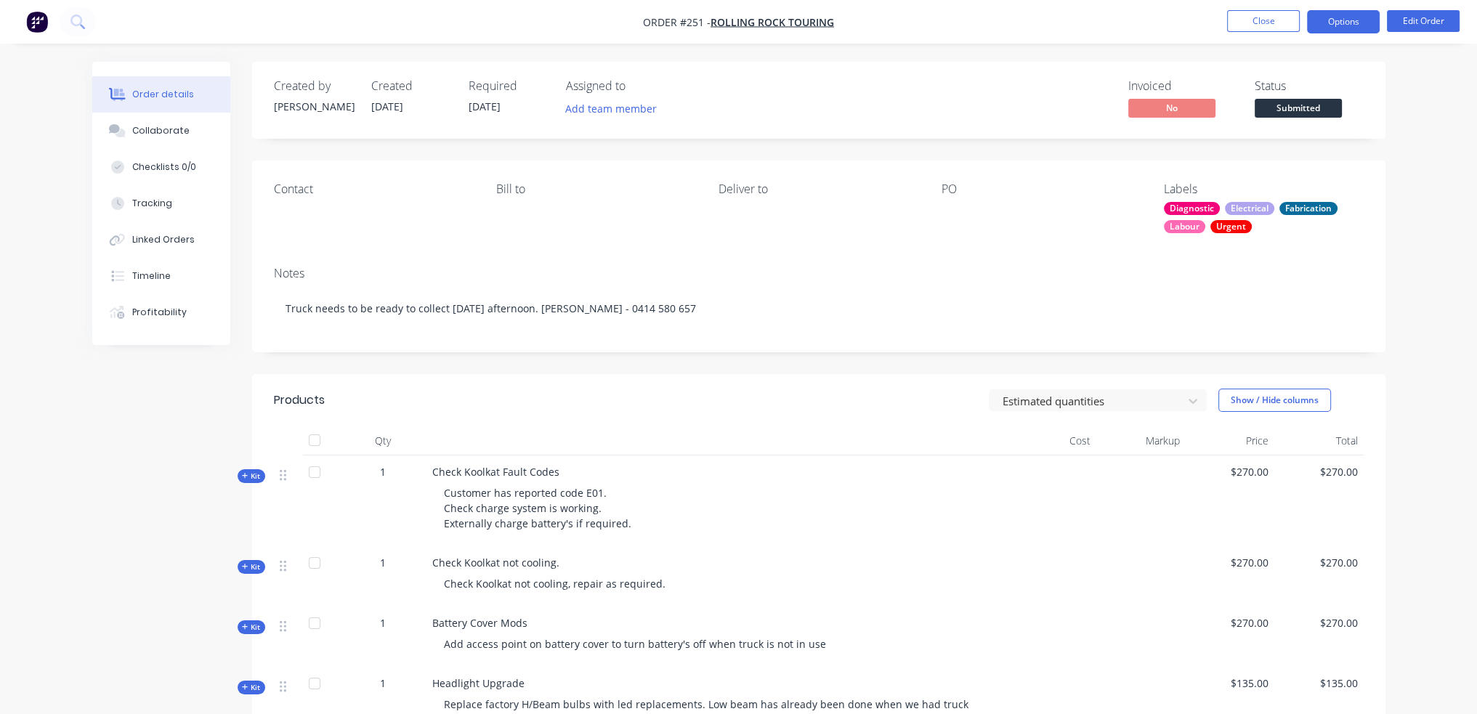
click at [1369, 24] on button "Options" at bounding box center [1343, 21] width 73 height 23
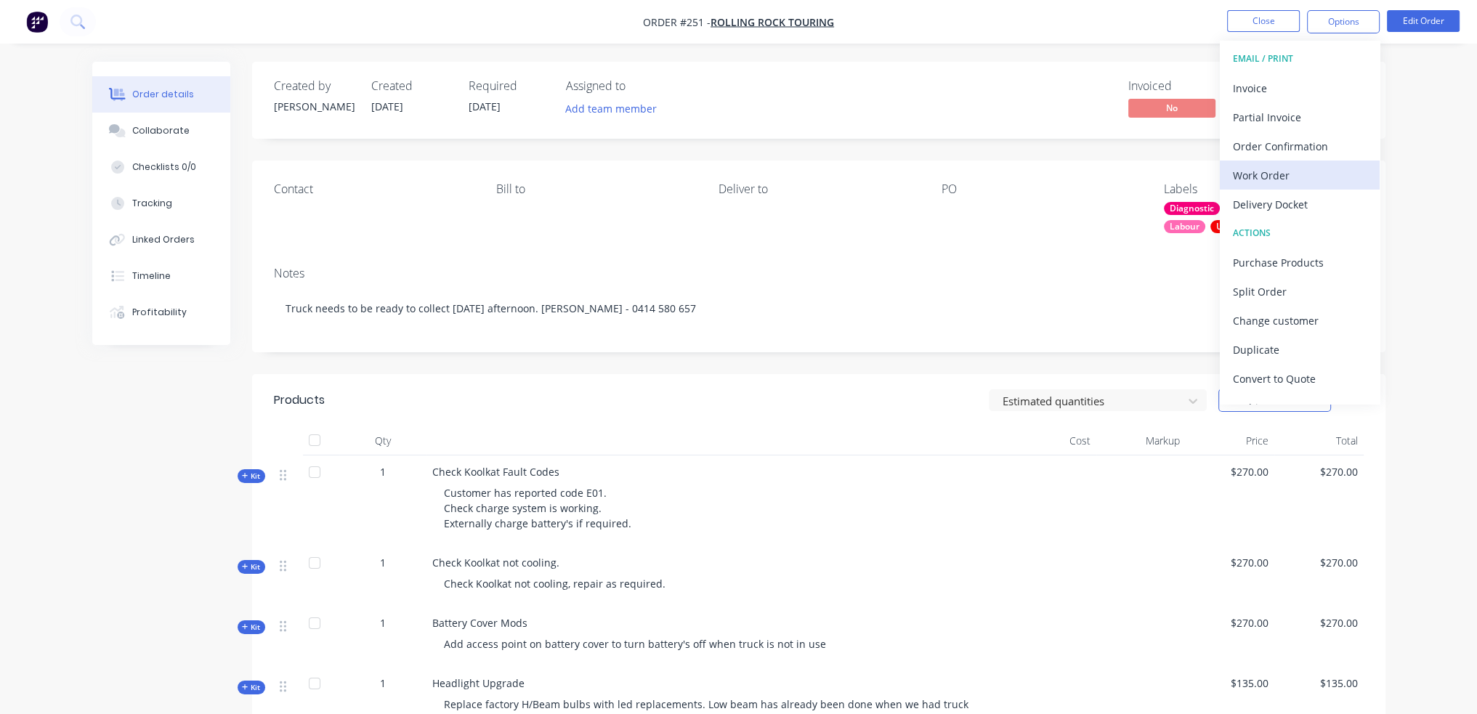
click at [1297, 179] on div "Work Order" at bounding box center [1300, 175] width 134 height 21
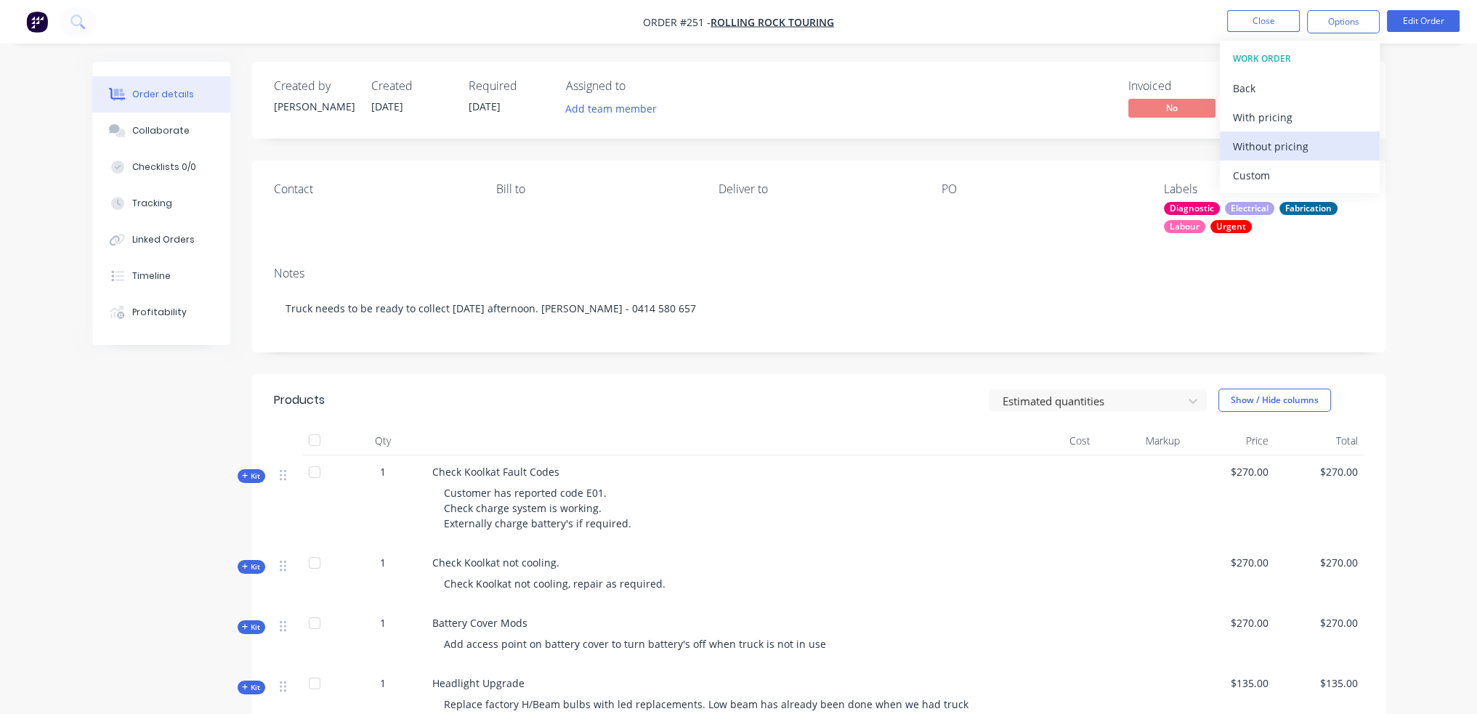
click at [1296, 145] on div "Without pricing" at bounding box center [1300, 146] width 134 height 21
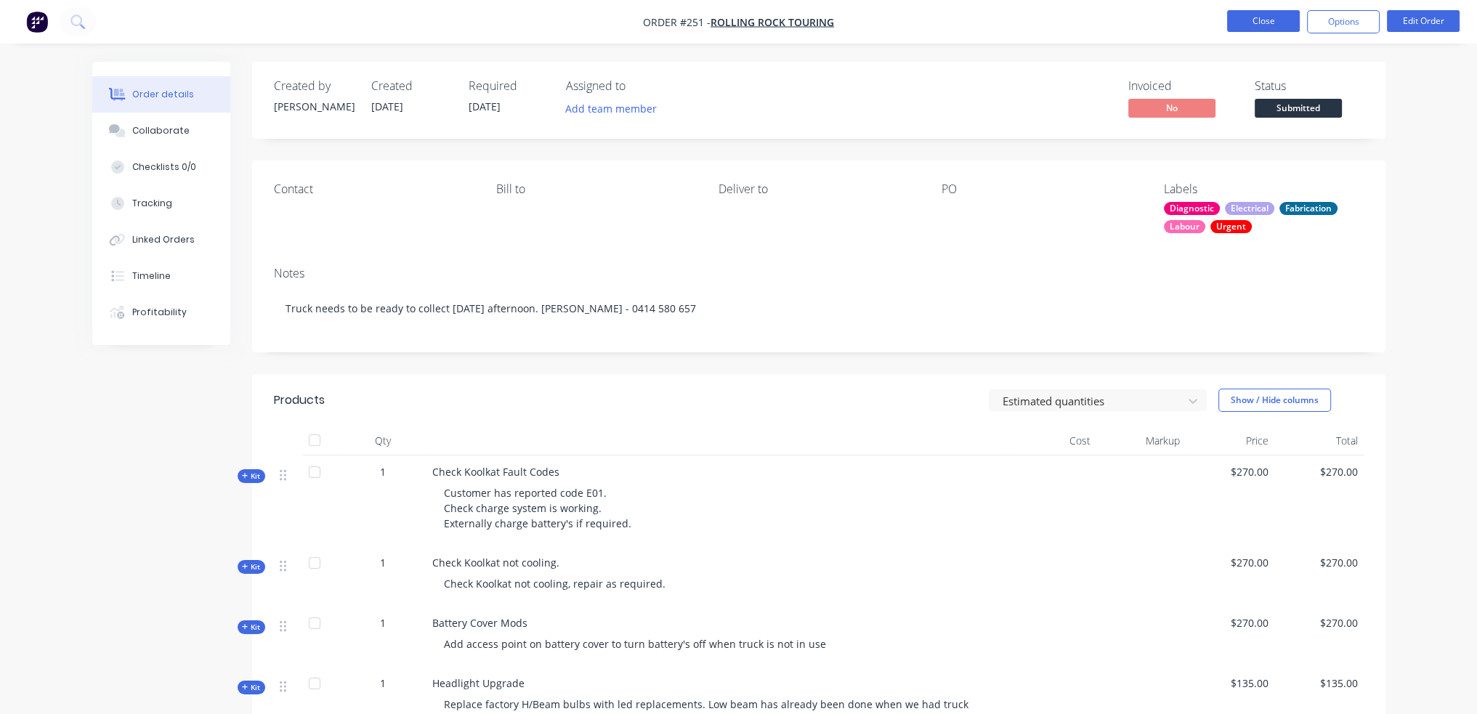
click at [1252, 22] on button "Close" at bounding box center [1263, 21] width 73 height 22
